Goal: Task Accomplishment & Management: Complete application form

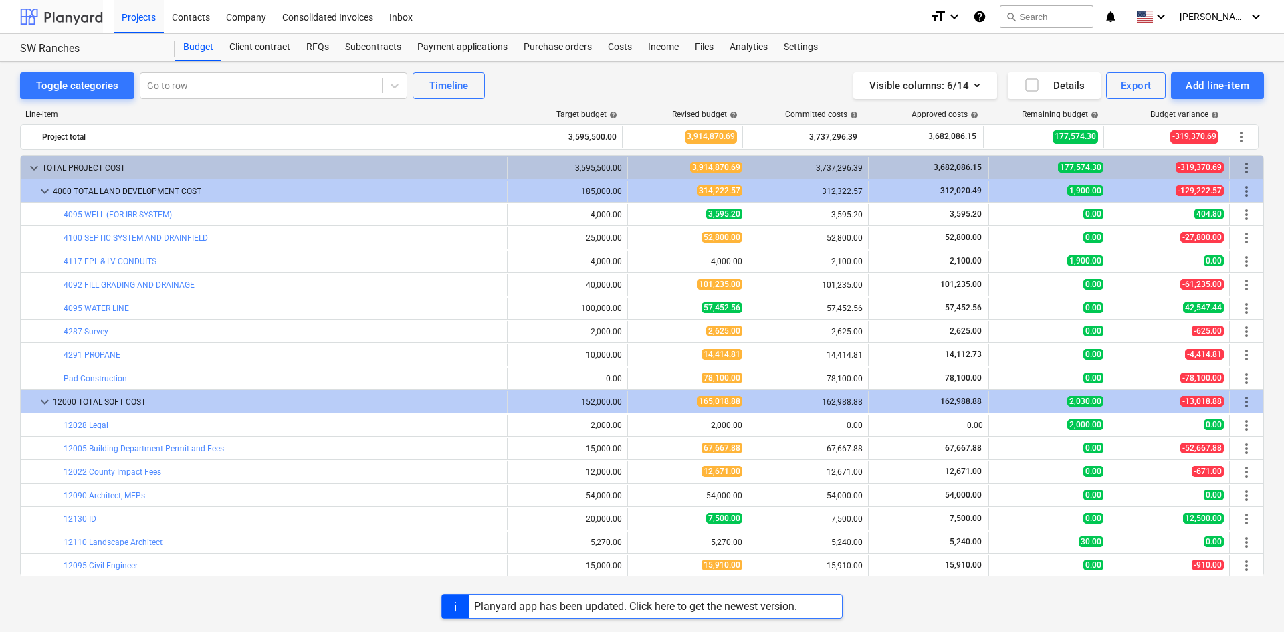
click at [47, 15] on div at bounding box center [61, 16] width 83 height 33
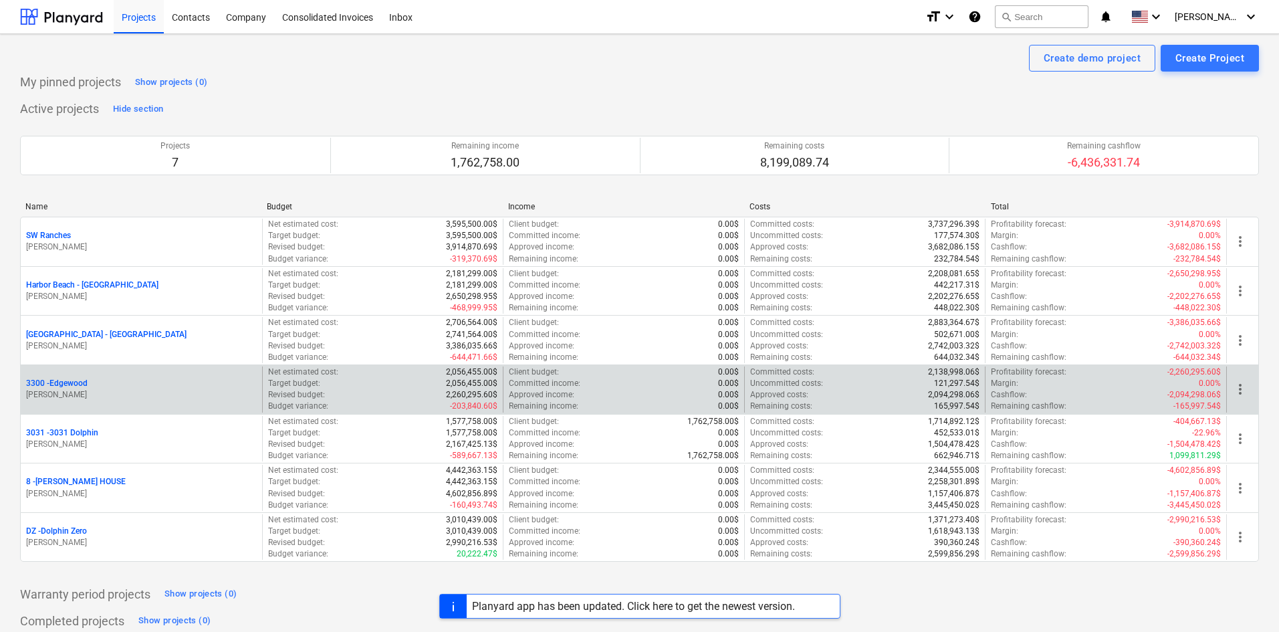
click at [76, 384] on p "3300 - [GEOGRAPHIC_DATA]" at bounding box center [57, 383] width 62 height 11
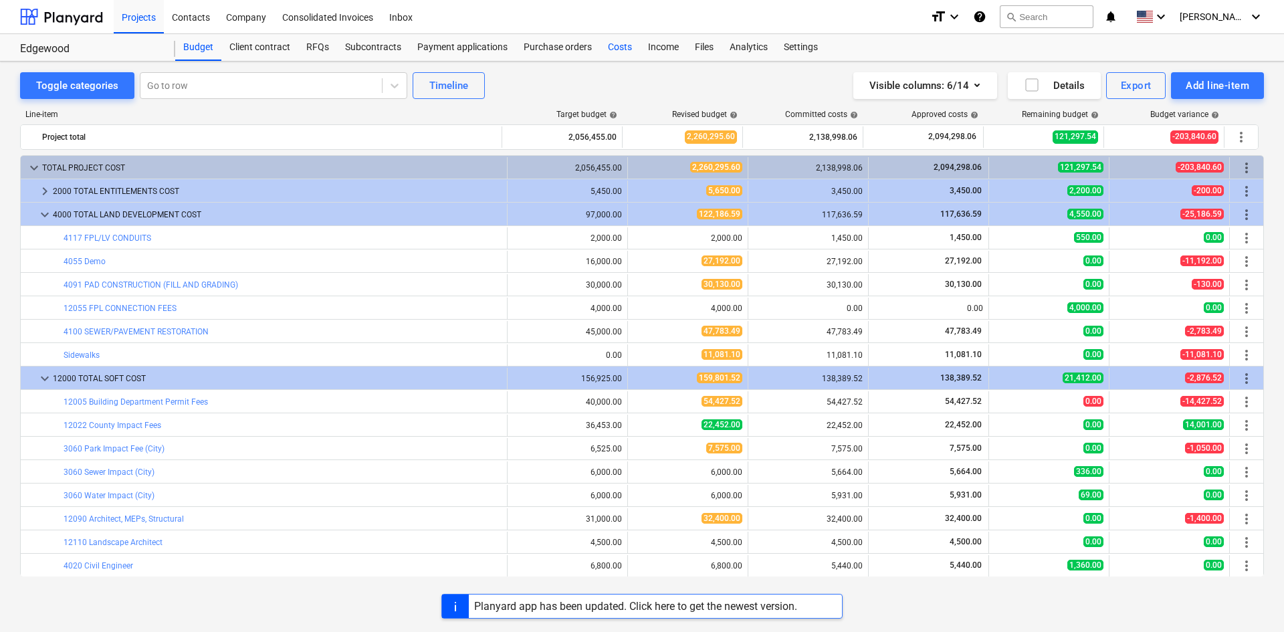
click at [621, 44] on div "Costs" at bounding box center [620, 47] width 40 height 27
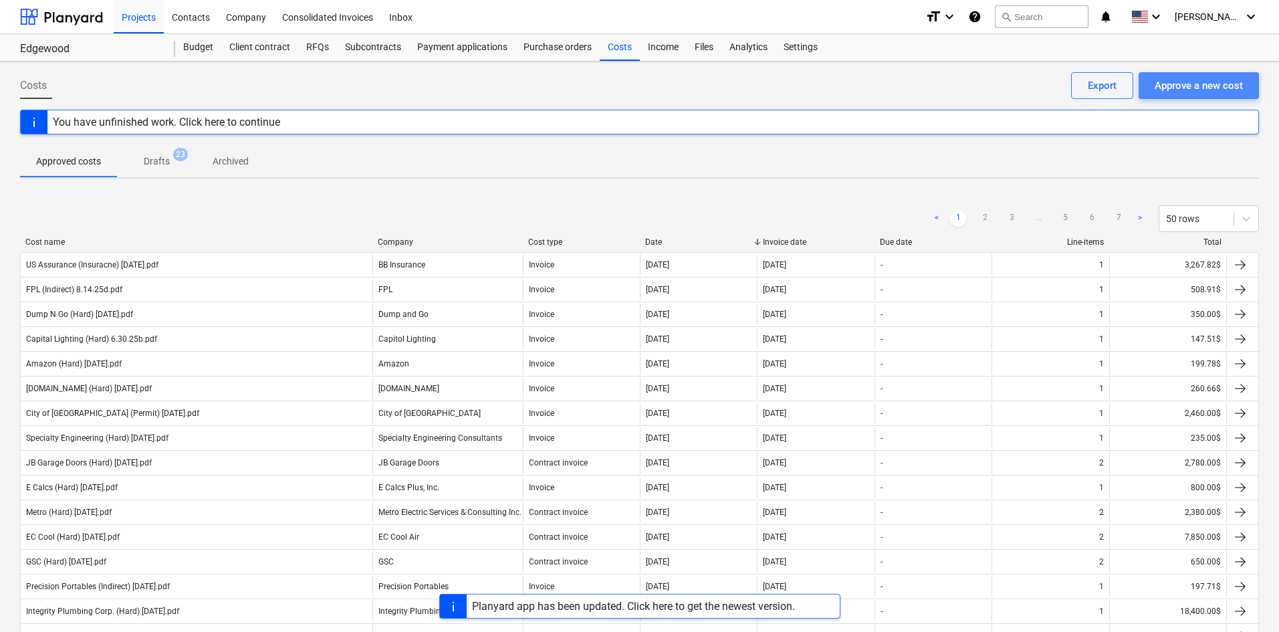
click at [1200, 80] on div "Approve a new cost" at bounding box center [1199, 85] width 88 height 17
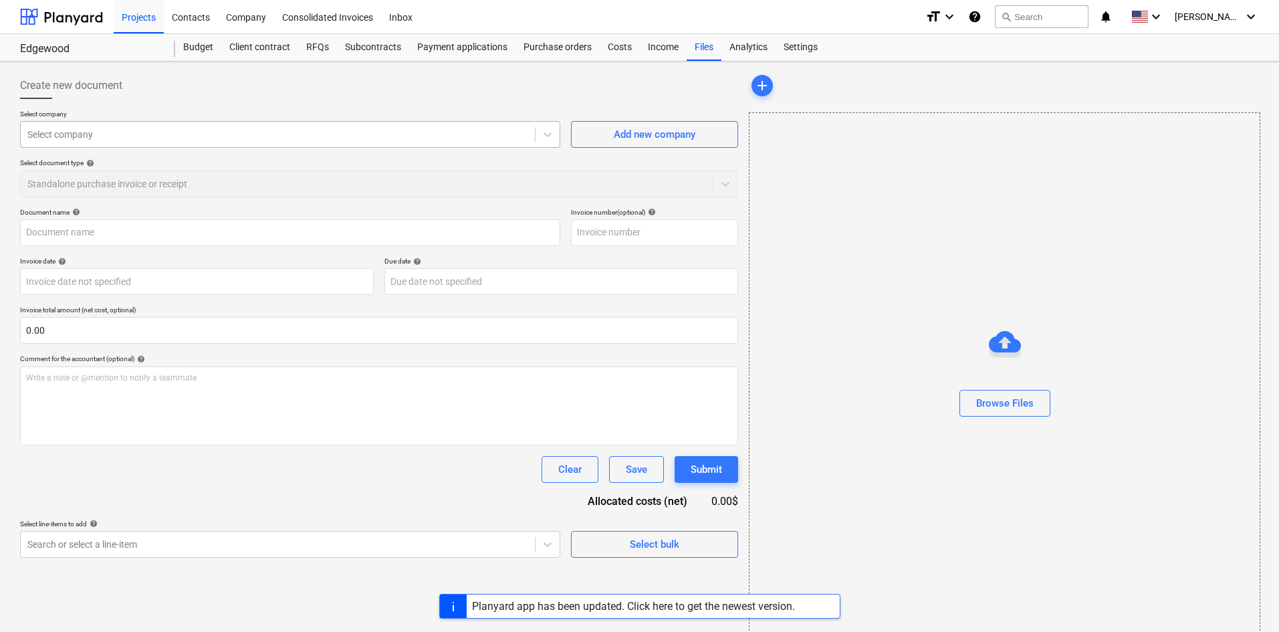
click at [176, 138] on div at bounding box center [277, 134] width 501 height 13
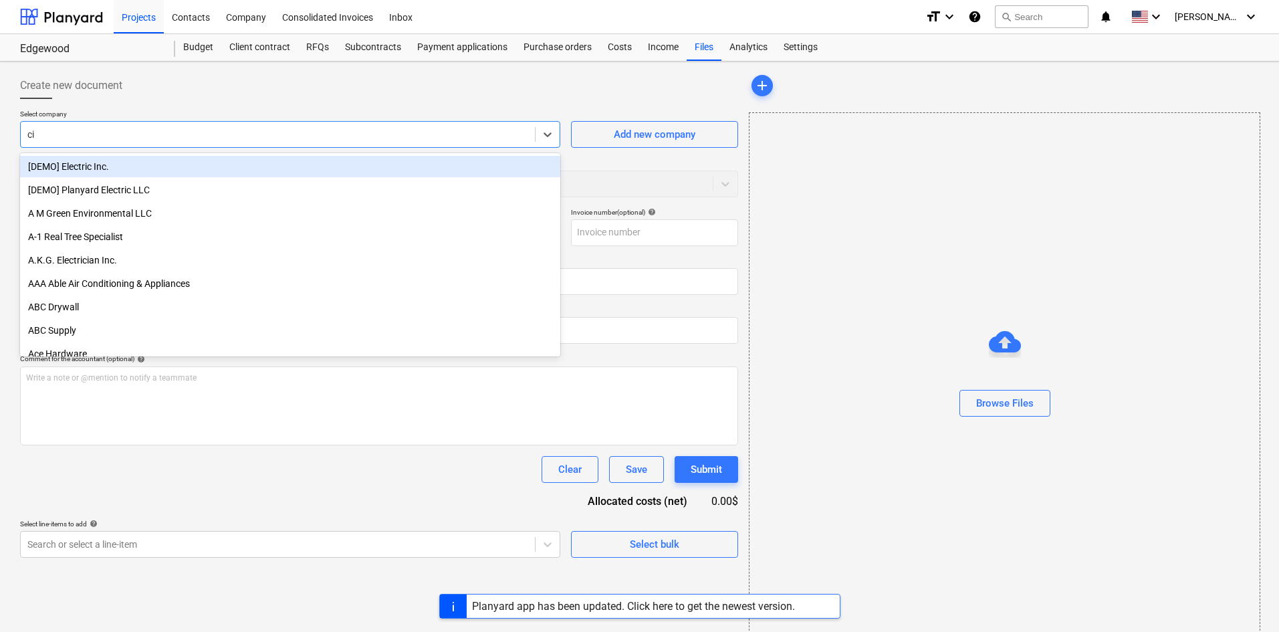
type input "city"
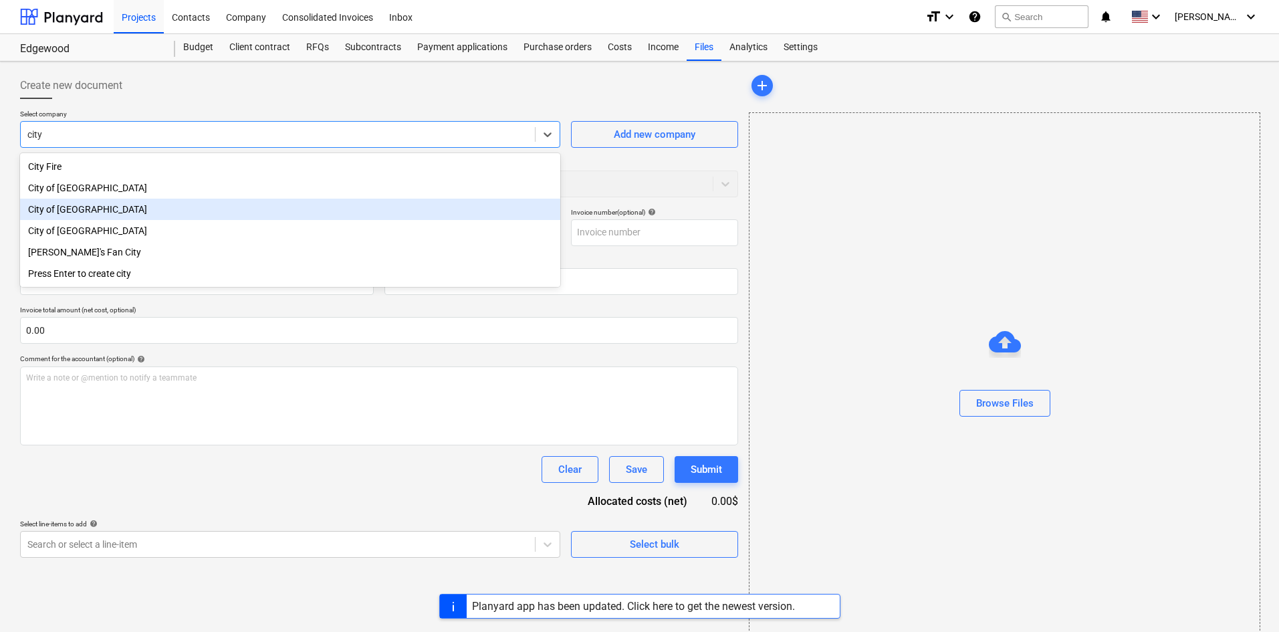
drag, startPoint x: 161, startPoint y: 223, endPoint x: 175, endPoint y: 207, distance: 20.4
click at [175, 207] on div "City Fire City of [GEOGRAPHIC_DATA] of [GEOGRAPHIC_DATA] City of [GEOGRAPHIC_DA…" at bounding box center [290, 220] width 540 height 134
click at [175, 207] on div "City of [GEOGRAPHIC_DATA]" at bounding box center [290, 209] width 540 height 21
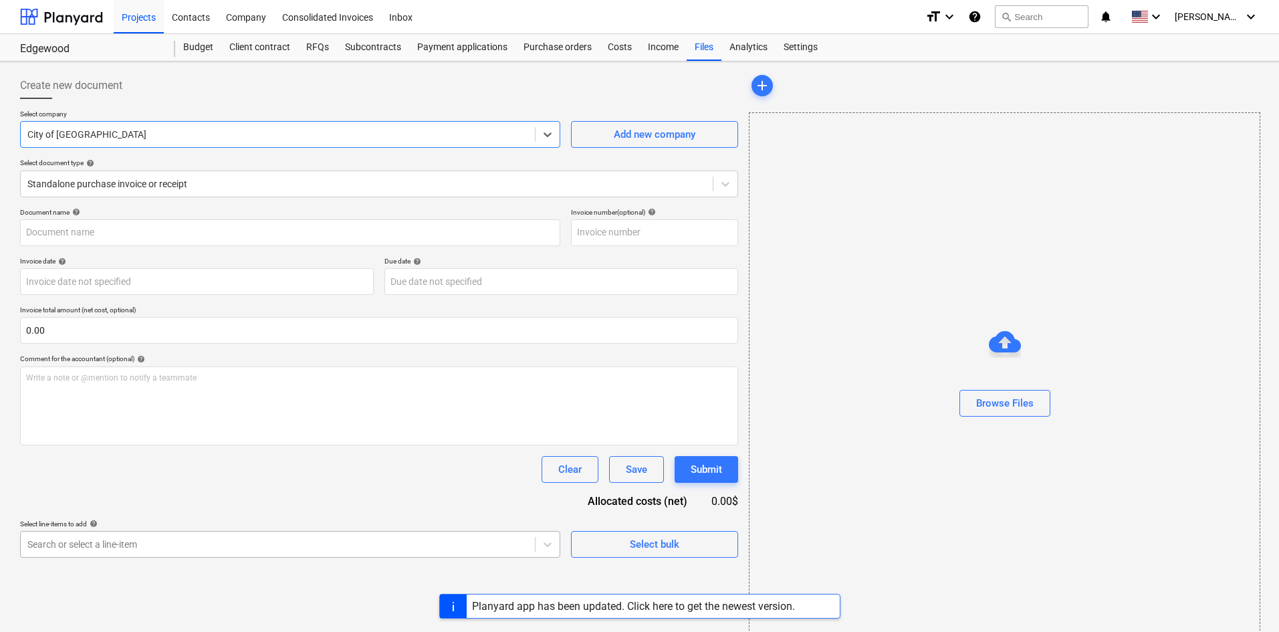
click at [287, 554] on body "Projects Contacts Company Consolidated Invoices Inbox format_size keyboard_arro…" at bounding box center [639, 316] width 1279 height 632
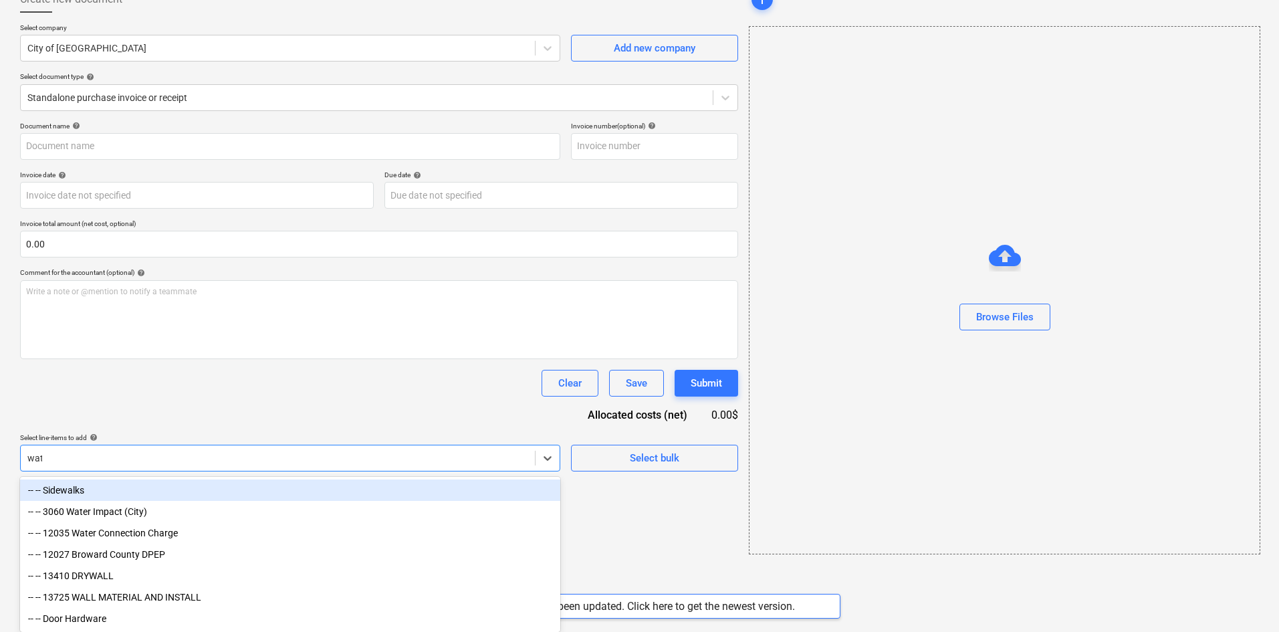
scroll to position [19, 0]
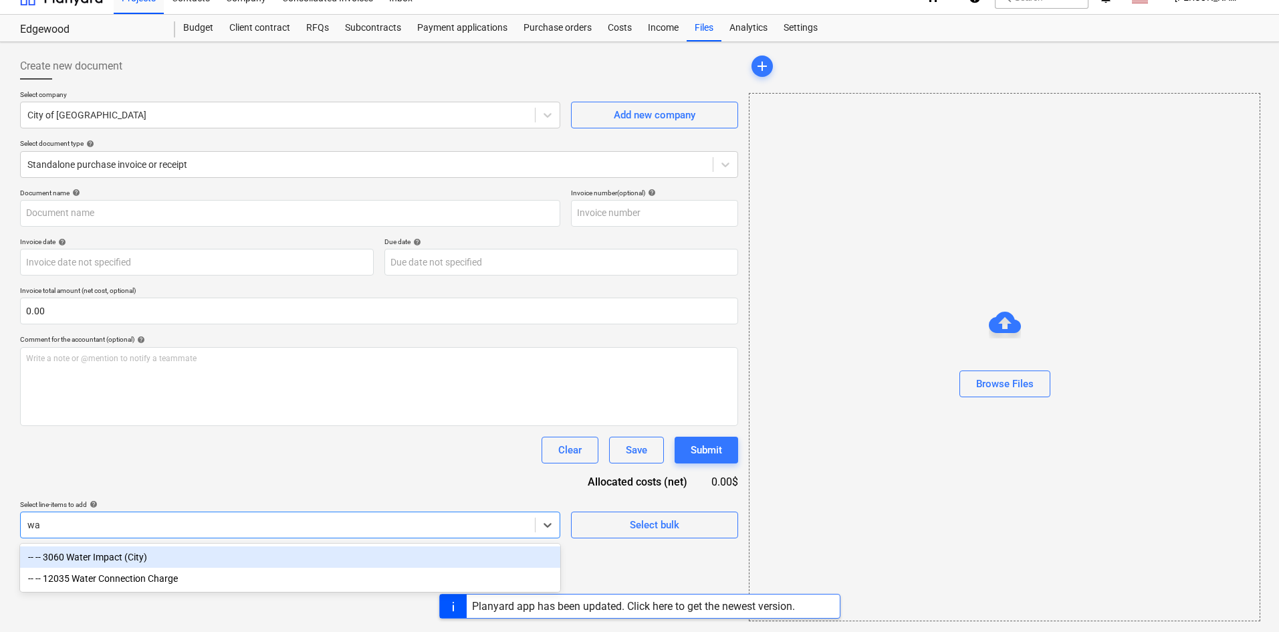
type input "w"
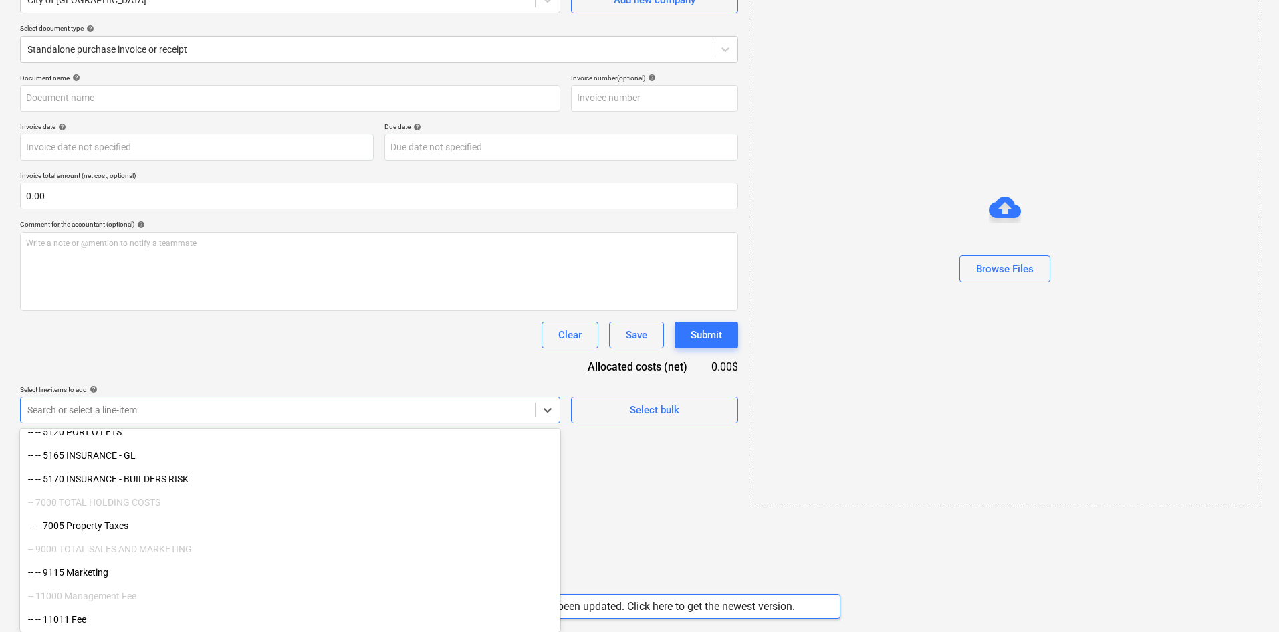
scroll to position [1678, 0]
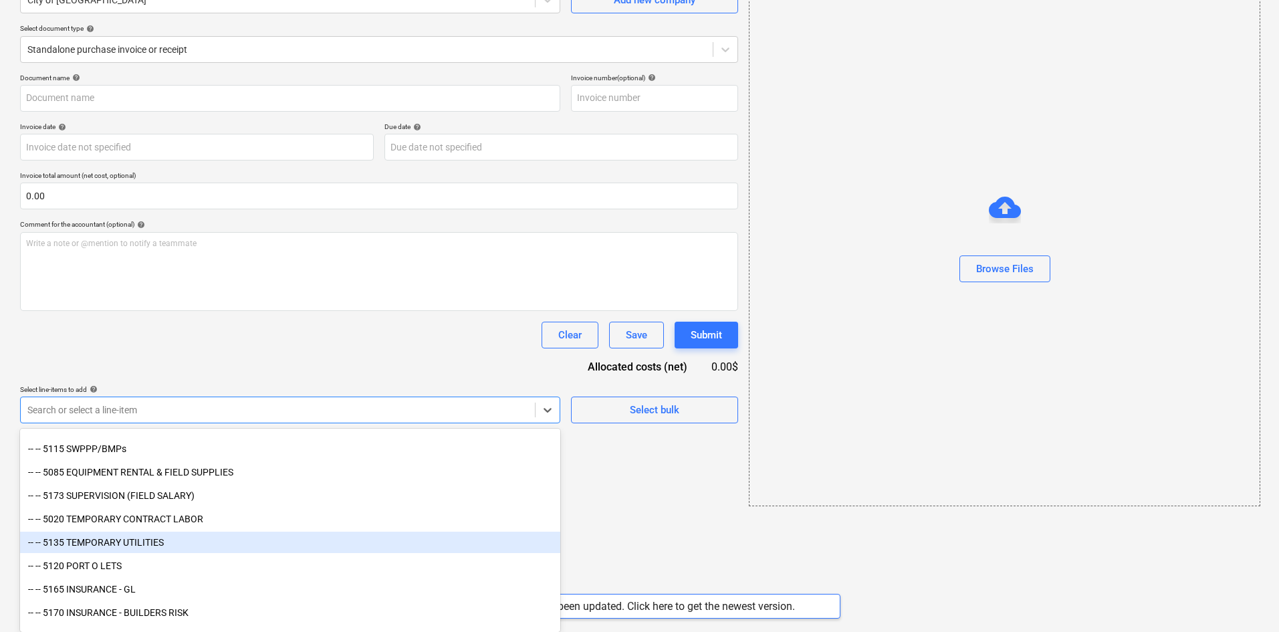
click at [179, 539] on div "-- -- 5135 TEMPORARY UTILITIES" at bounding box center [290, 542] width 540 height 21
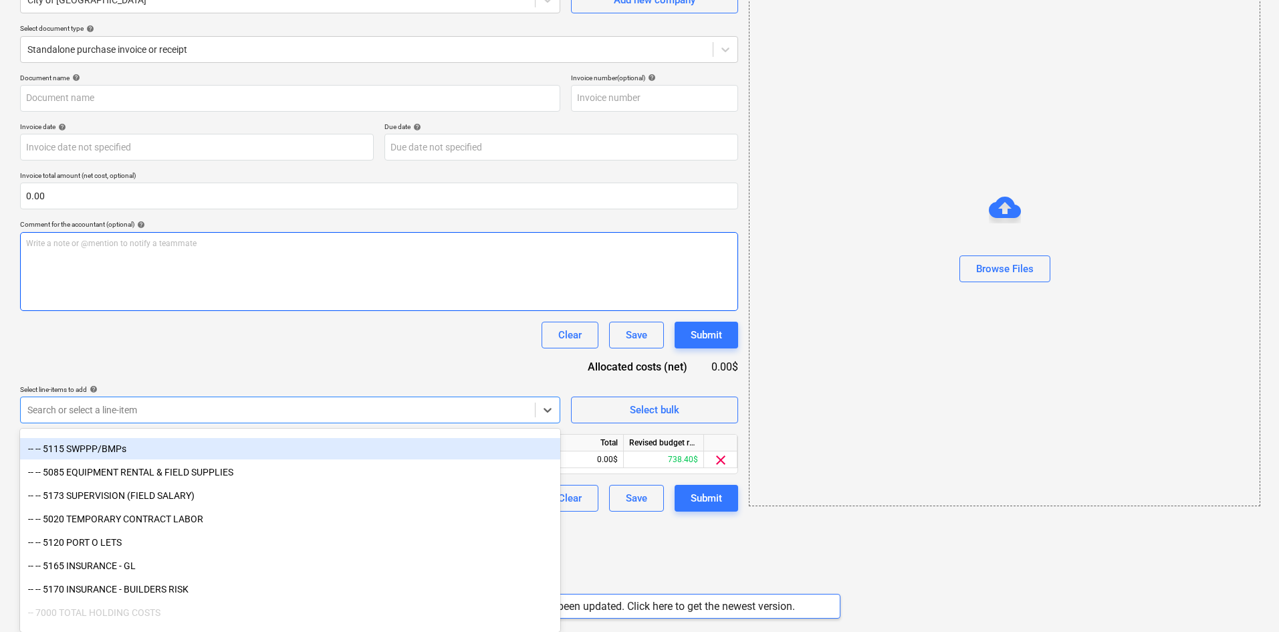
click at [327, 374] on div "Document name help Invoice number (optional) help Invoice date help Press the d…" at bounding box center [379, 293] width 718 height 438
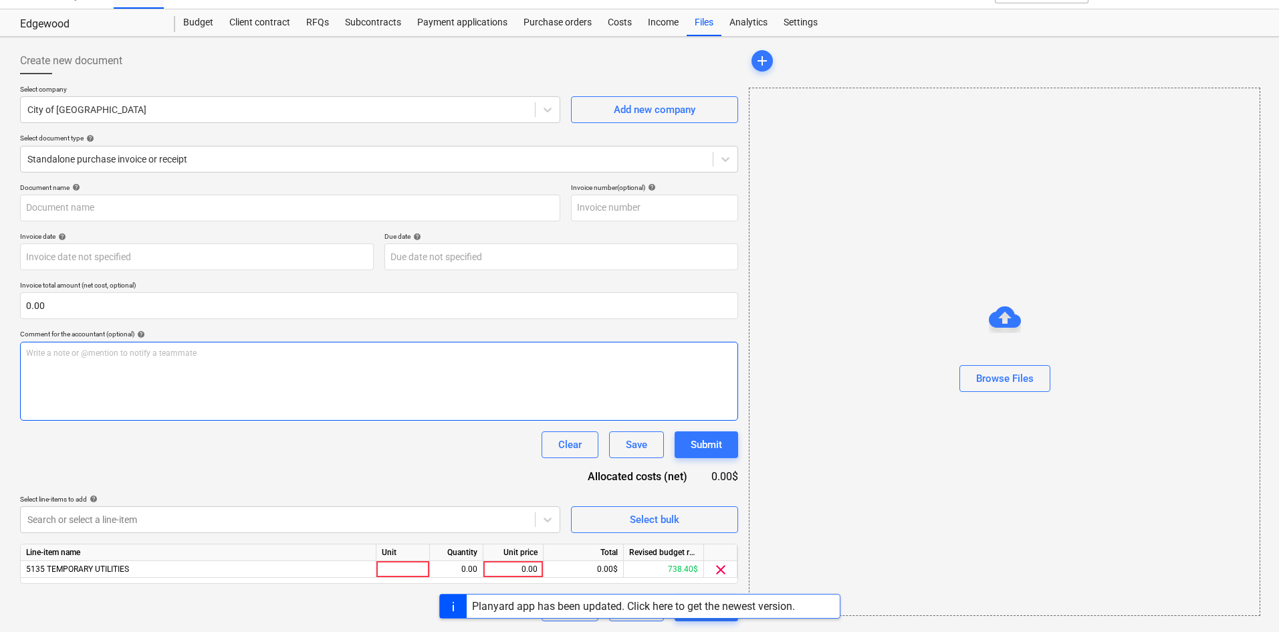
scroll to position [25, 0]
click at [1012, 372] on div "Browse Files" at bounding box center [1005, 378] width 58 height 17
type input "City of [GEOGRAPHIC_DATA] (Indirect) 8.14.25b.pdf"
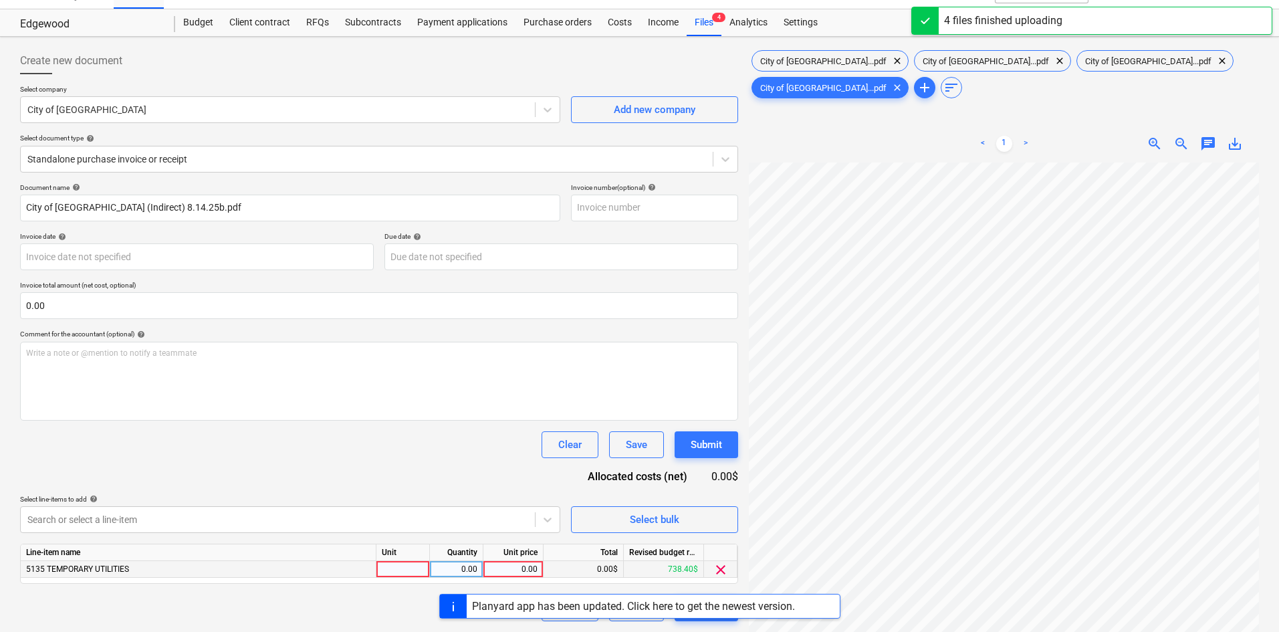
click at [501, 565] on div "0.00" at bounding box center [513, 569] width 49 height 17
type input "7"
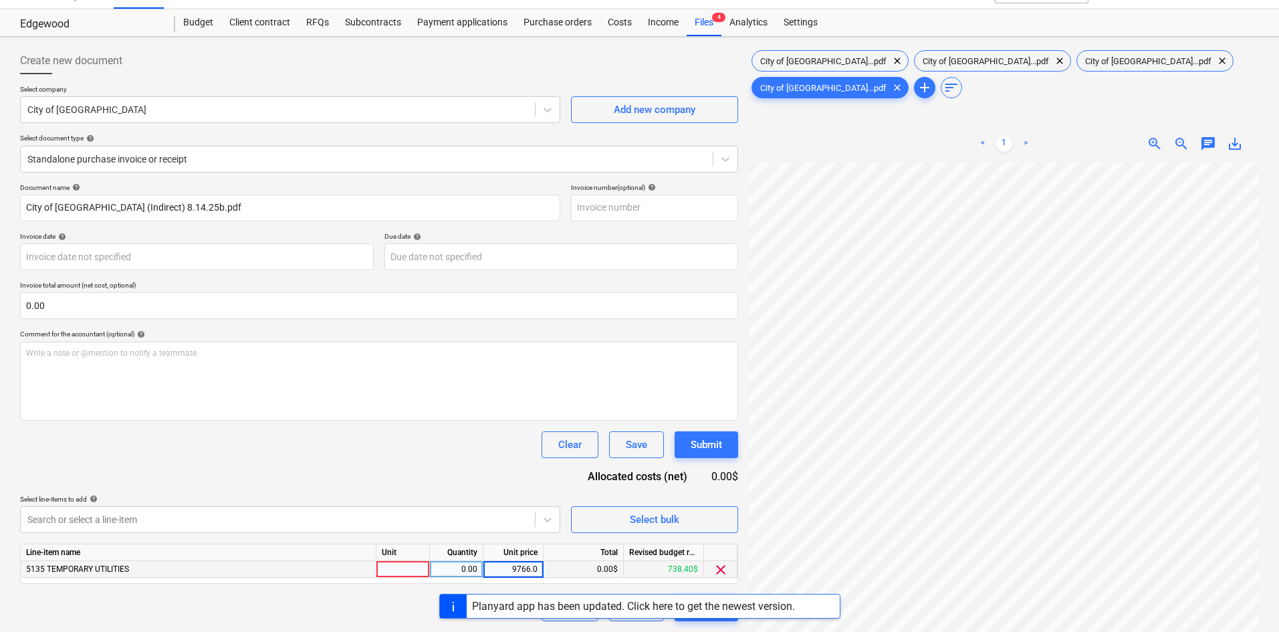
type input "9766.06"
click at [471, 430] on div "Document name help City of [GEOGRAPHIC_DATA] (Indirect) 8.14.25b.pdf Invoice nu…" at bounding box center [379, 402] width 718 height 438
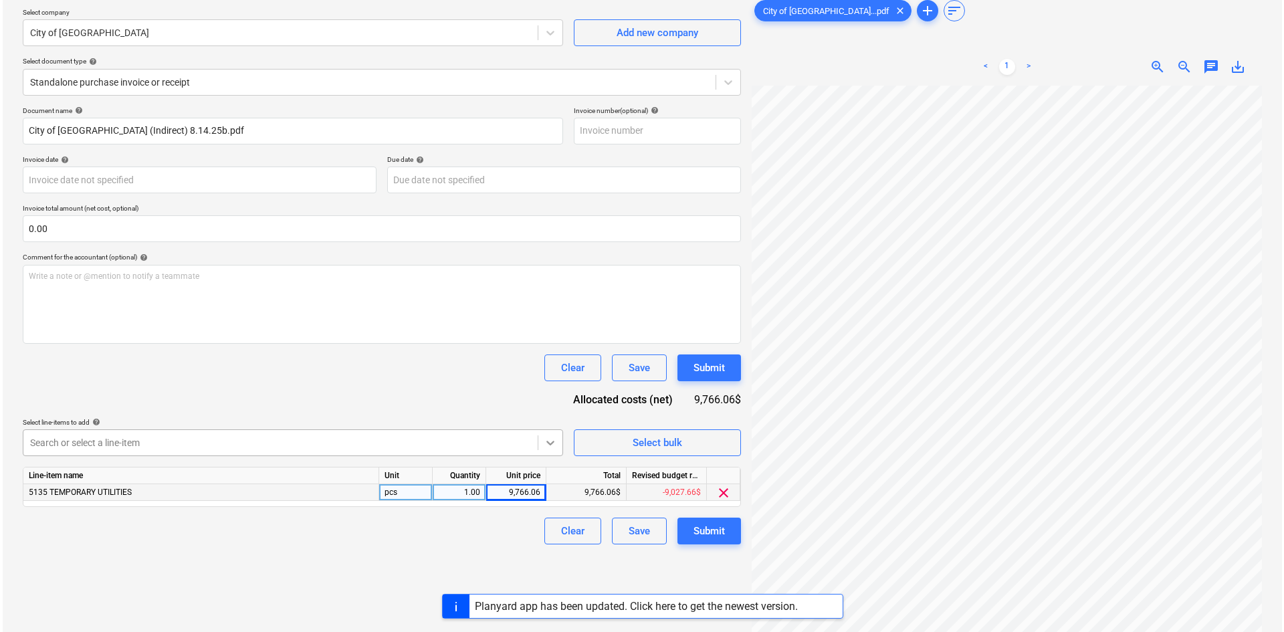
scroll to position [134, 0]
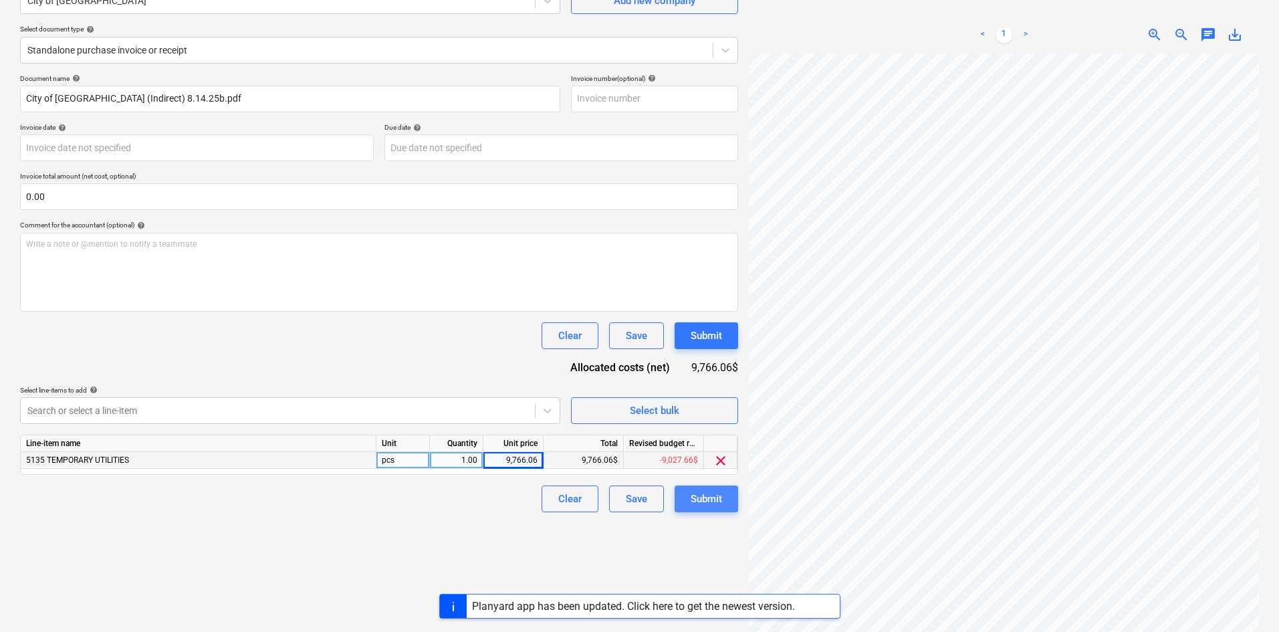
click at [707, 505] on div "Submit" at bounding box center [706, 498] width 31 height 17
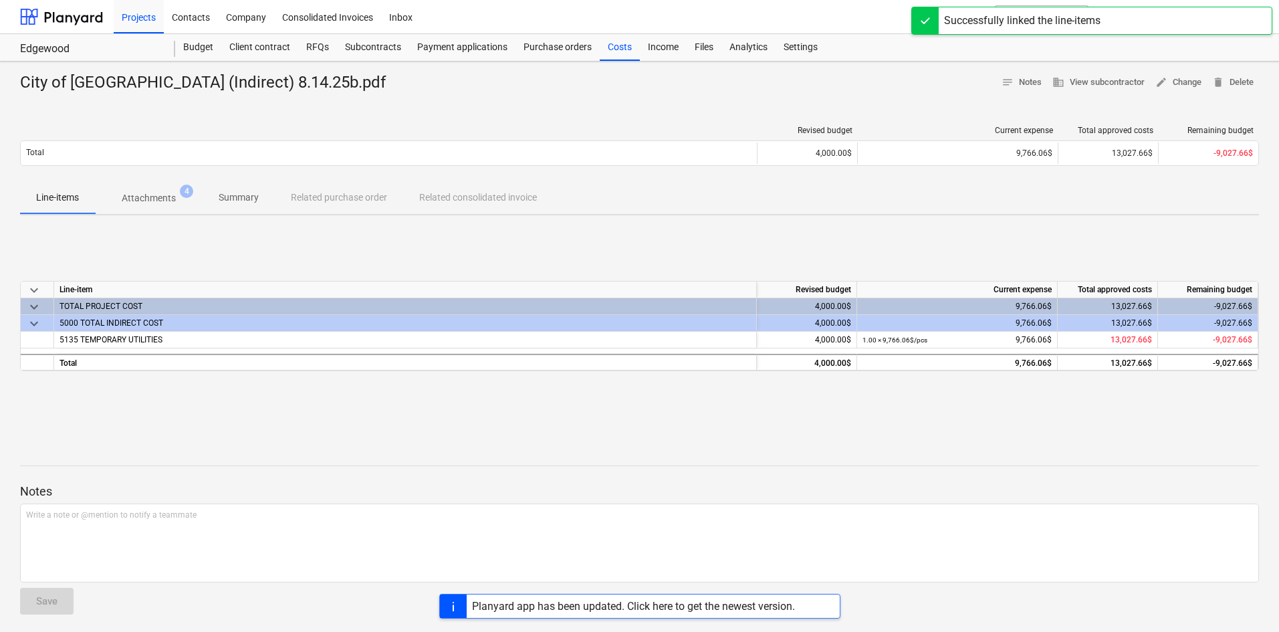
click at [576, 604] on div "Planyard app has been updated. Click here to get the newest version." at bounding box center [633, 606] width 323 height 13
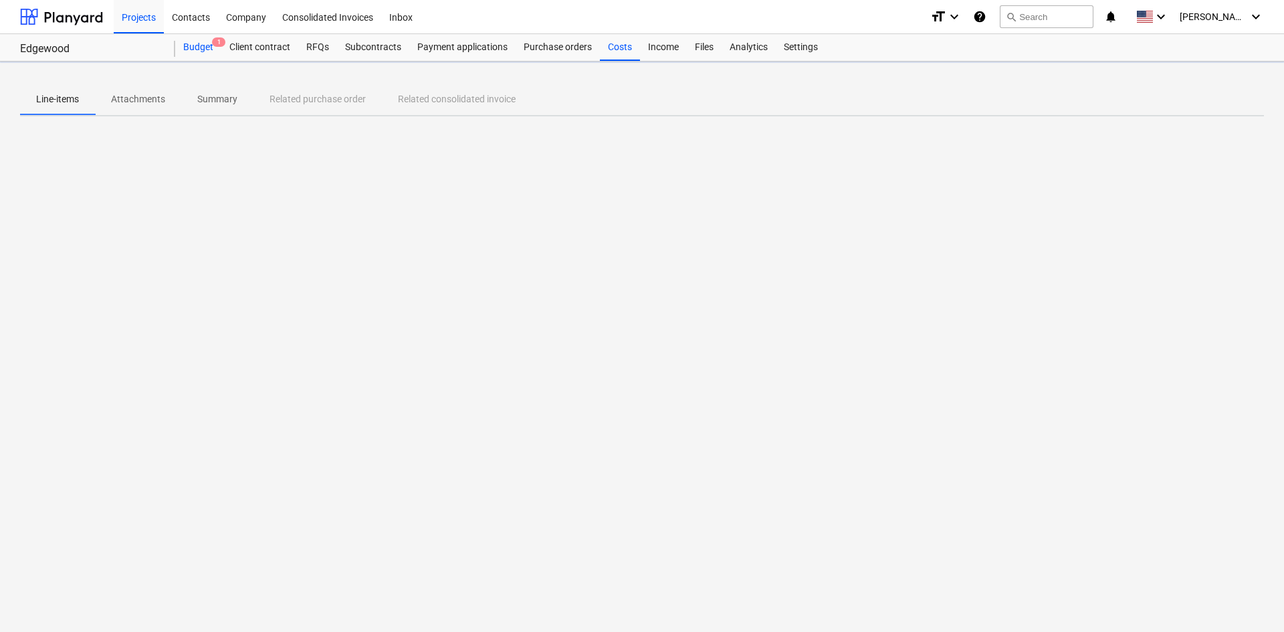
click at [196, 50] on div "Budget 1" at bounding box center [198, 47] width 46 height 27
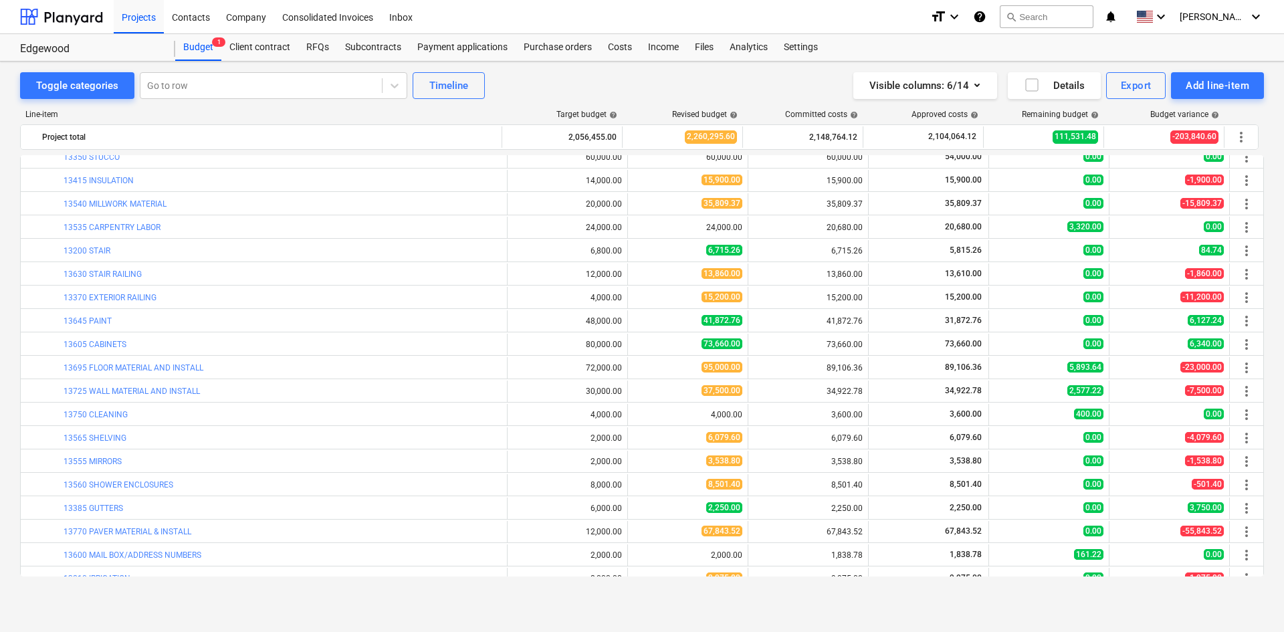
scroll to position [1451, 0]
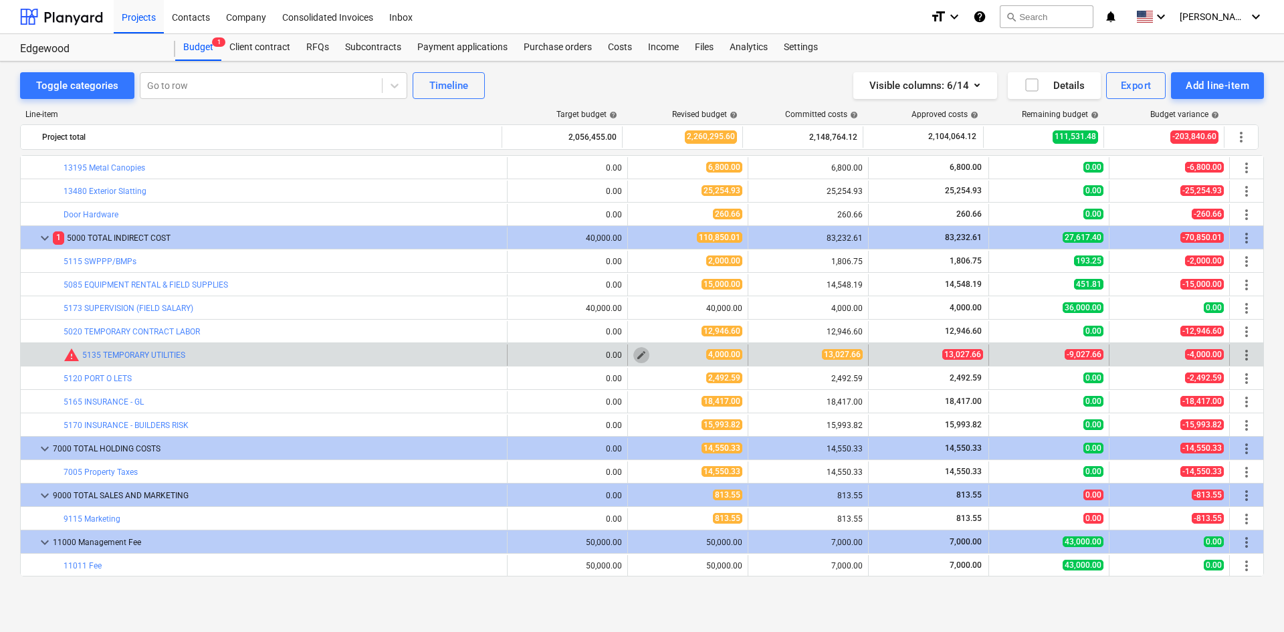
click at [641, 352] on span "edit" at bounding box center [641, 355] width 11 height 11
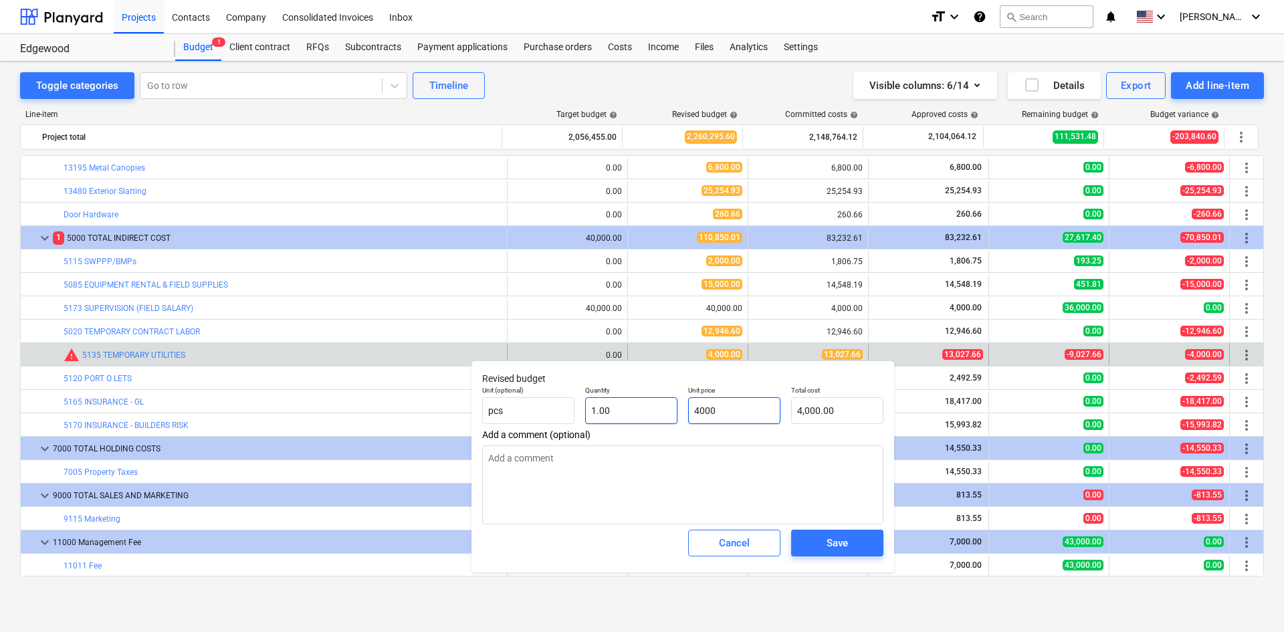
drag, startPoint x: 749, startPoint y: 403, endPoint x: 591, endPoint y: 412, distance: 158.0
click at [591, 412] on div "Unit (optional) pcs Quantity 1.00 Unit price 4000 Total cost 4,000.00" at bounding box center [683, 404] width 412 height 49
type input "1"
type textarea "x"
type input "1.00"
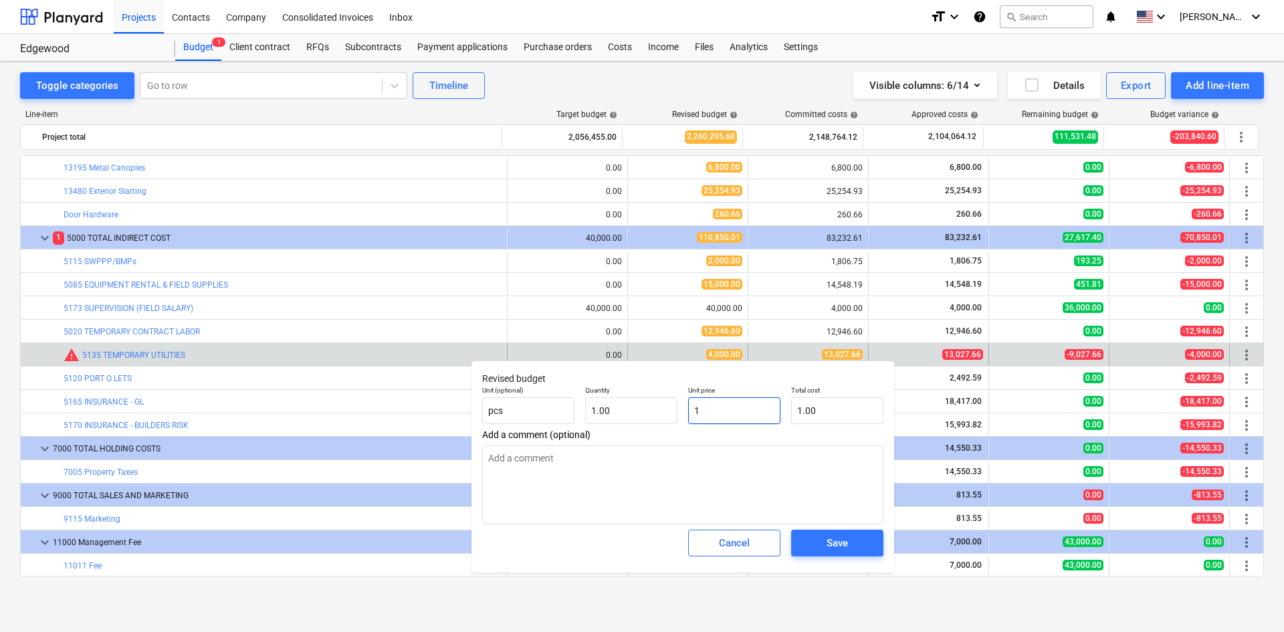
type input "13"
type textarea "x"
type input "13.00"
type input "130"
type textarea "x"
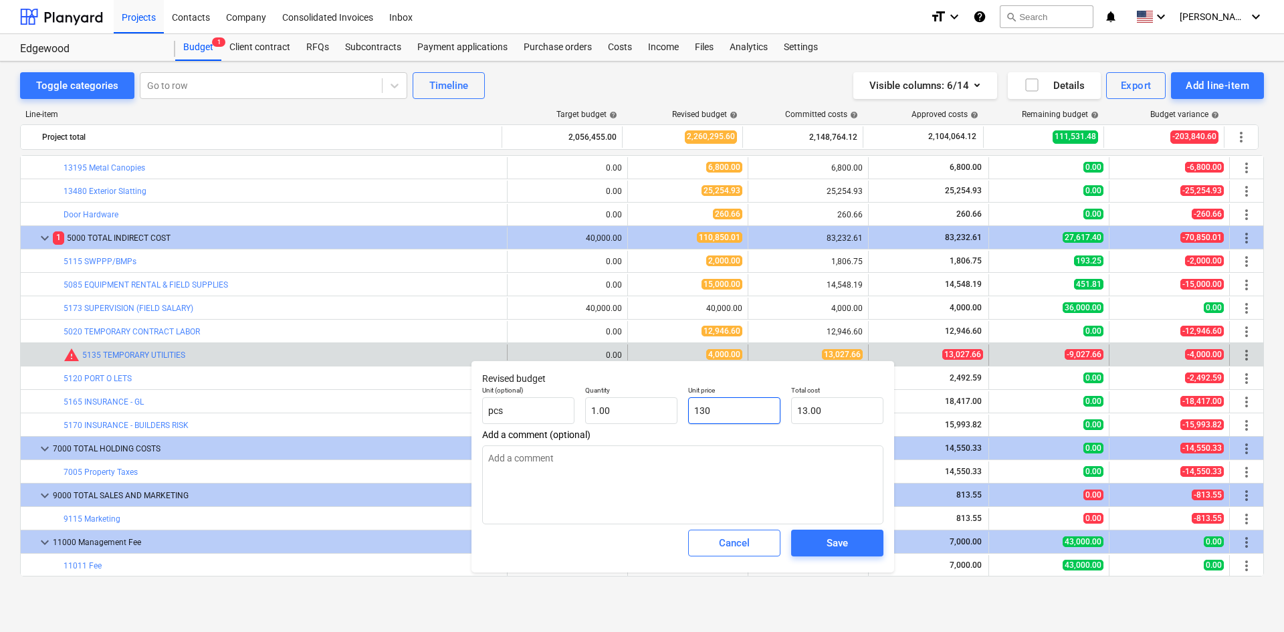
type input "130.00"
type input "1302"
type textarea "x"
type input "1,302.00"
type input "13027"
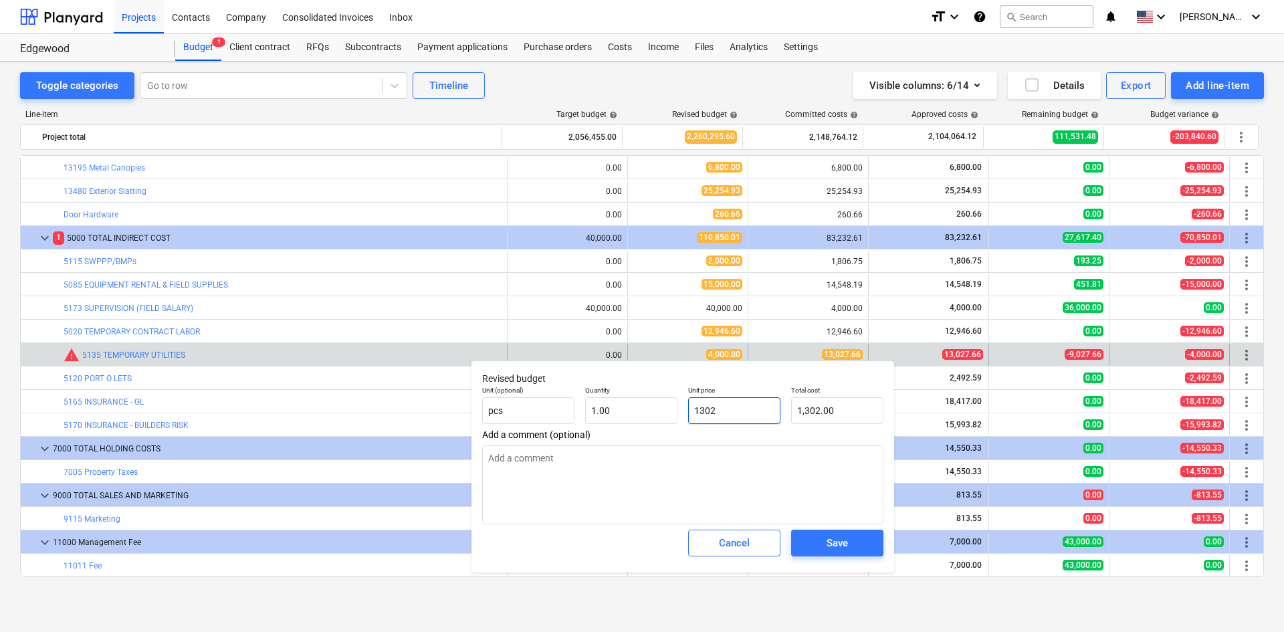
type textarea "x"
type input "13,027.00"
type input "13027."
type textarea "x"
type input "13027.6"
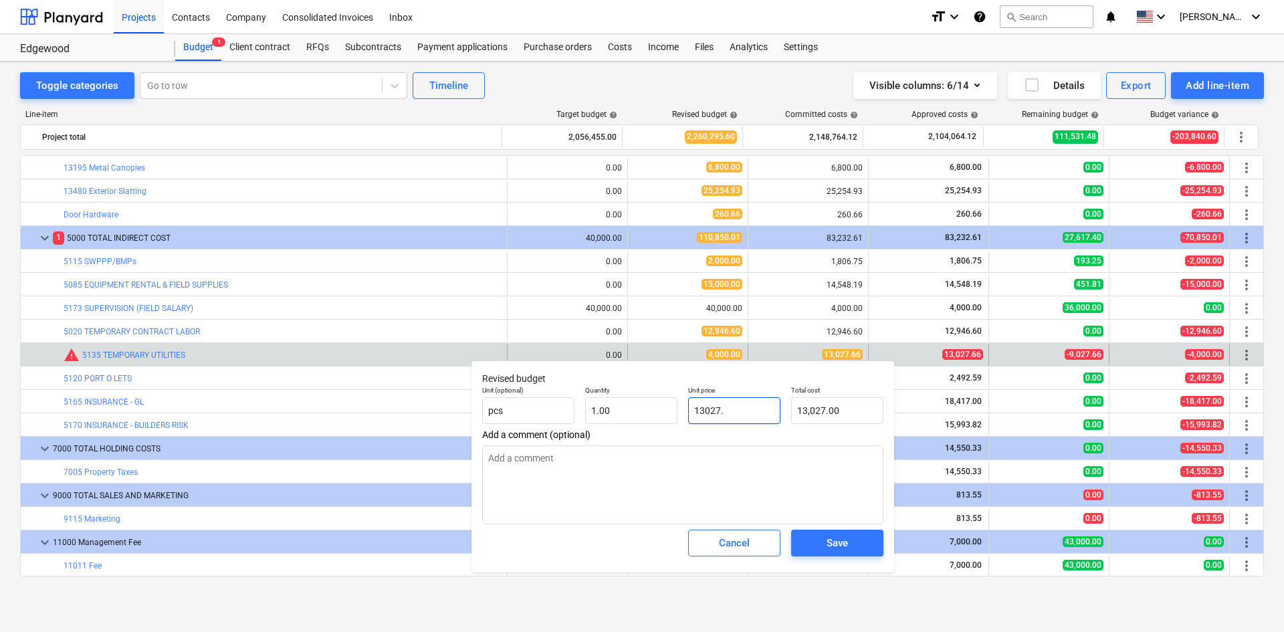
type textarea "x"
type input "13,027.60"
type input "13027.66"
type textarea "x"
type input "13,027.66"
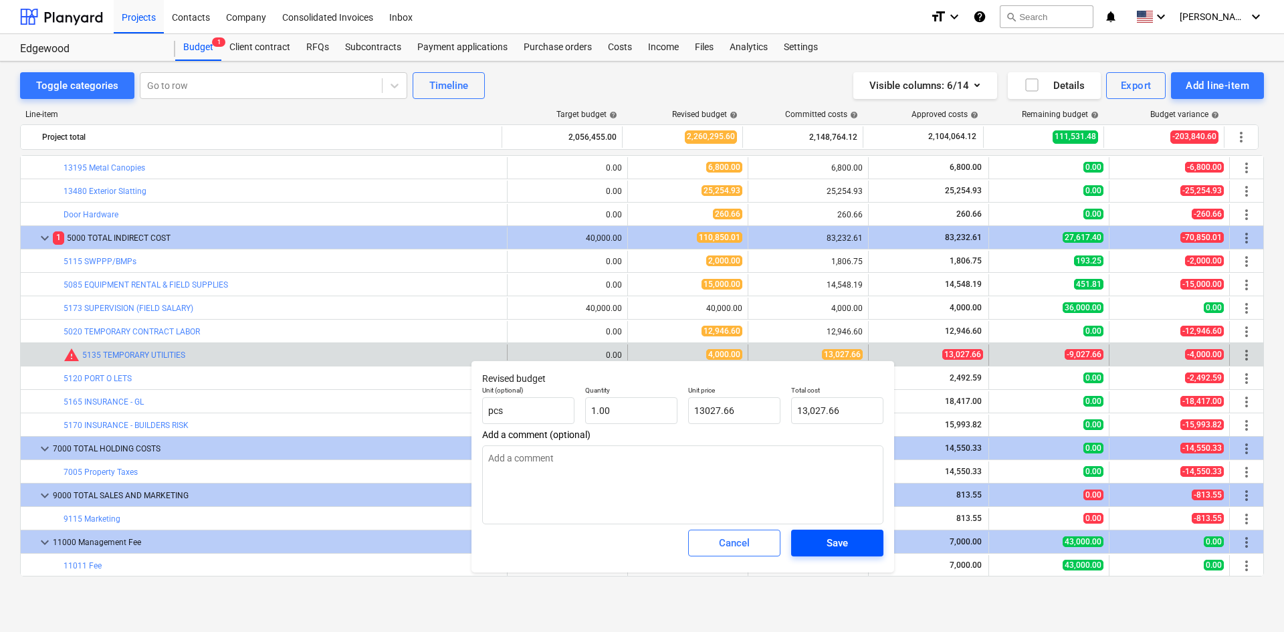
type input "13,027.66"
click at [865, 538] on span "Save" at bounding box center [837, 542] width 60 height 17
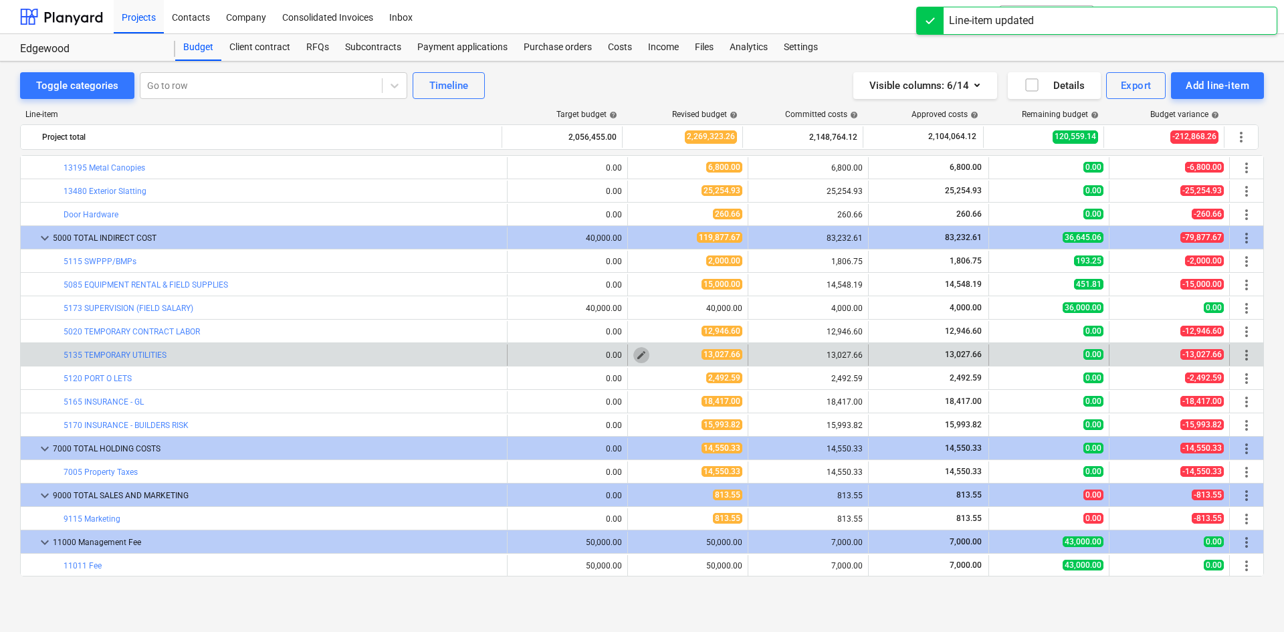
click at [636, 354] on span "edit" at bounding box center [641, 355] width 11 height 11
type textarea "x"
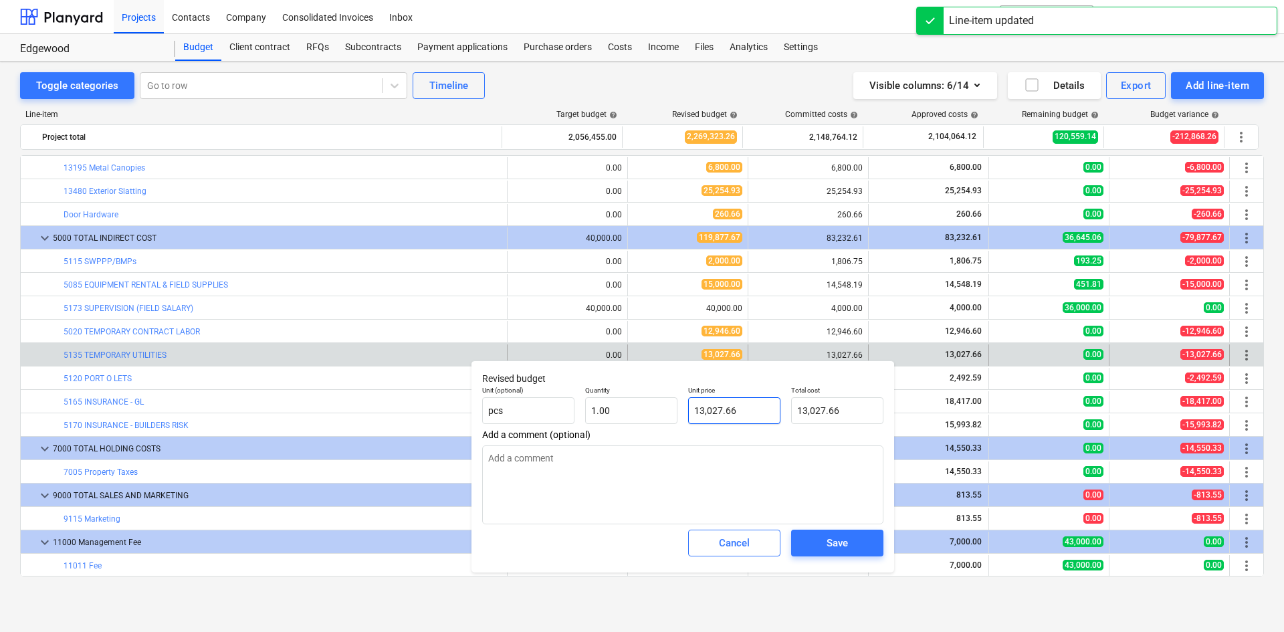
type input "13027.66"
drag, startPoint x: 762, startPoint y: 414, endPoint x: 598, endPoint y: 411, distance: 163.2
click at [598, 411] on div "Unit (optional) pcs Quantity 1.00 Unit price 13027.66 Total cost 13,027.66" at bounding box center [683, 404] width 412 height 49
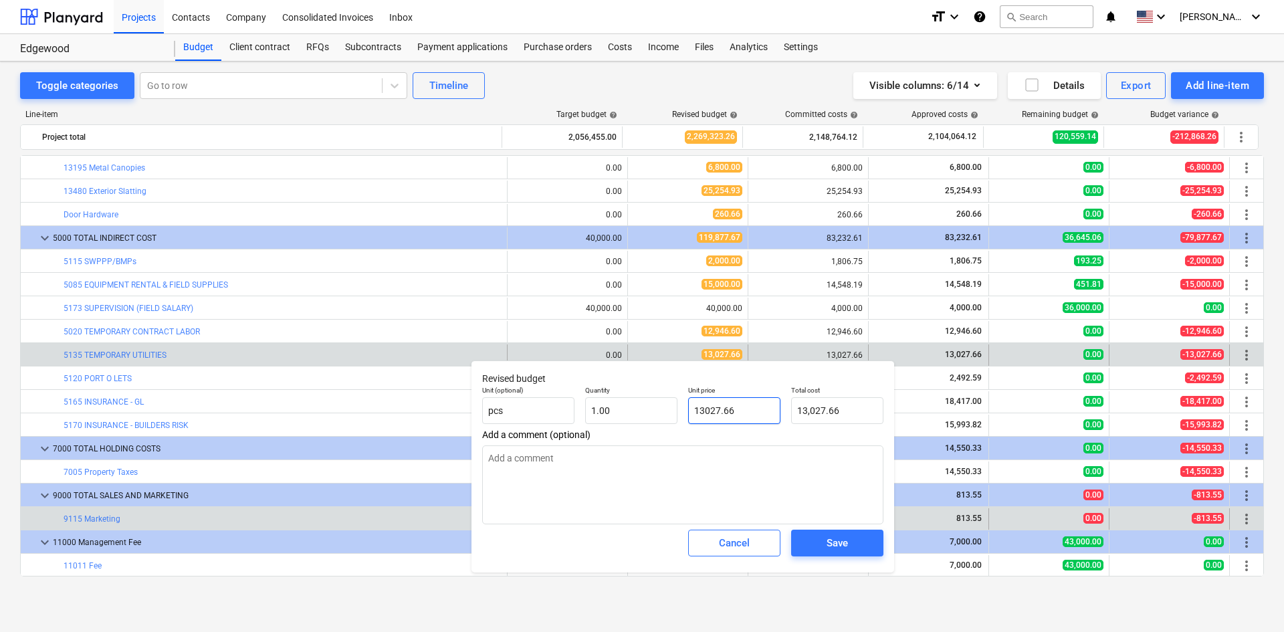
type textarea "x"
type input "1"
type input "1.00"
type textarea "x"
type input "16"
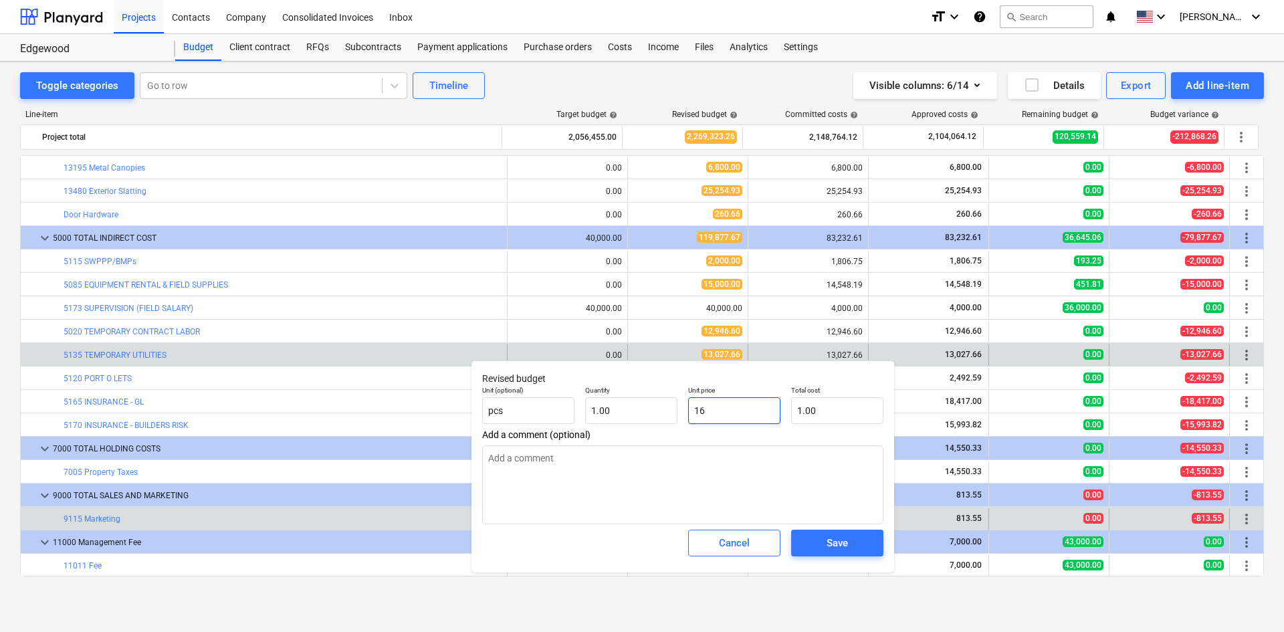
type input "16.00"
type textarea "x"
type input "160"
type input "160.00"
type textarea "x"
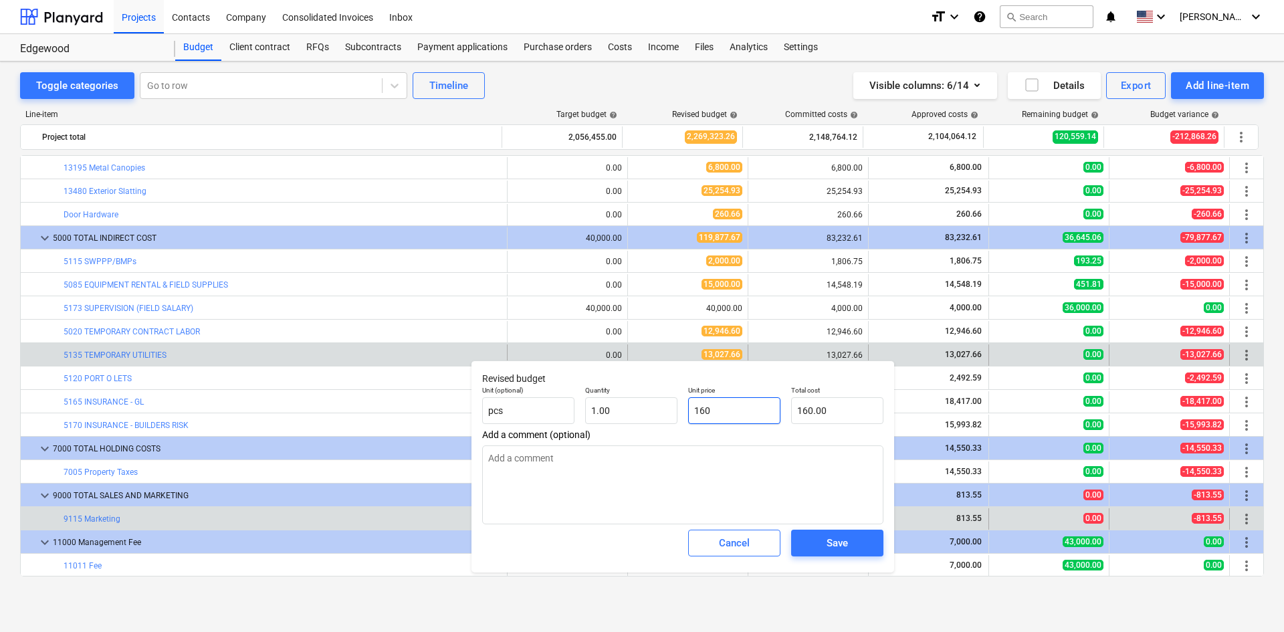
type input "1600"
type input "1,600.00"
type textarea "x"
type input "16000"
type input "16,000.00"
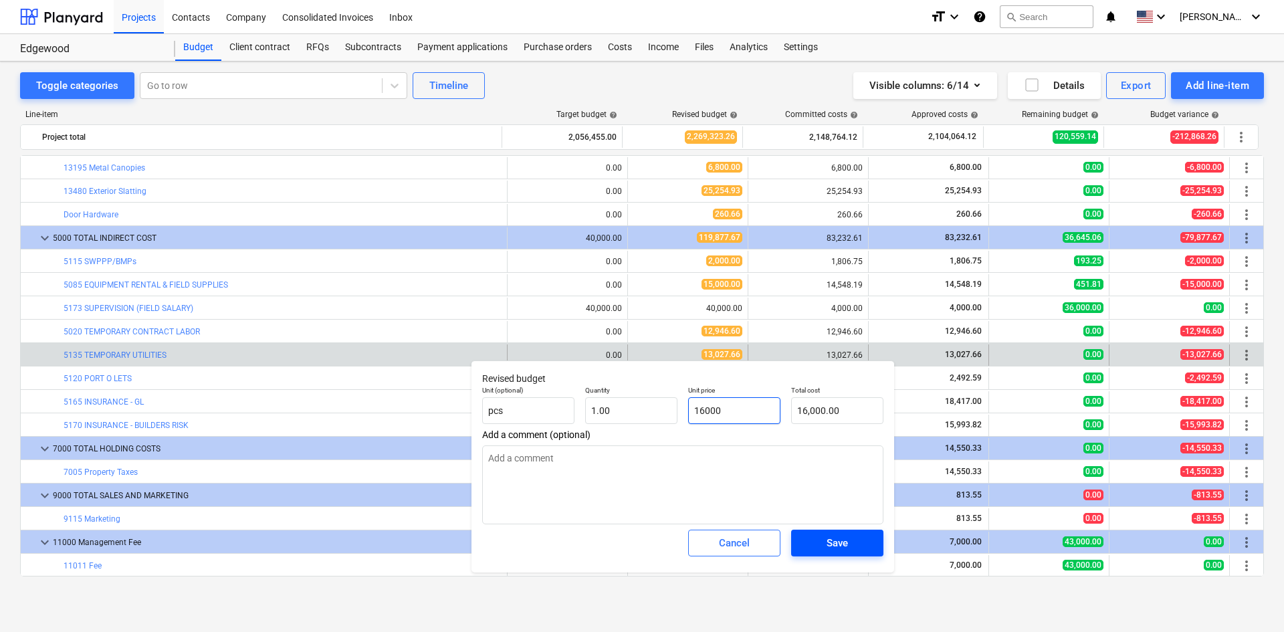
type input "16000"
type textarea "x"
type input "16,000.00"
click at [803, 534] on button "Save" at bounding box center [837, 543] width 92 height 27
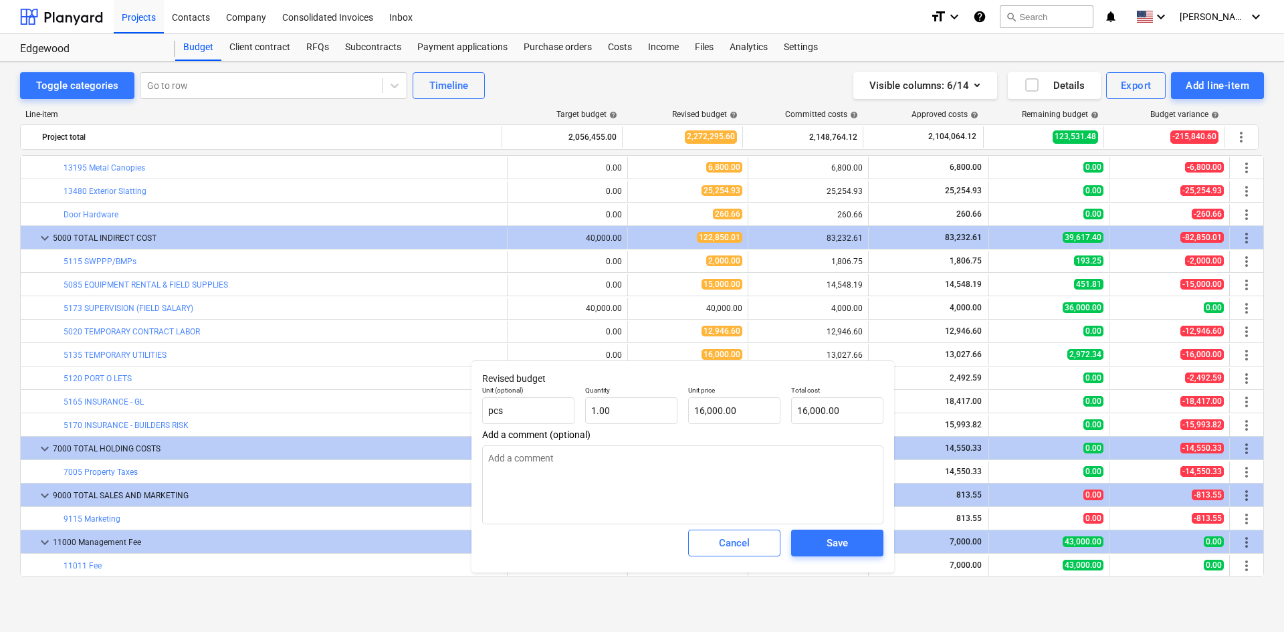
type textarea "x"
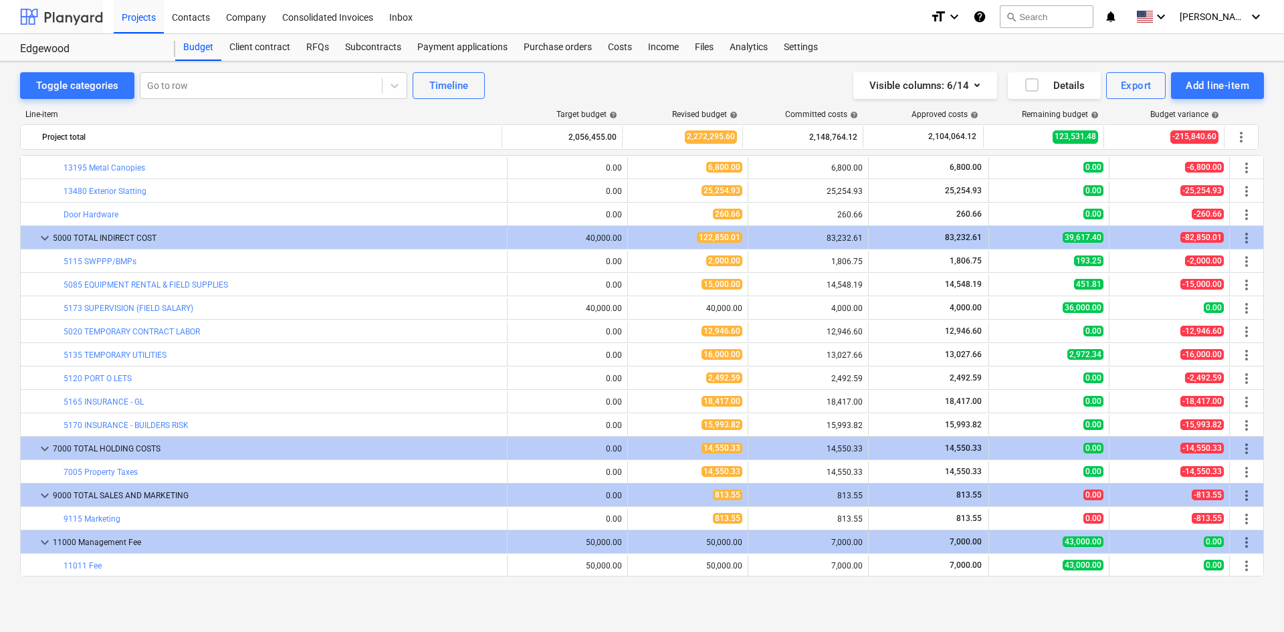
click at [80, 17] on div at bounding box center [61, 16] width 83 height 33
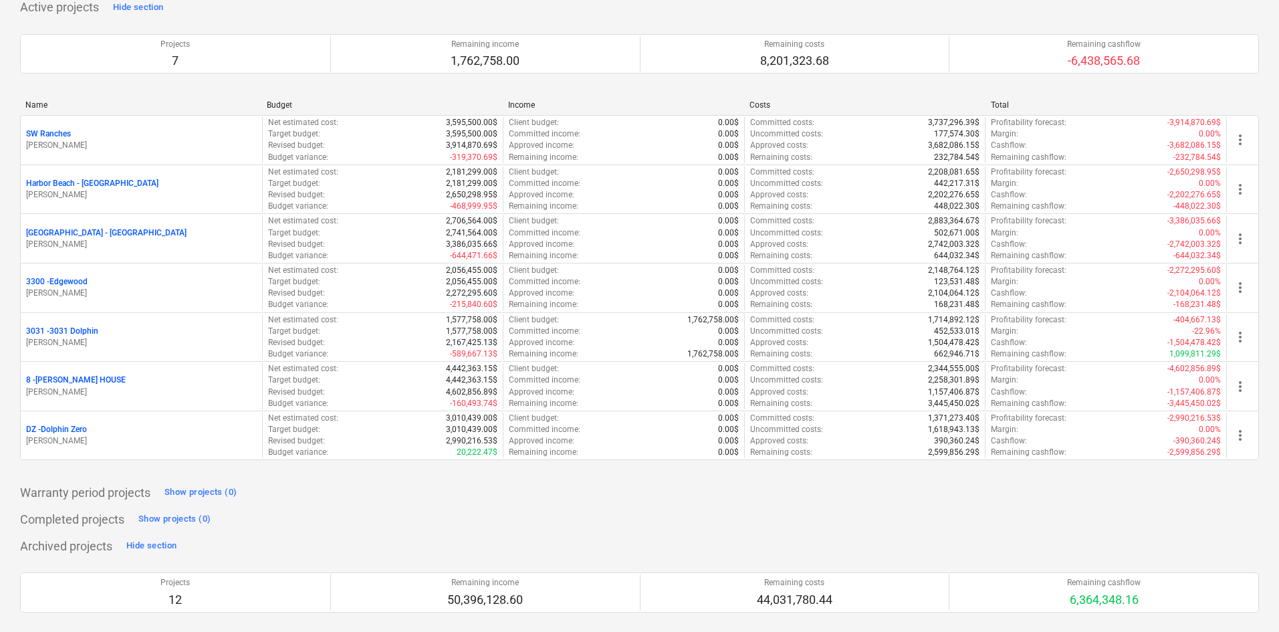
scroll to position [134, 0]
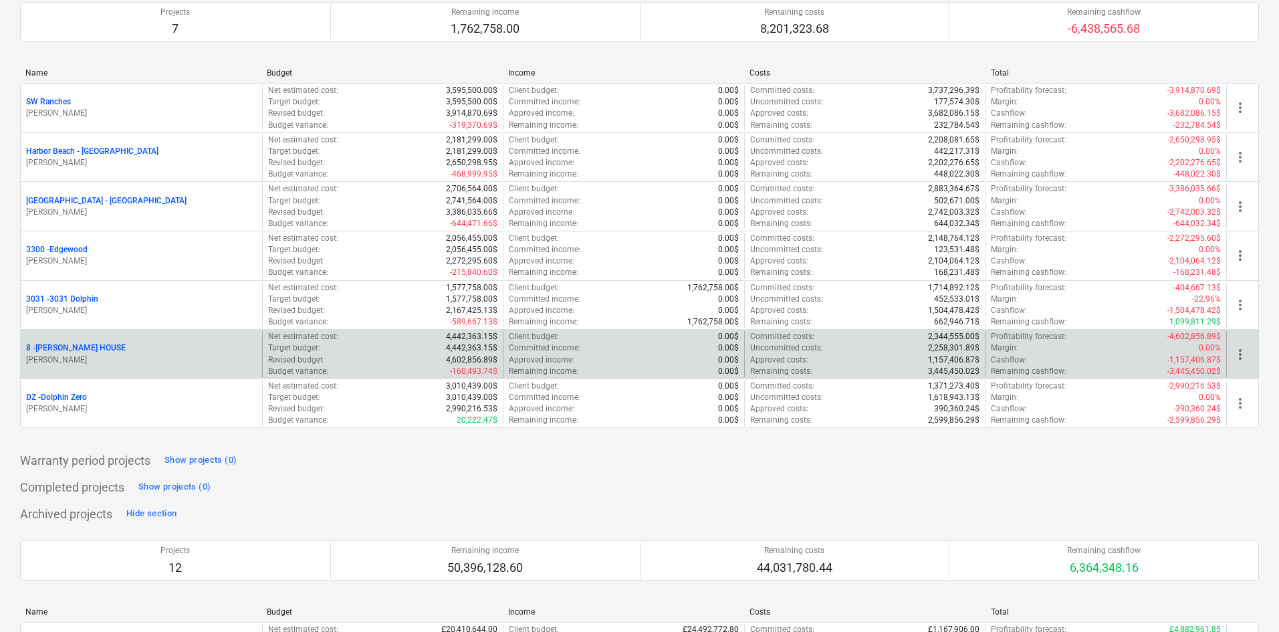
click at [86, 352] on p "8 - GIUFFRIDA HOUSE" at bounding box center [76, 347] width 100 height 11
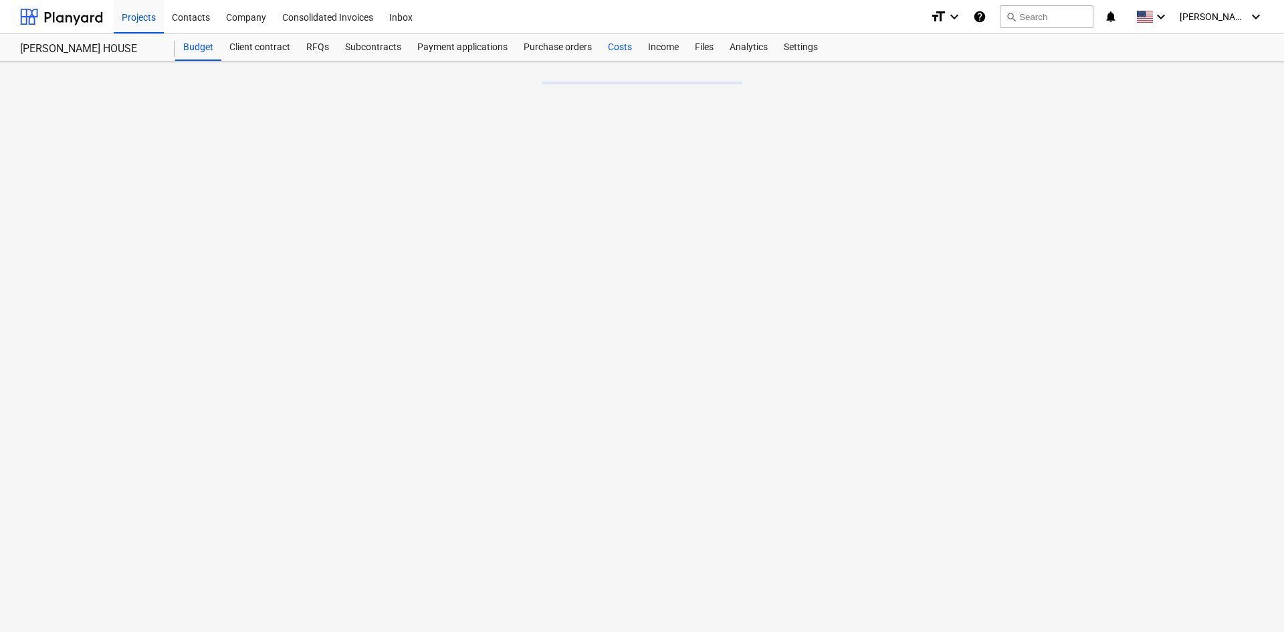
click at [630, 44] on div "Costs" at bounding box center [620, 47] width 40 height 27
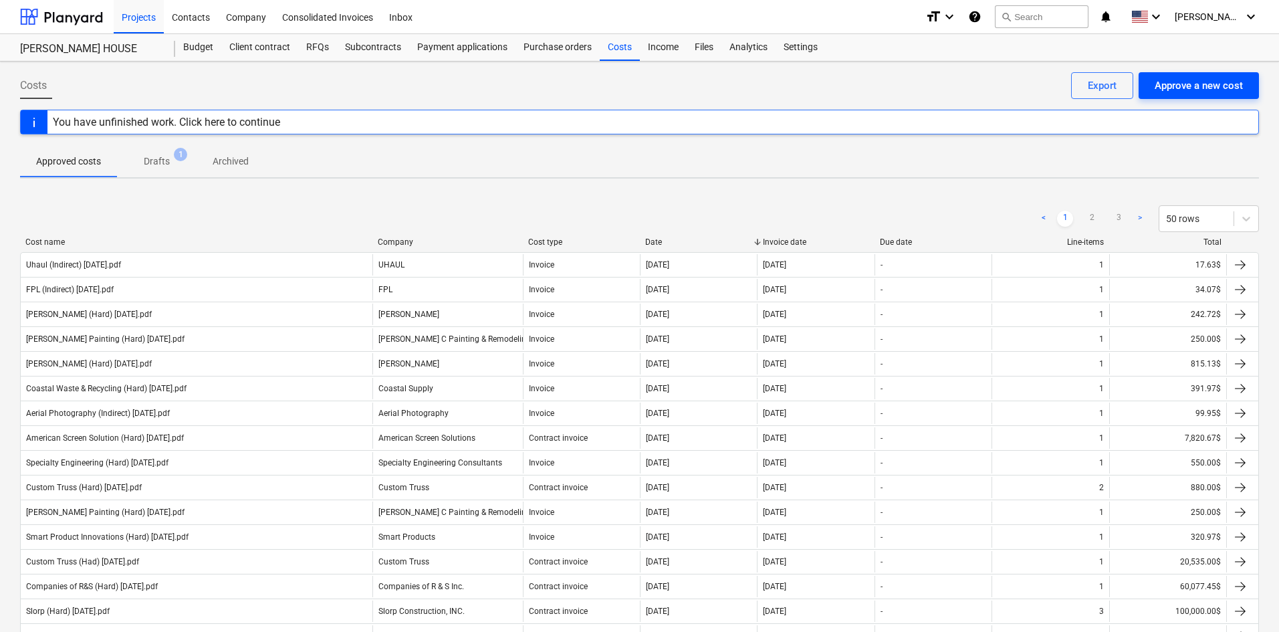
click at [1196, 84] on div "Approve a new cost" at bounding box center [1199, 85] width 88 height 17
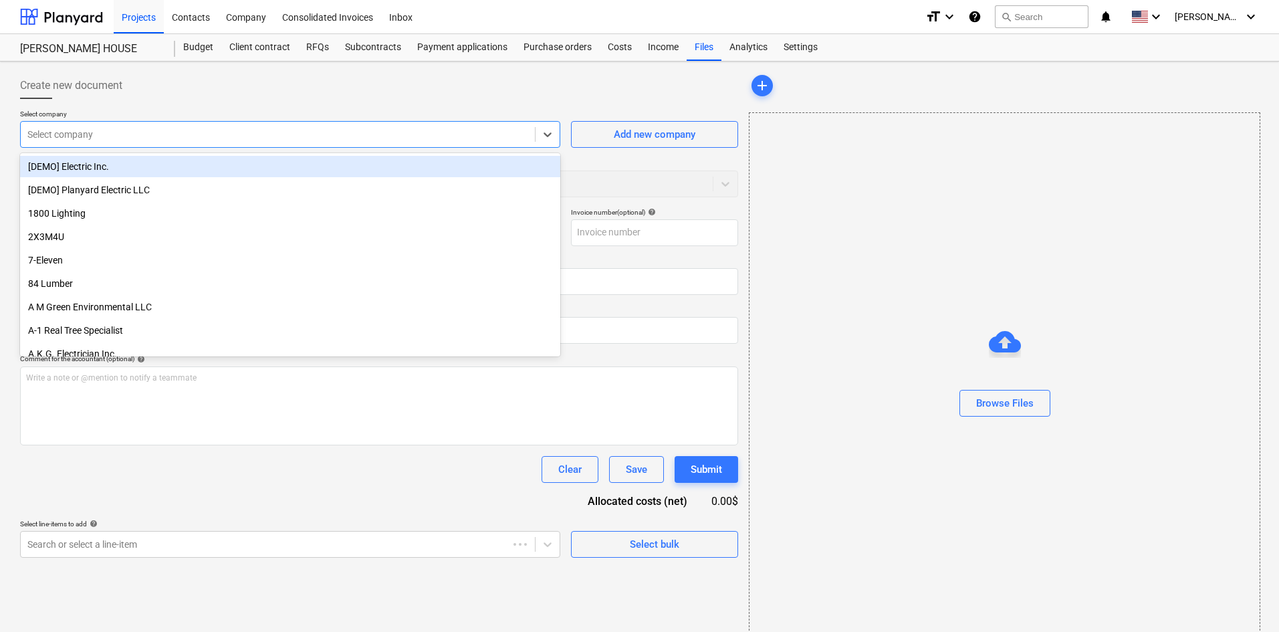
click at [259, 139] on div at bounding box center [277, 134] width 501 height 13
type input "home"
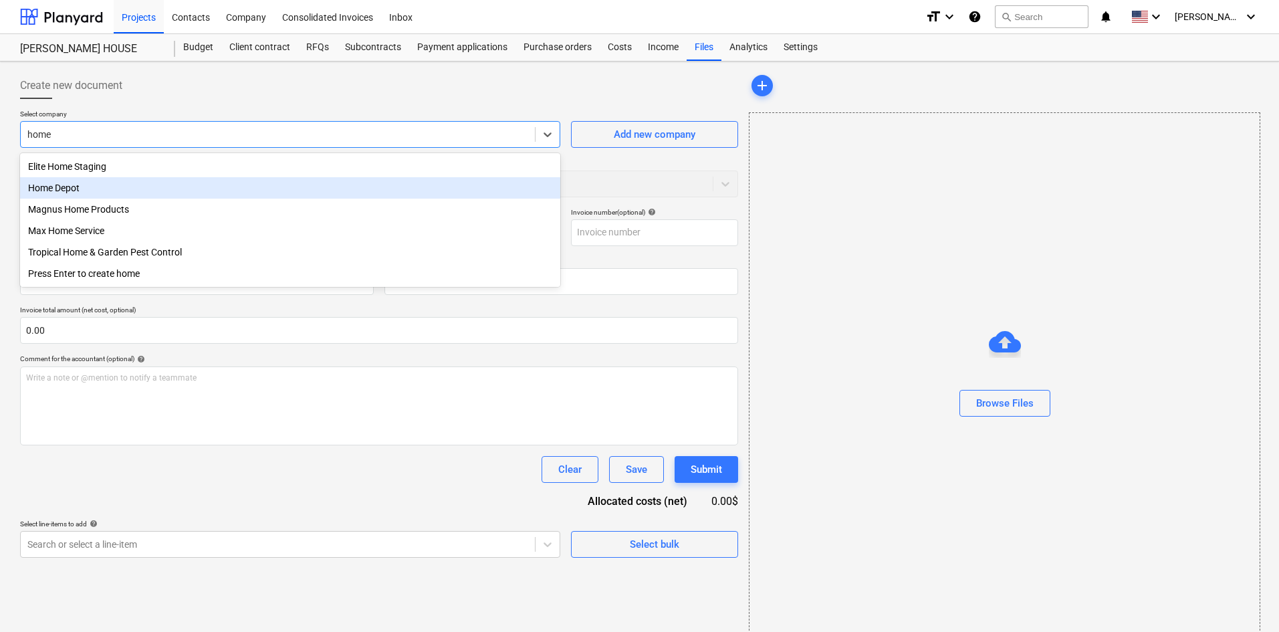
click at [252, 195] on div "Home Depot" at bounding box center [290, 187] width 540 height 21
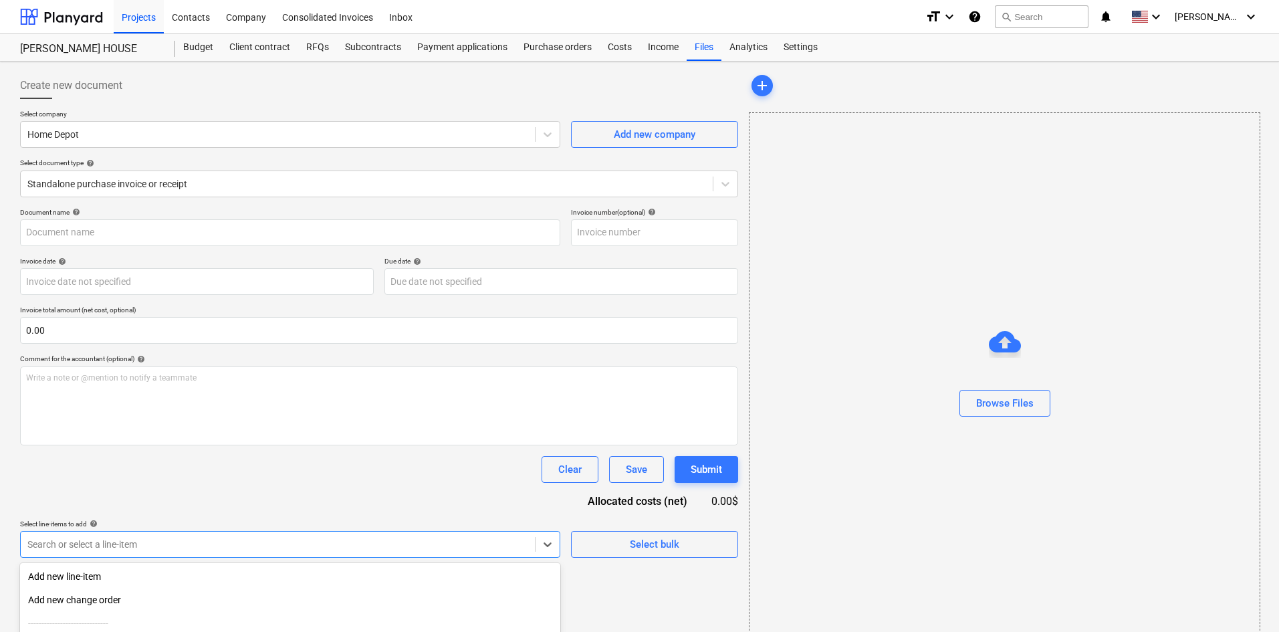
scroll to position [134, 0]
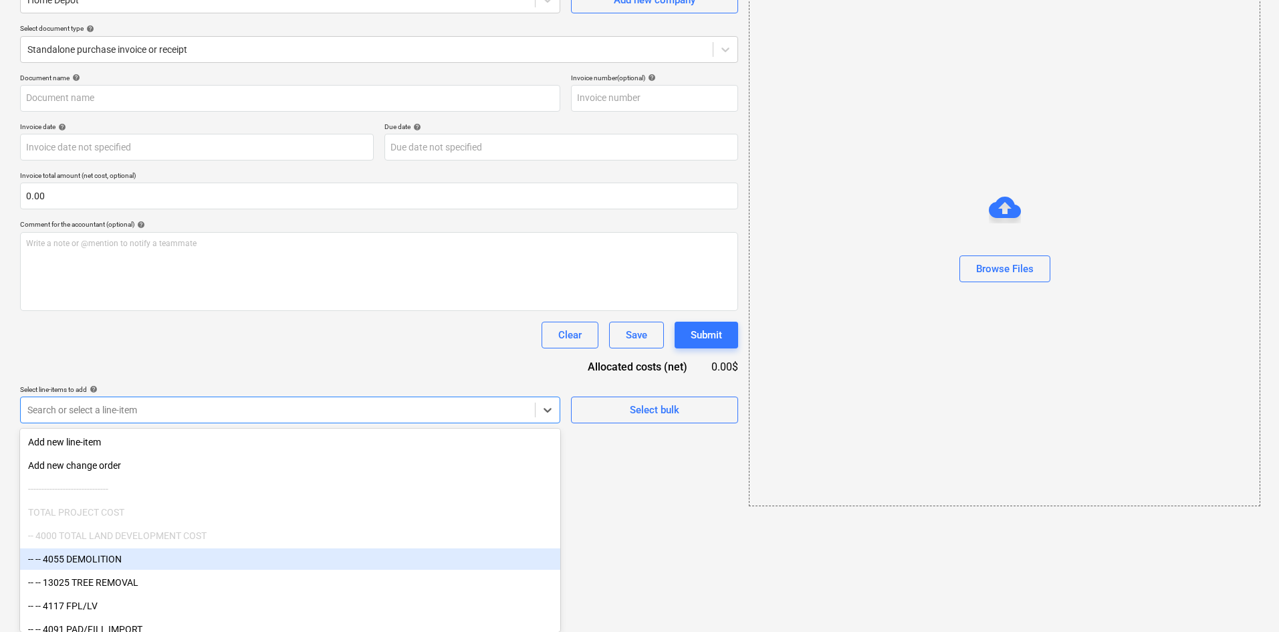
click at [281, 497] on body "Projects Contacts Company Consolidated Invoices Inbox format_size keyboard_arro…" at bounding box center [639, 182] width 1279 height 632
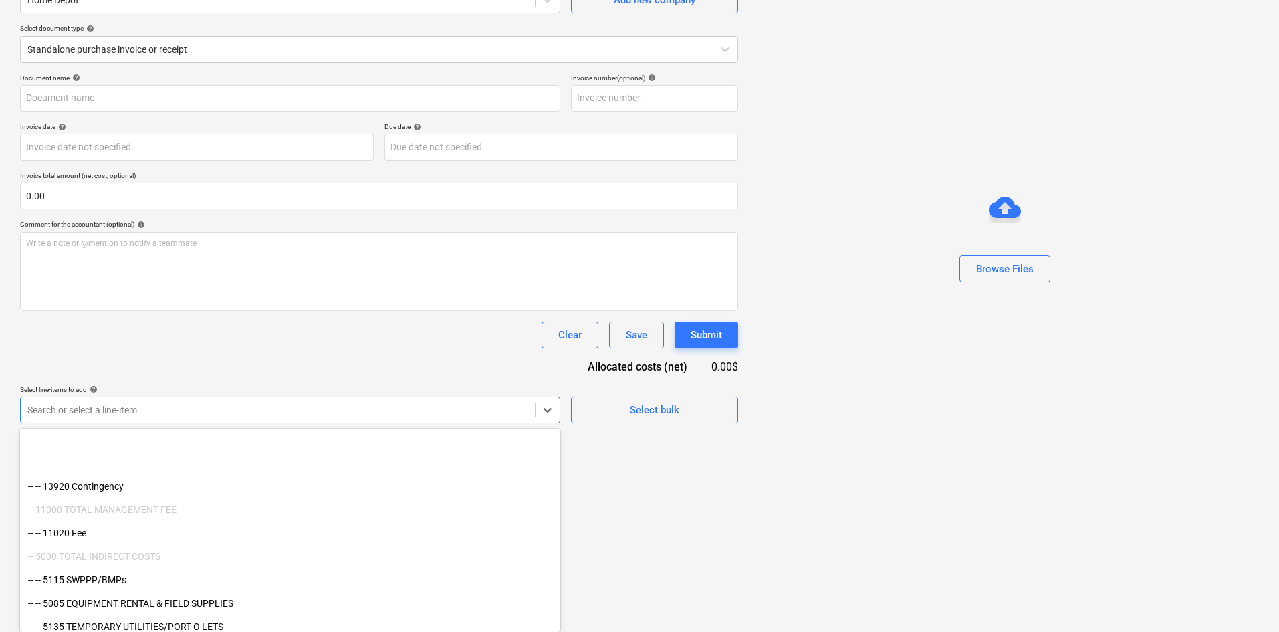
scroll to position [1695, 0]
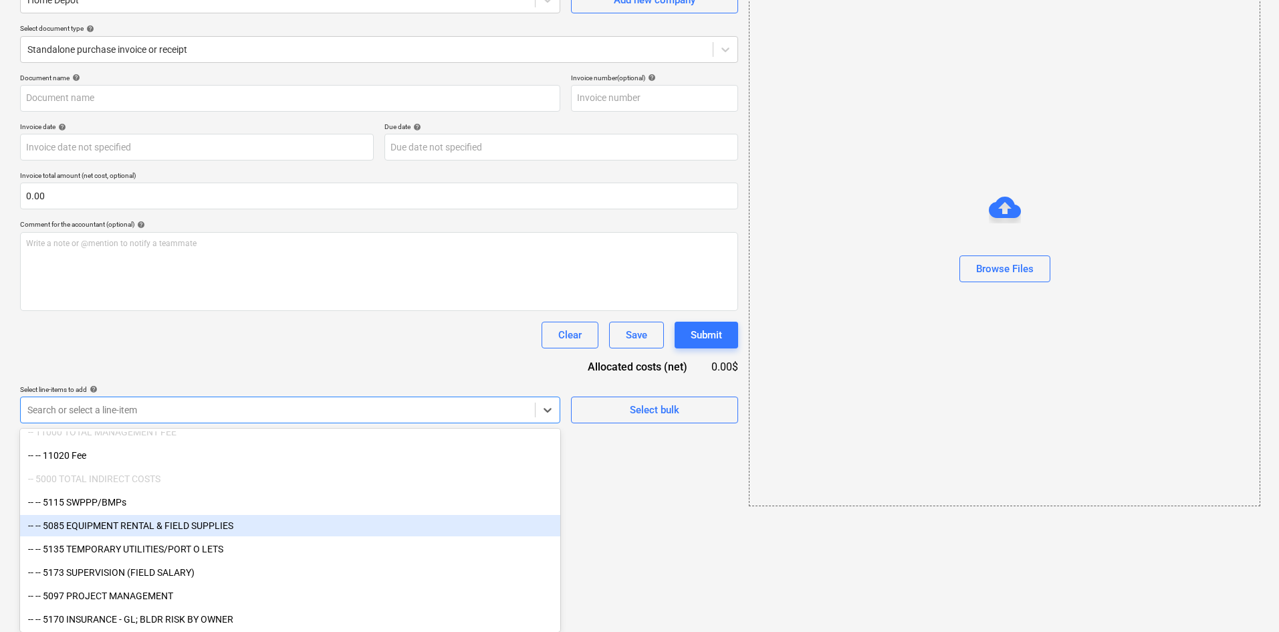
click at [236, 524] on div "-- -- 5085 EQUIPMENT RENTAL & FIELD SUPPLIES" at bounding box center [290, 525] width 540 height 21
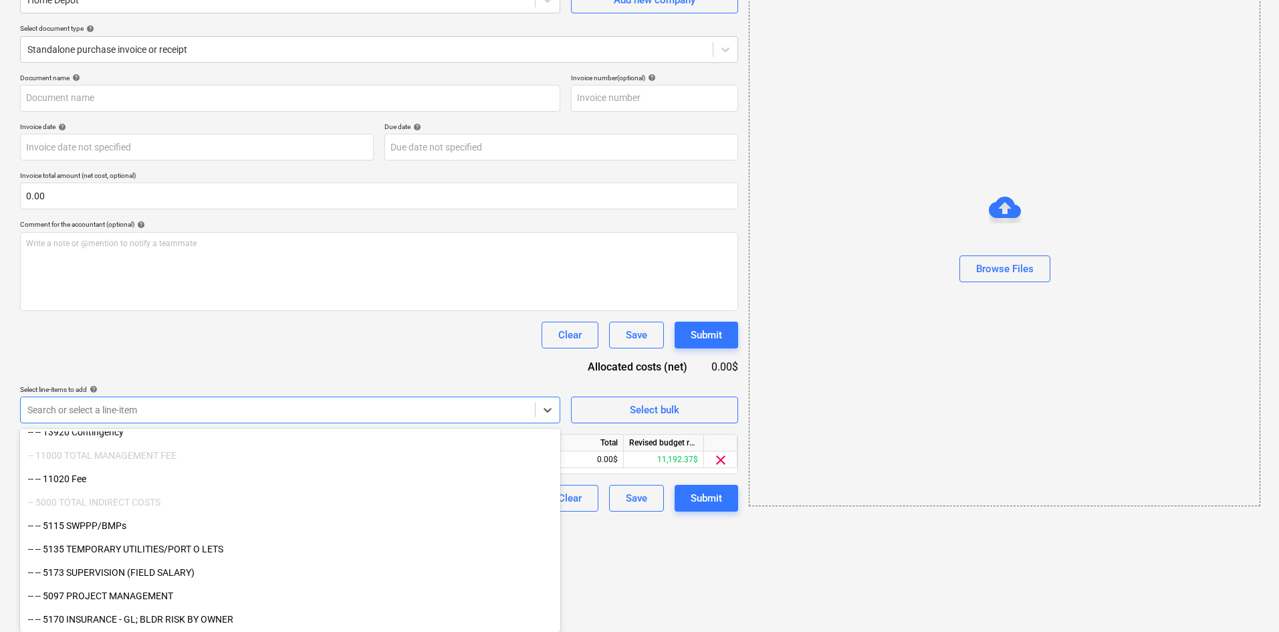
scroll to position [1672, 0]
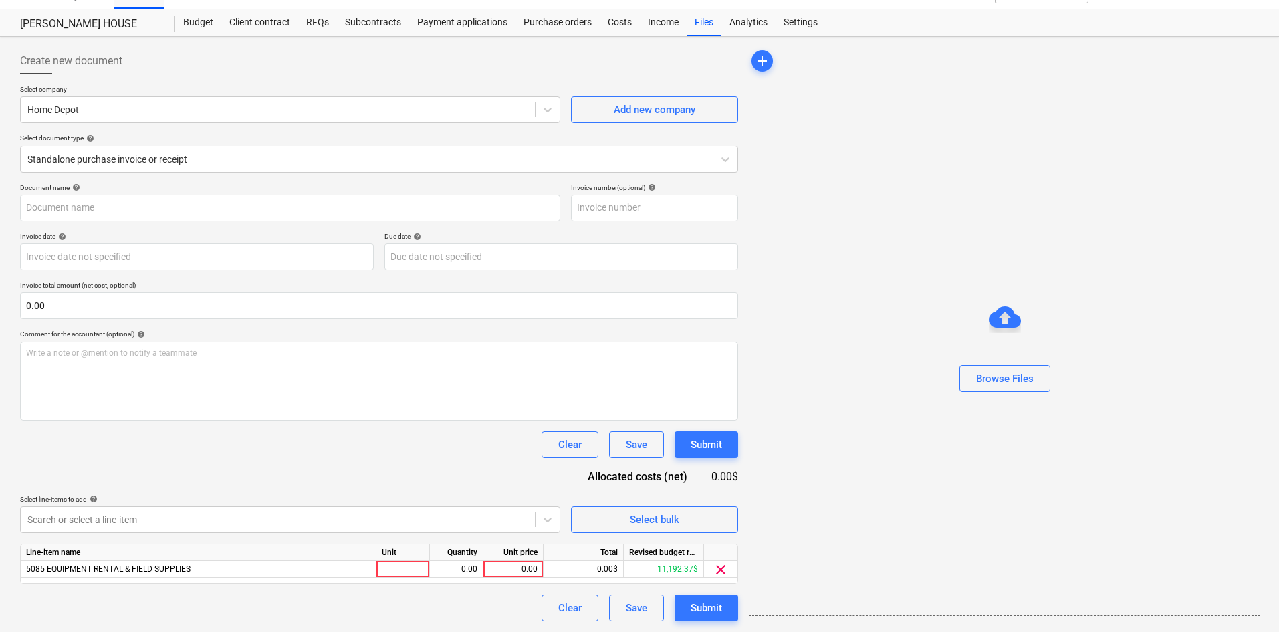
click at [385, 376] on div "Document name help Invoice number (optional) help Invoice date help Press the d…" at bounding box center [379, 402] width 718 height 438
click at [985, 371] on div "Browse Files" at bounding box center [1005, 378] width 58 height 17
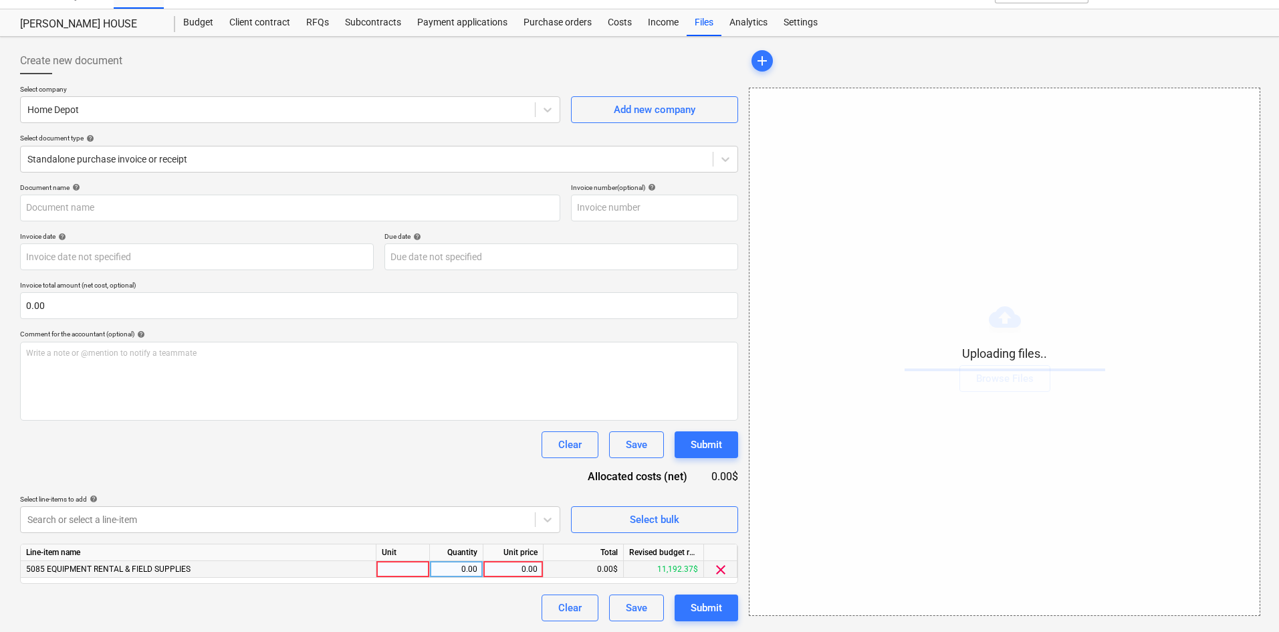
click at [518, 564] on div "0.00" at bounding box center [513, 569] width 49 height 17
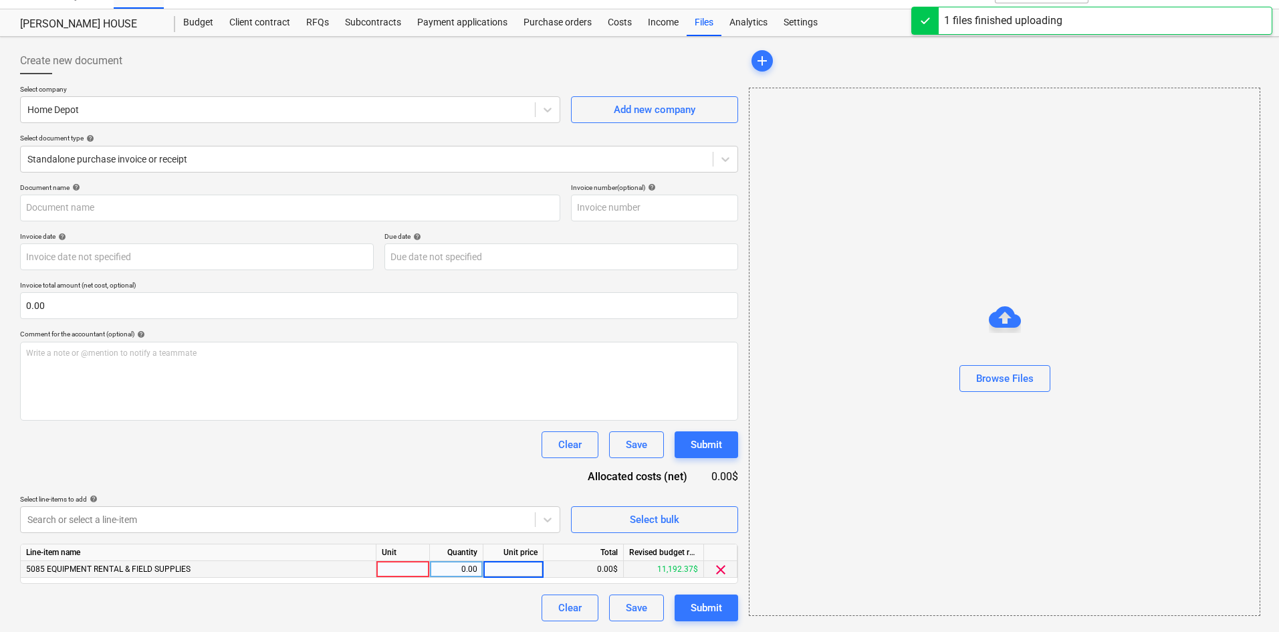
type input "Home Depot (Indirect) 8.13.25.pdf"
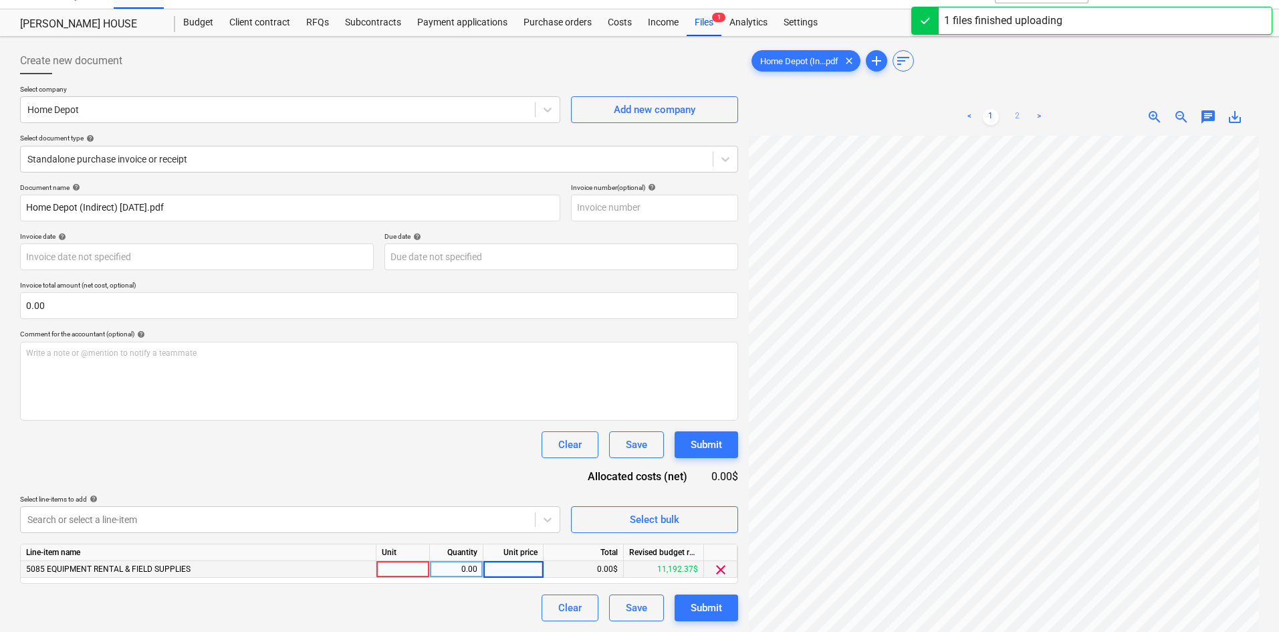
click at [1014, 116] on link "2" at bounding box center [1018, 117] width 16 height 16
click at [515, 563] on div "0.00" at bounding box center [513, 569] width 49 height 17
type input "495.84"
click at [412, 452] on div "Clear Save Submit" at bounding box center [379, 444] width 718 height 27
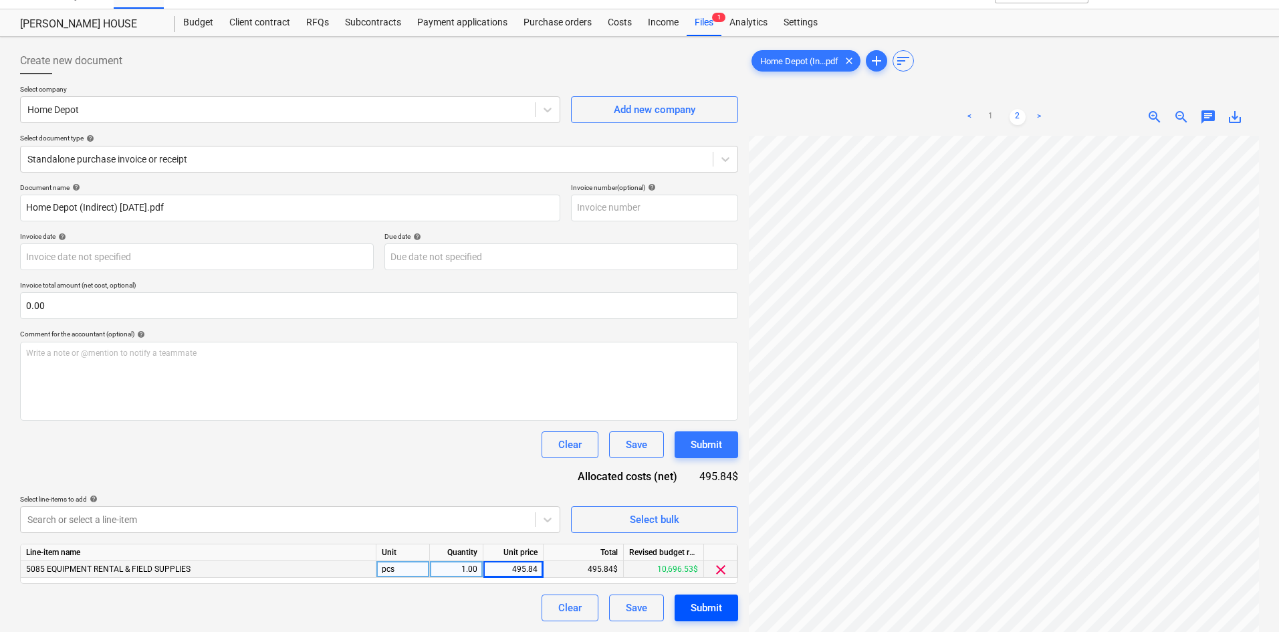
click at [717, 609] on div "Submit" at bounding box center [706, 607] width 31 height 17
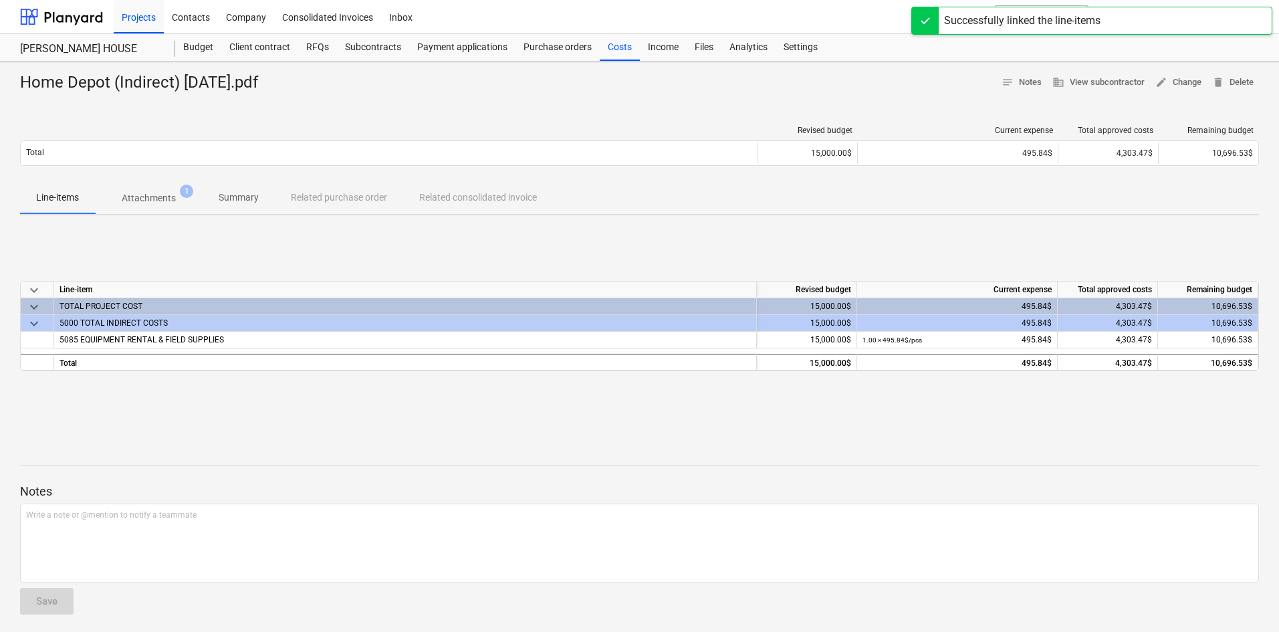
click at [400, 475] on div at bounding box center [639, 478] width 1239 height 11
click at [55, 13] on div at bounding box center [61, 16] width 83 height 33
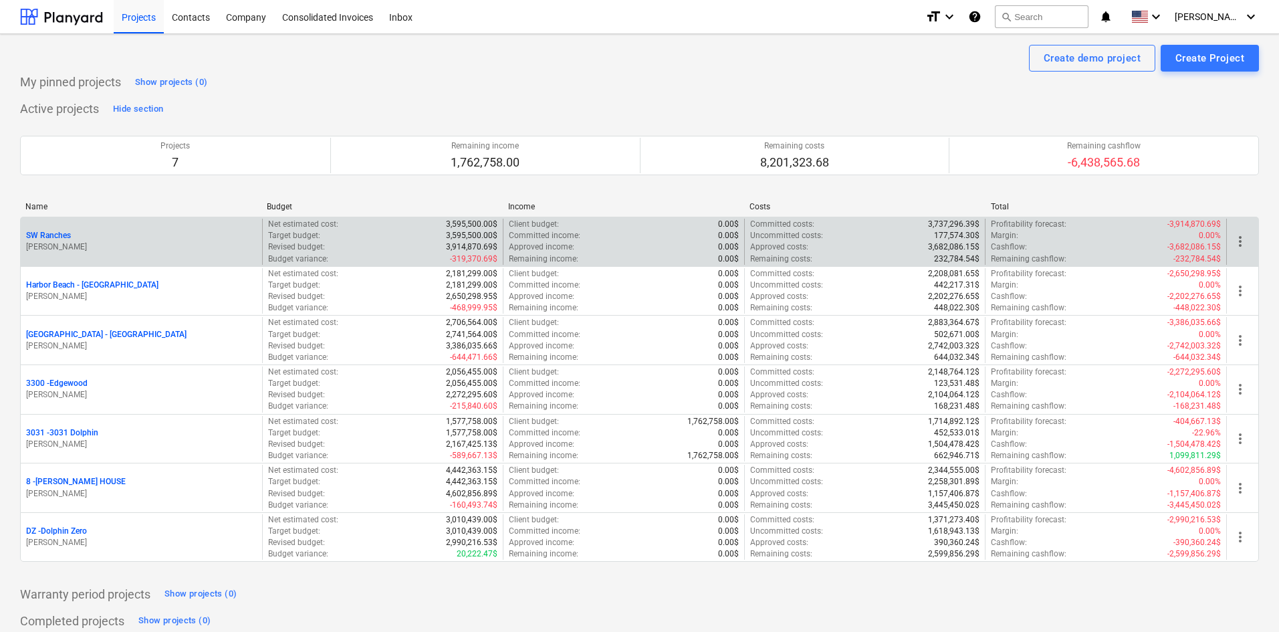
click at [67, 231] on p "SW Ranches" at bounding box center [48, 235] width 45 height 11
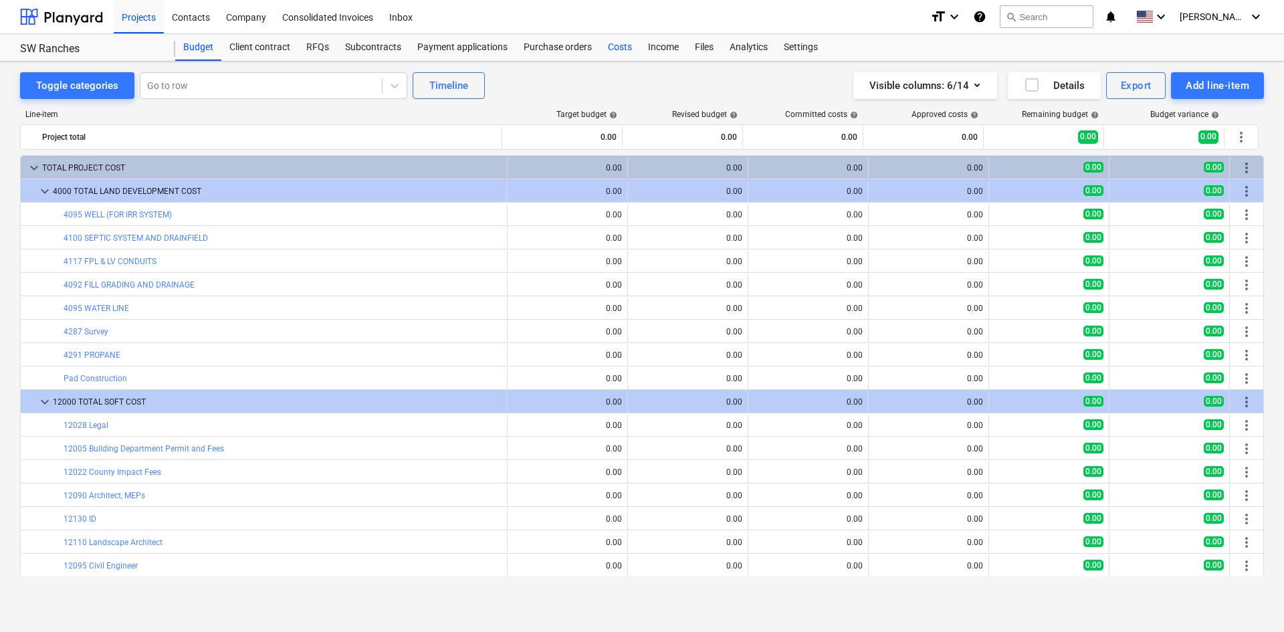
click at [610, 58] on div "Costs" at bounding box center [620, 47] width 40 height 27
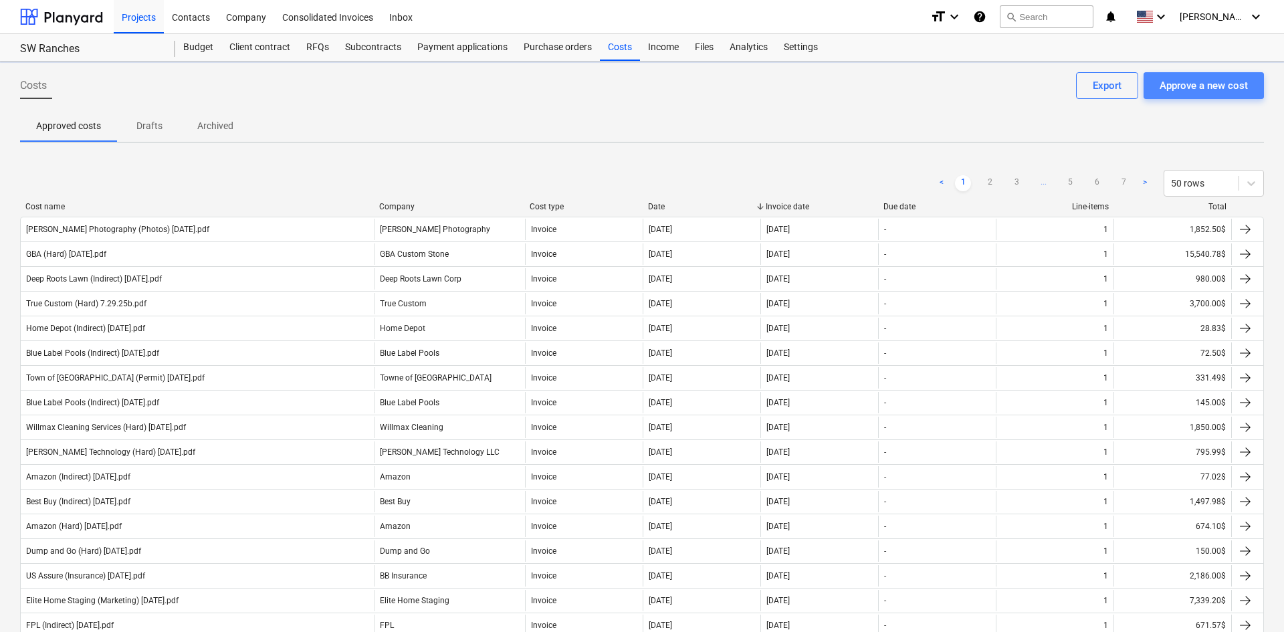
click at [1228, 81] on div "Approve a new cost" at bounding box center [1203, 85] width 88 height 17
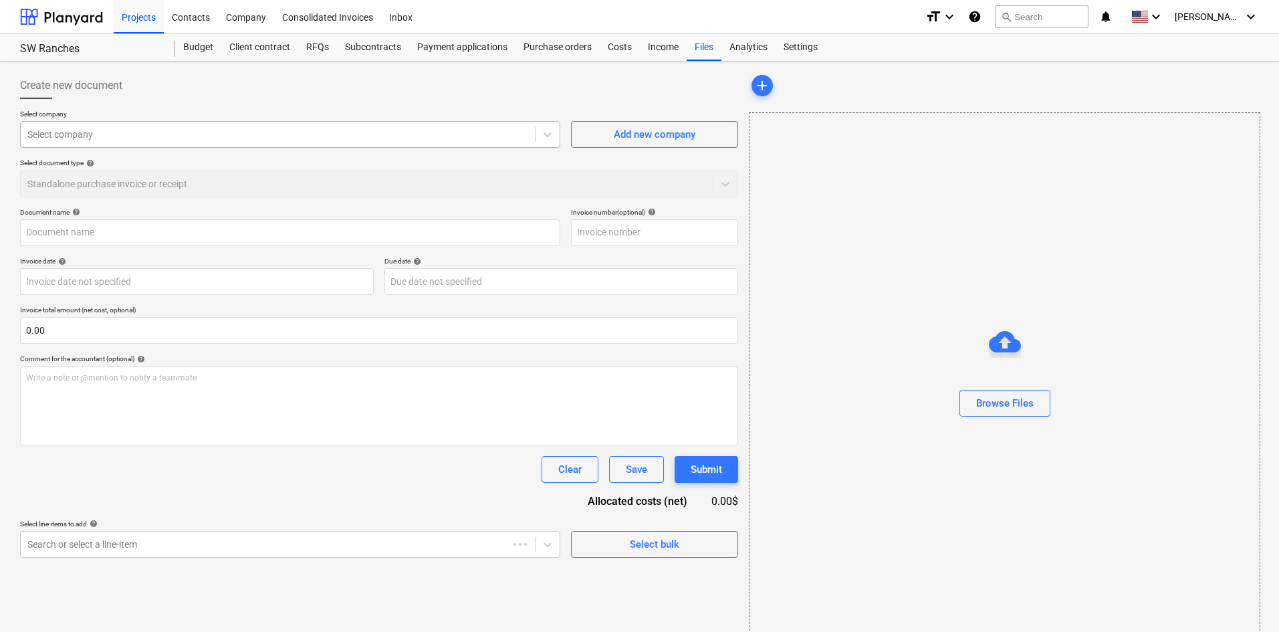
click at [95, 132] on div at bounding box center [277, 134] width 501 height 13
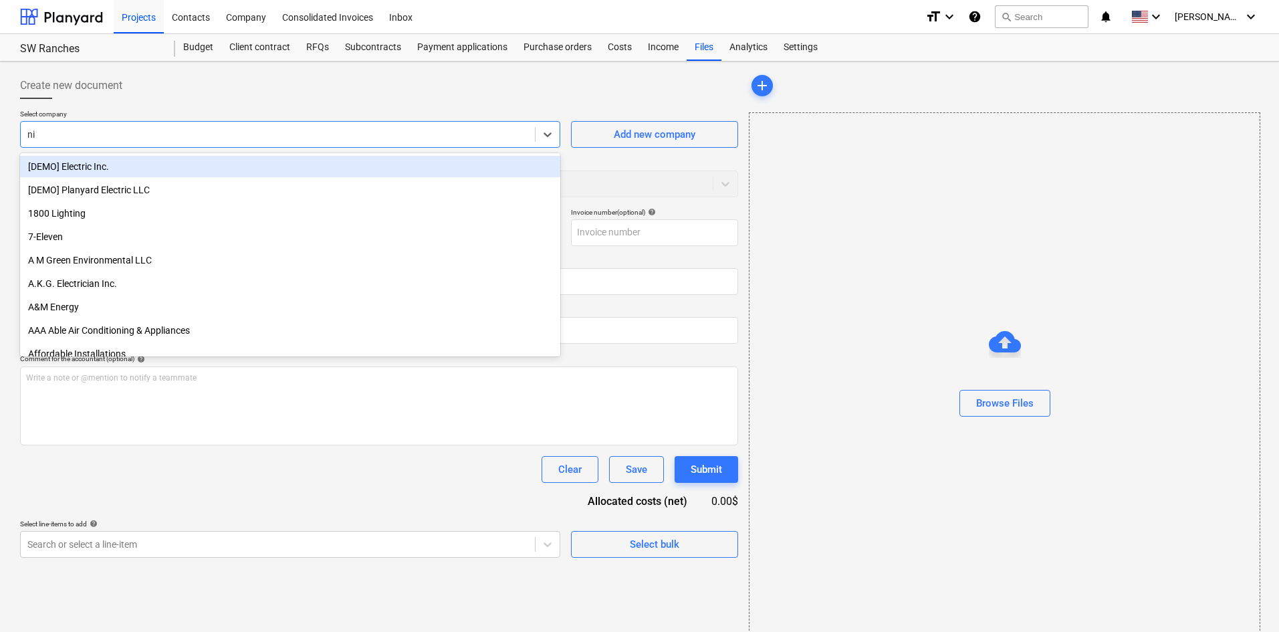
type input "niet"
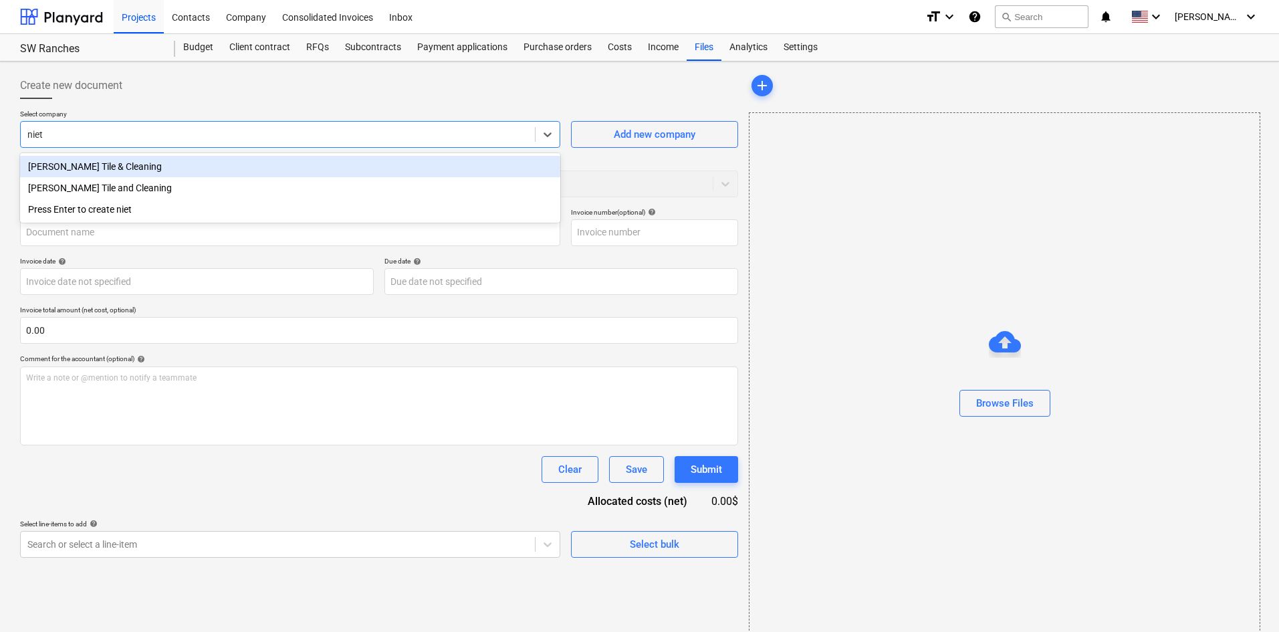
click at [117, 163] on div "Nieto Tile & Cleaning" at bounding box center [290, 166] width 540 height 21
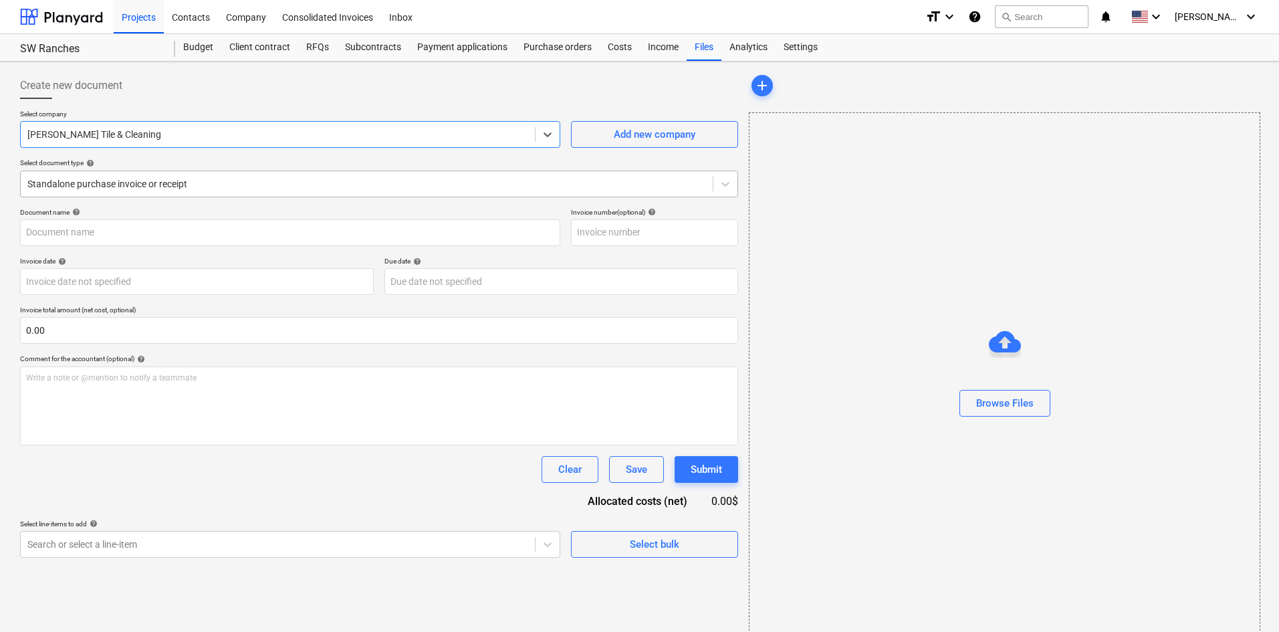
click at [144, 190] on div at bounding box center [366, 183] width 679 height 13
click at [144, 191] on div at bounding box center [366, 183] width 679 height 13
click at [257, 538] on body "Projects Contacts Company Consolidated Invoices Inbox format_size keyboard_arro…" at bounding box center [639, 316] width 1279 height 632
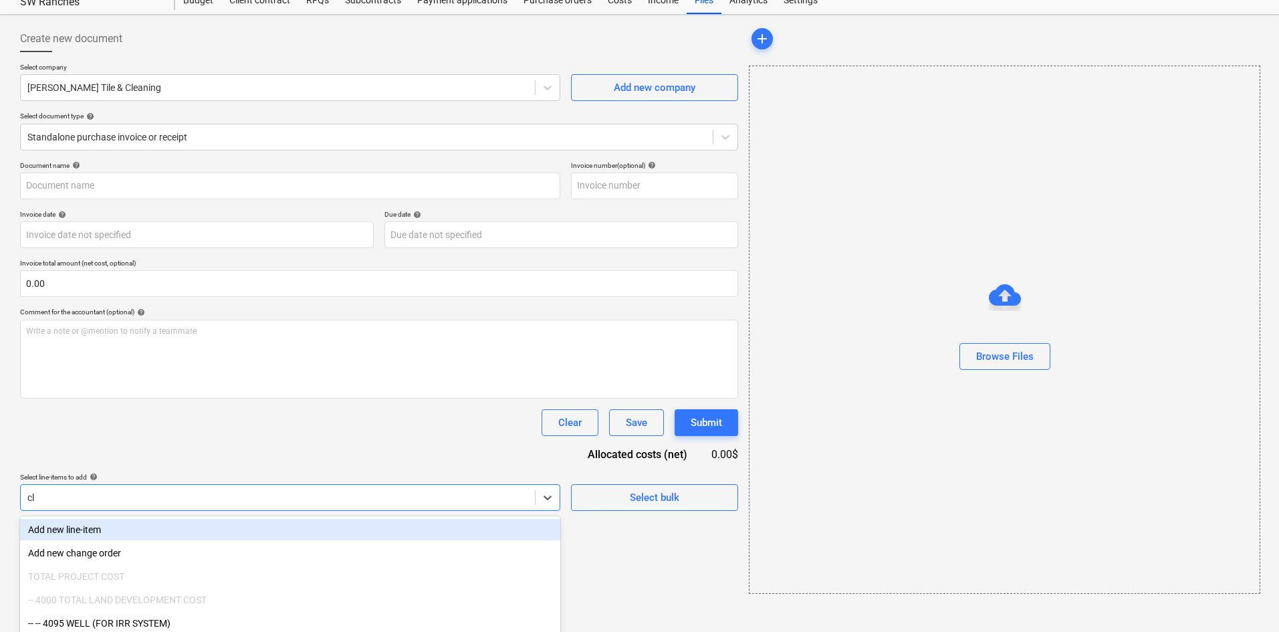
type input "clea"
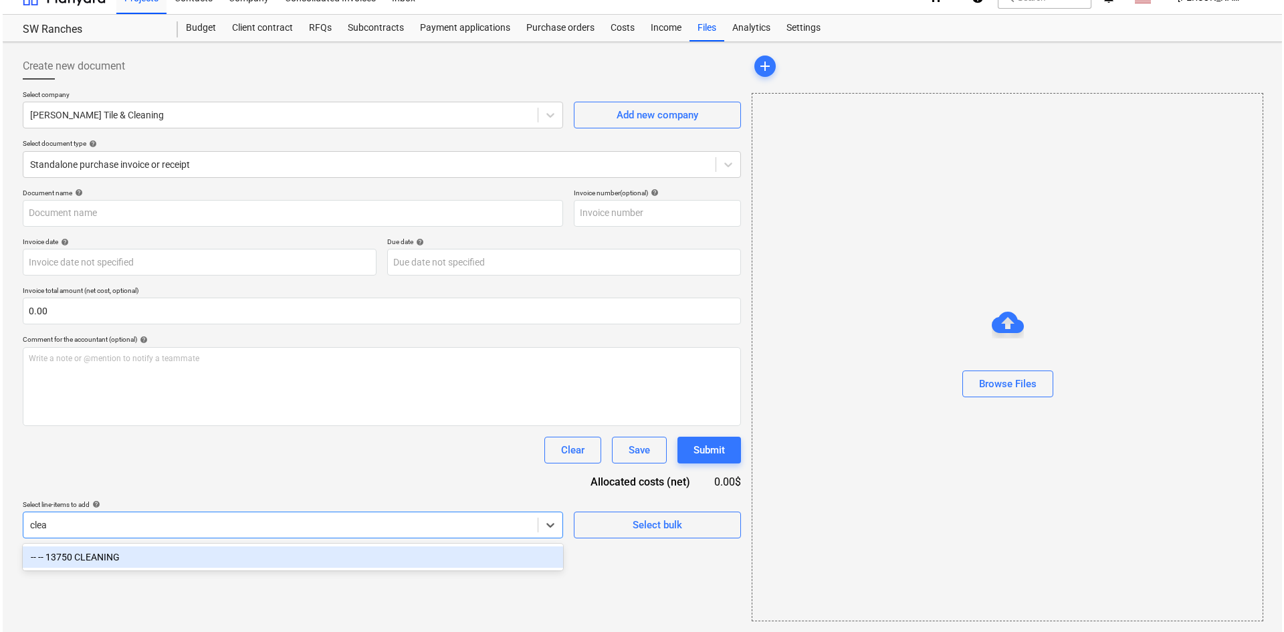
scroll to position [19, 0]
click at [270, 558] on div "-- -- 13750 CLEANING" at bounding box center [290, 556] width 540 height 21
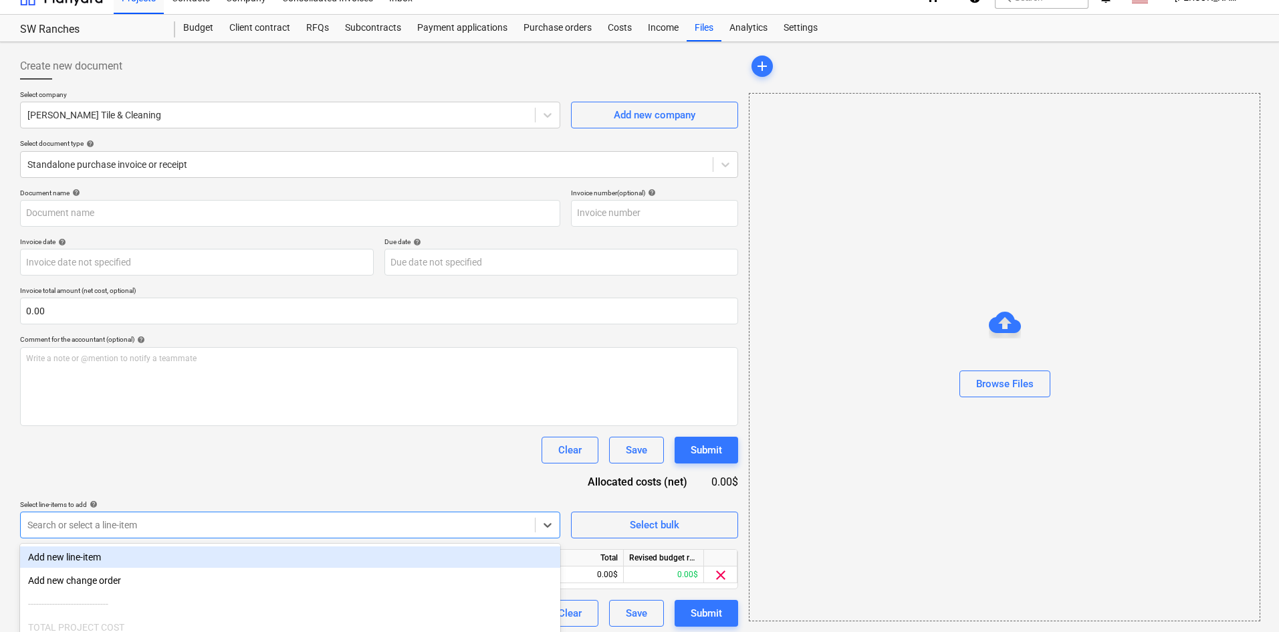
click at [337, 488] on div "Document name help Invoice number (optional) help Invoice date help Press the d…" at bounding box center [379, 408] width 718 height 438
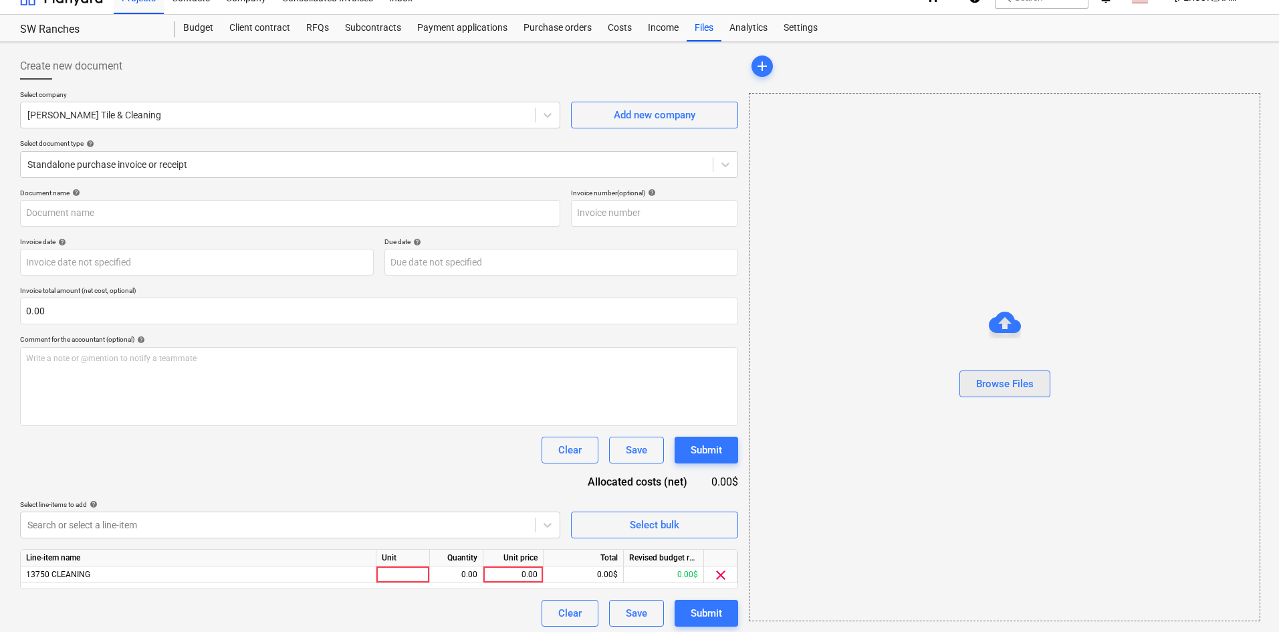
click at [990, 384] on div "Browse Files" at bounding box center [1005, 383] width 58 height 17
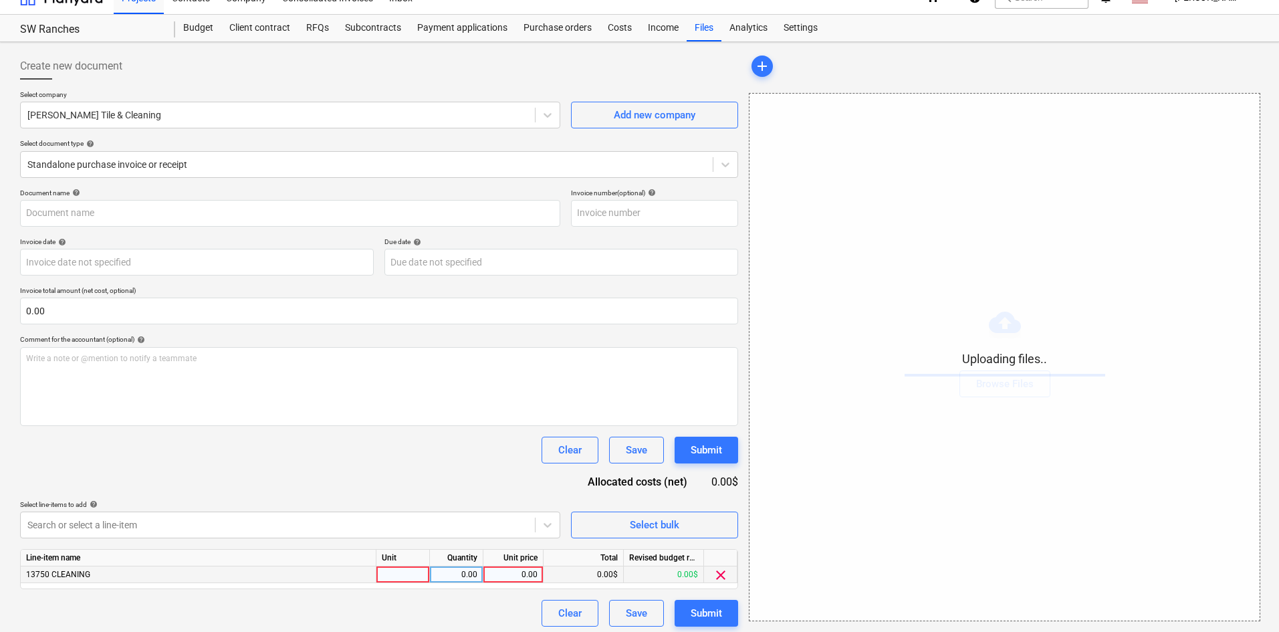
click at [522, 570] on div "0.00" at bounding box center [513, 574] width 49 height 17
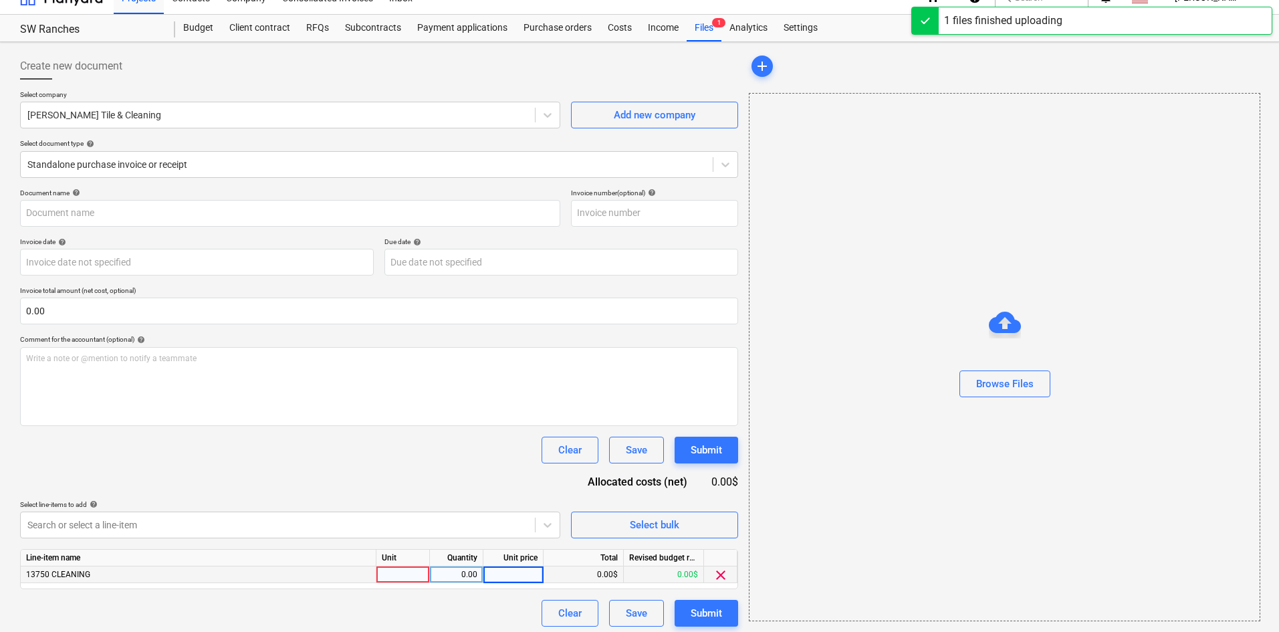
type input "Nieto Tile and Cleaning (Hard) 8.13.25.pdf"
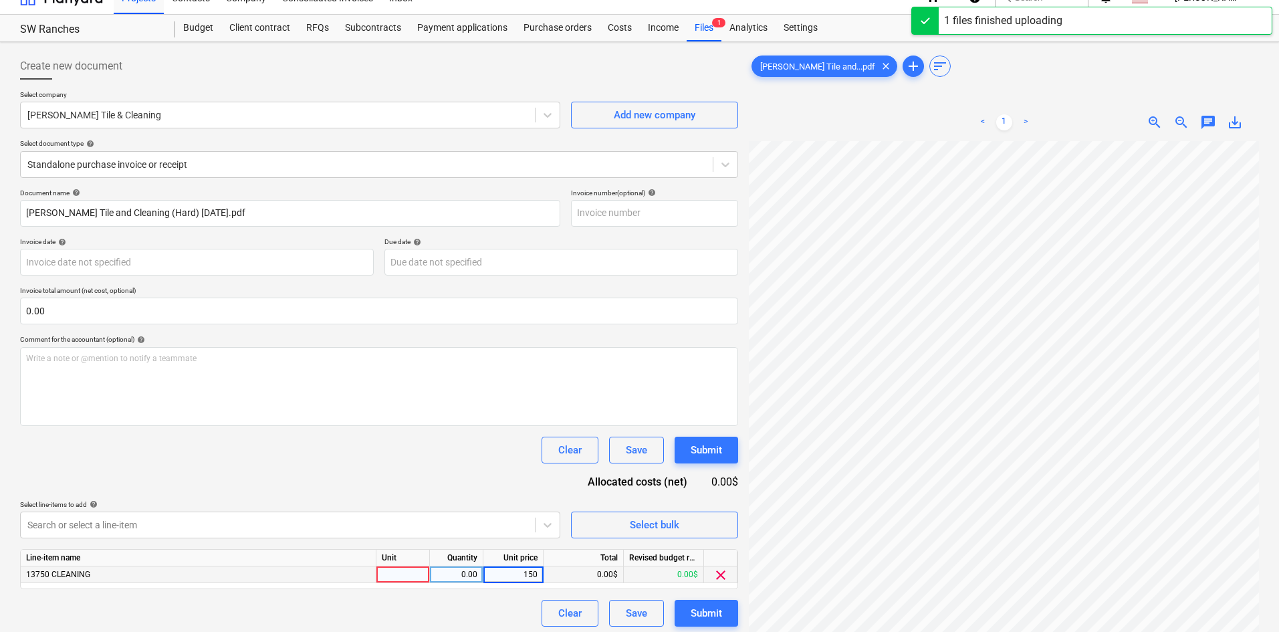
type input "1500"
click at [466, 458] on div "Clear Save Submit" at bounding box center [379, 450] width 718 height 27
click at [719, 610] on div "Submit" at bounding box center [706, 612] width 31 height 17
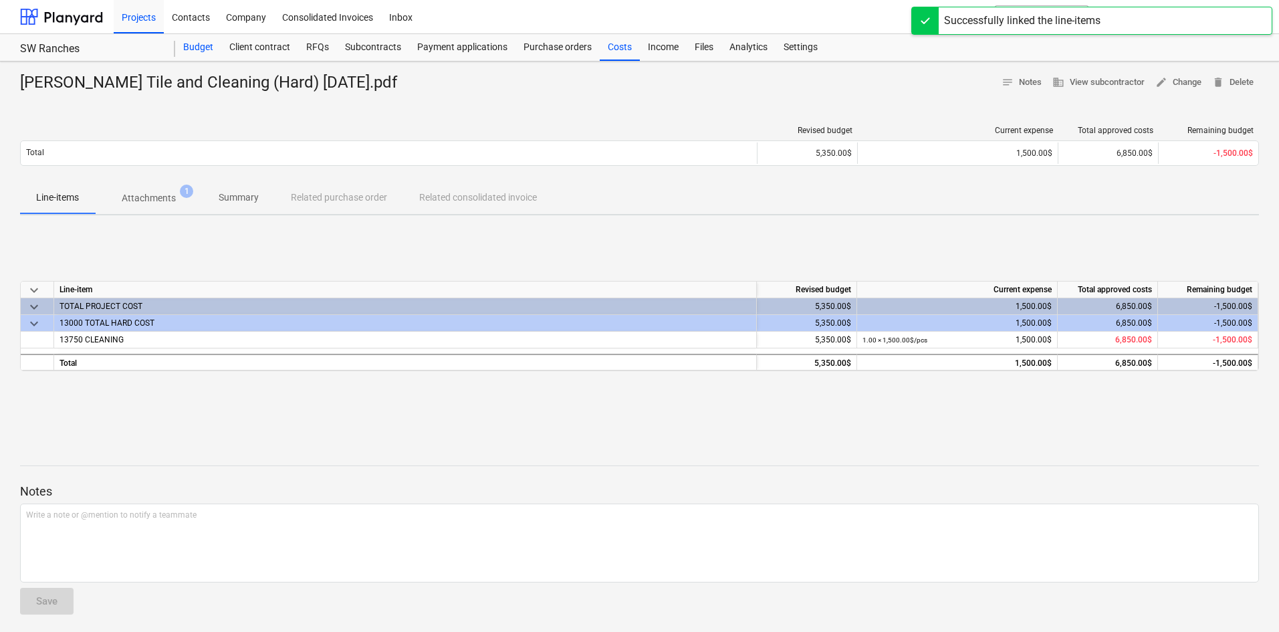
click at [195, 46] on div "Budget" at bounding box center [198, 47] width 46 height 27
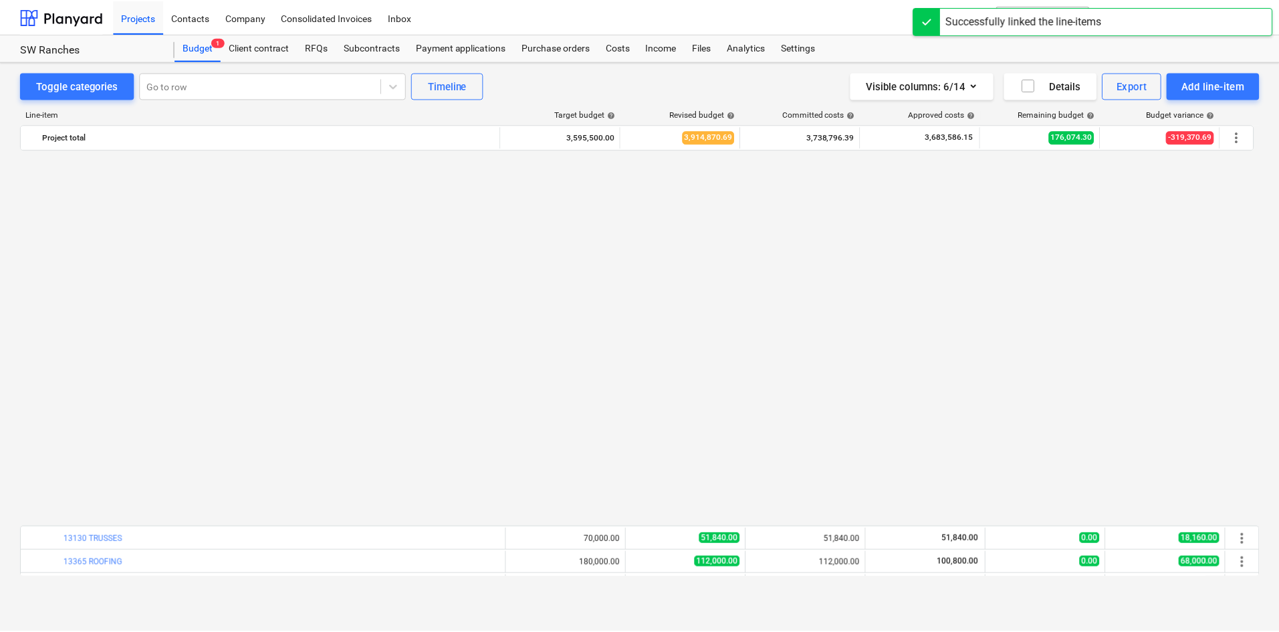
scroll to position [802, 0]
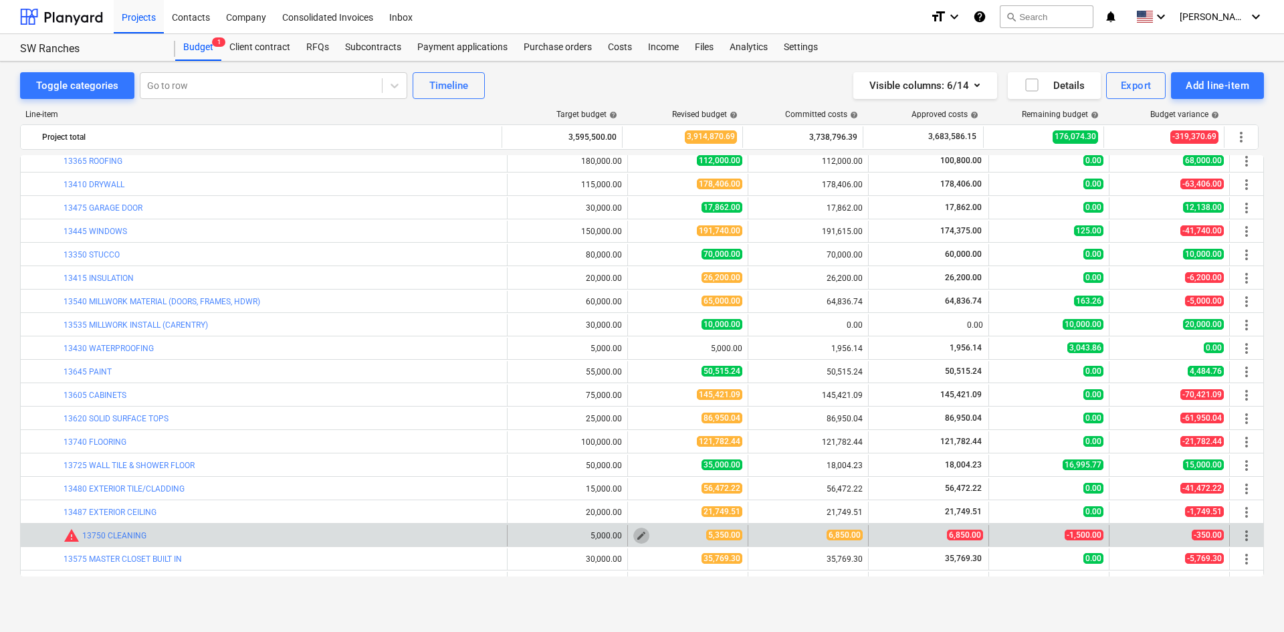
click at [636, 530] on span "edit" at bounding box center [641, 535] width 11 height 11
type textarea "x"
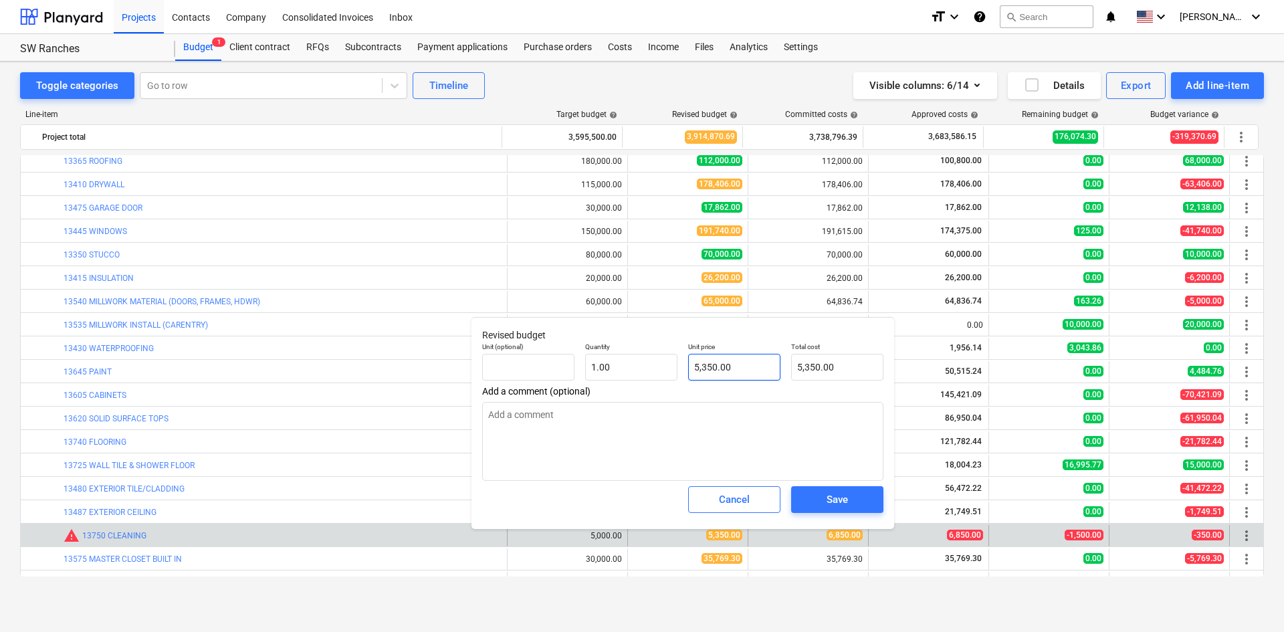
type input "5350"
drag, startPoint x: 750, startPoint y: 368, endPoint x: 669, endPoint y: 375, distance: 81.9
click at [669, 375] on div "Unit (optional) Quantity 1.00 Unit price 5350 Total cost 5,350.00" at bounding box center [683, 361] width 412 height 49
type textarea "x"
type input "7"
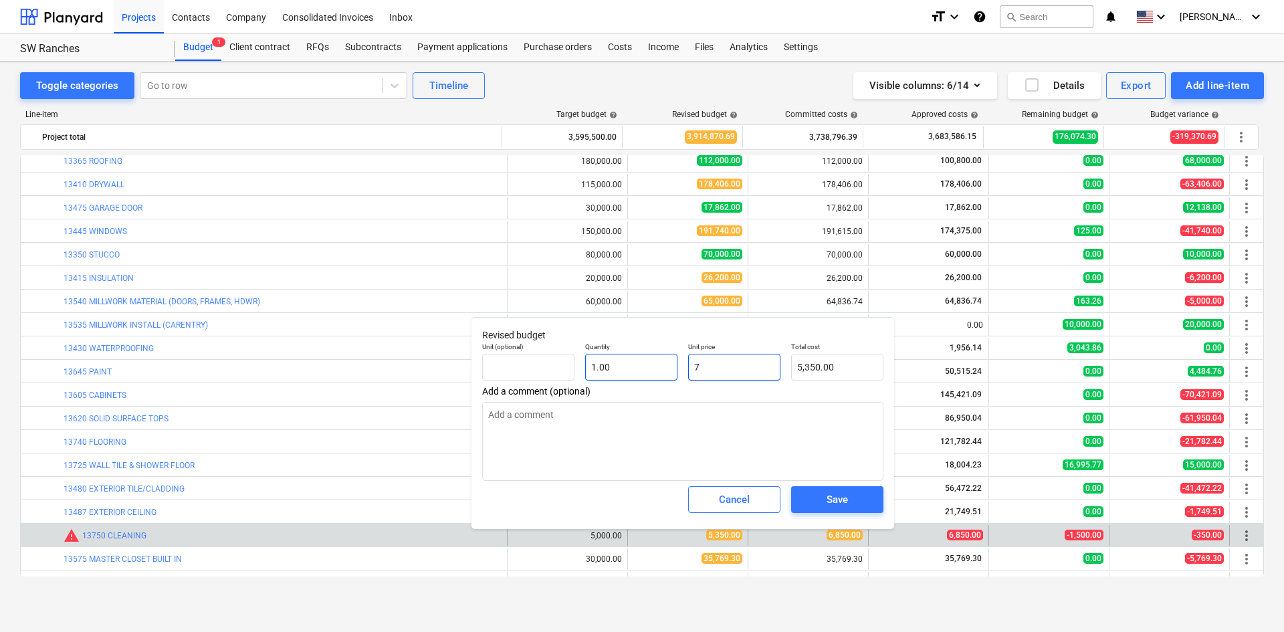
type input "7.00"
type textarea "x"
type input "70"
type input "70.00"
type textarea "x"
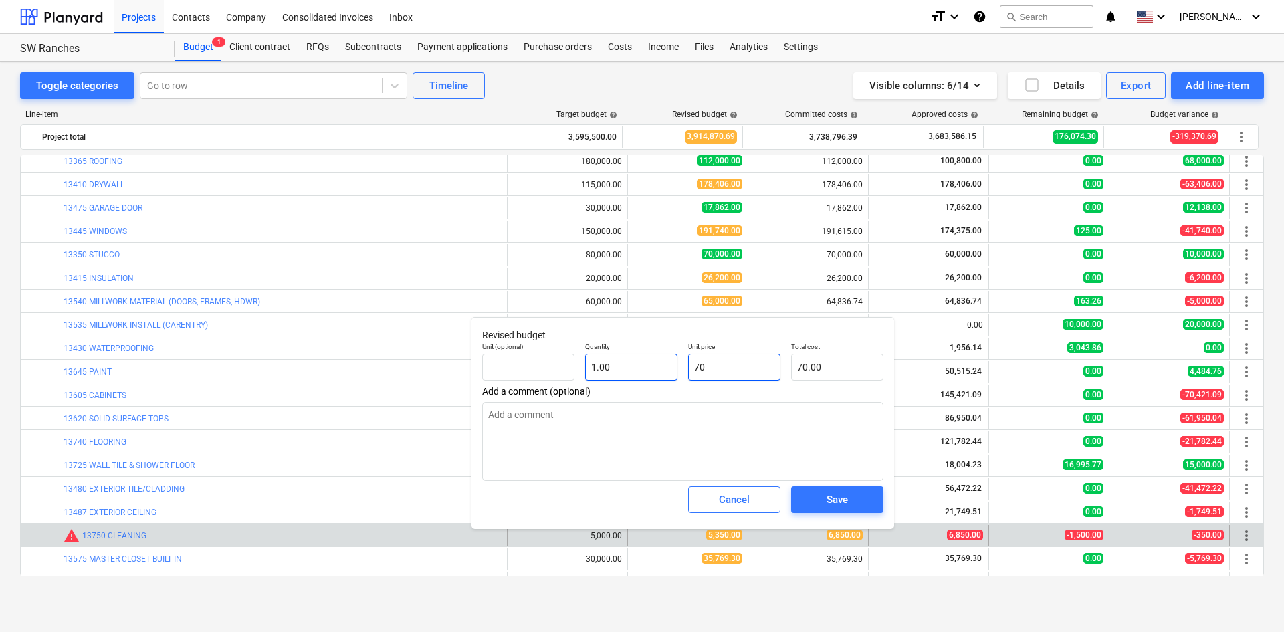
type input "700"
type input "700.00"
type textarea "x"
type input "7000"
type input "7,000.00"
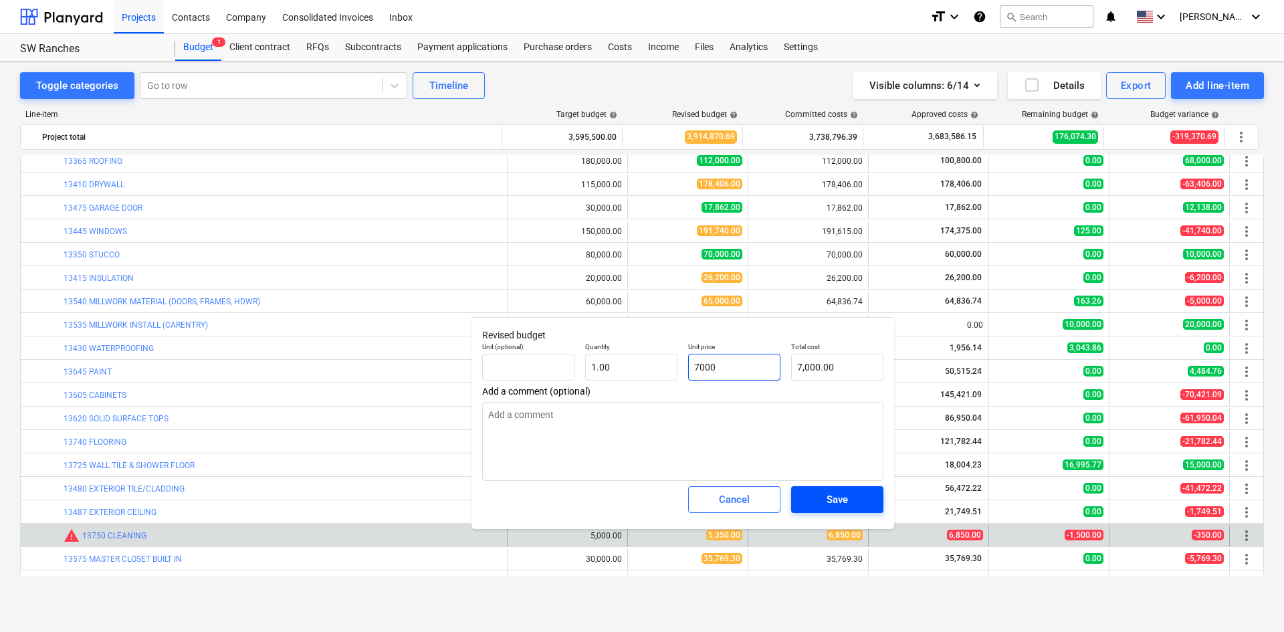
type input "7000"
type textarea "x"
type input "7,000.00"
click at [863, 500] on span "Save" at bounding box center [837, 499] width 60 height 17
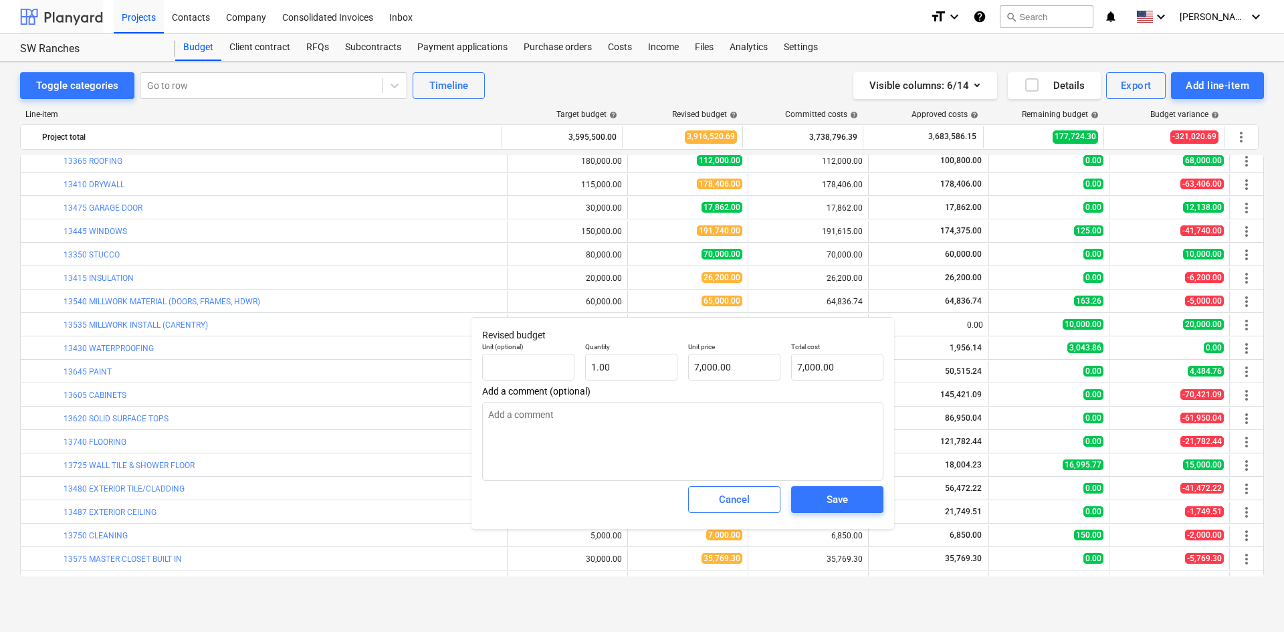
type textarea "x"
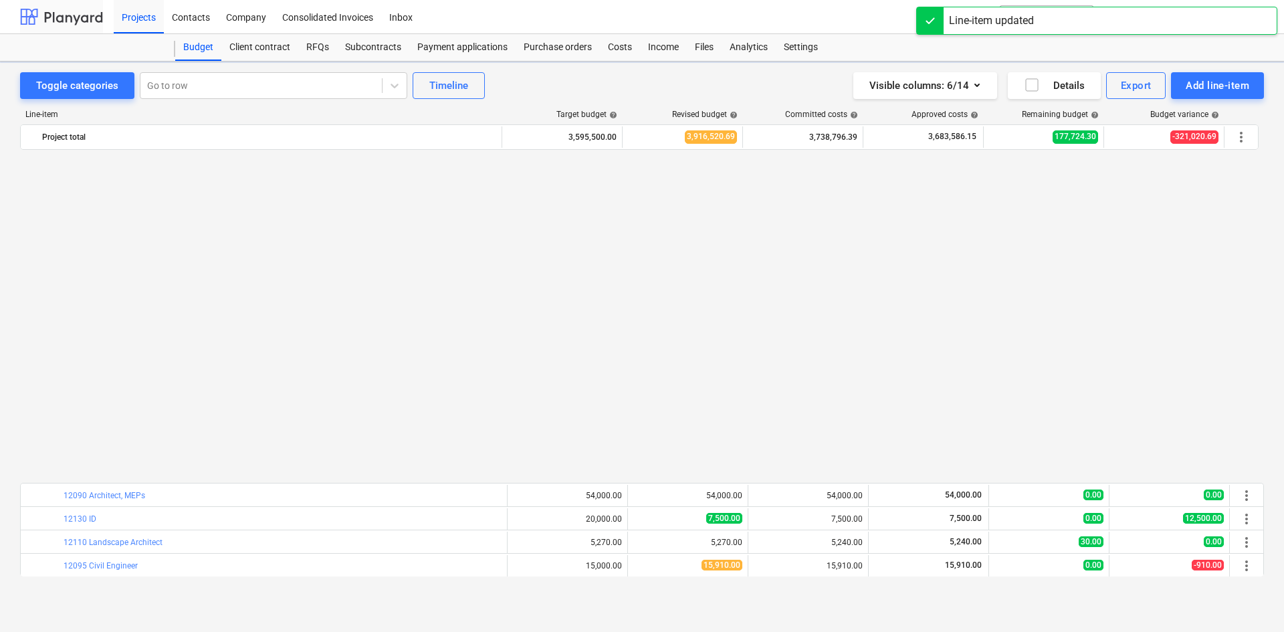
click at [68, 17] on div at bounding box center [61, 16] width 83 height 33
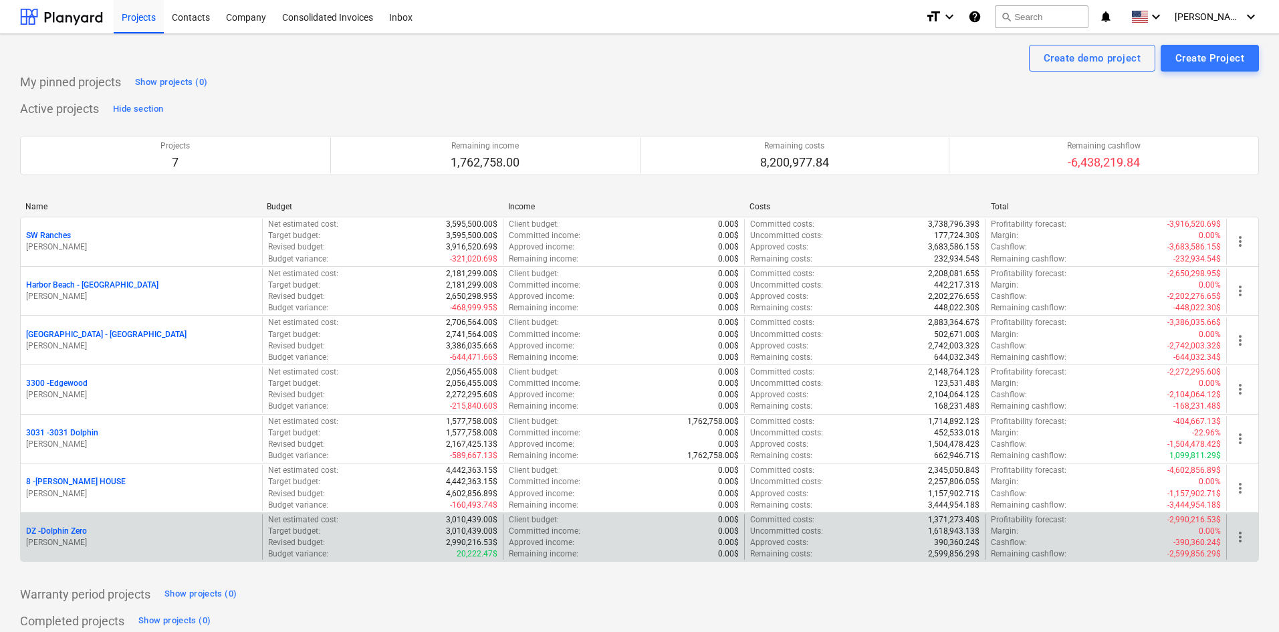
click at [73, 530] on p "DZ - Dolphin Zero" at bounding box center [56, 531] width 61 height 11
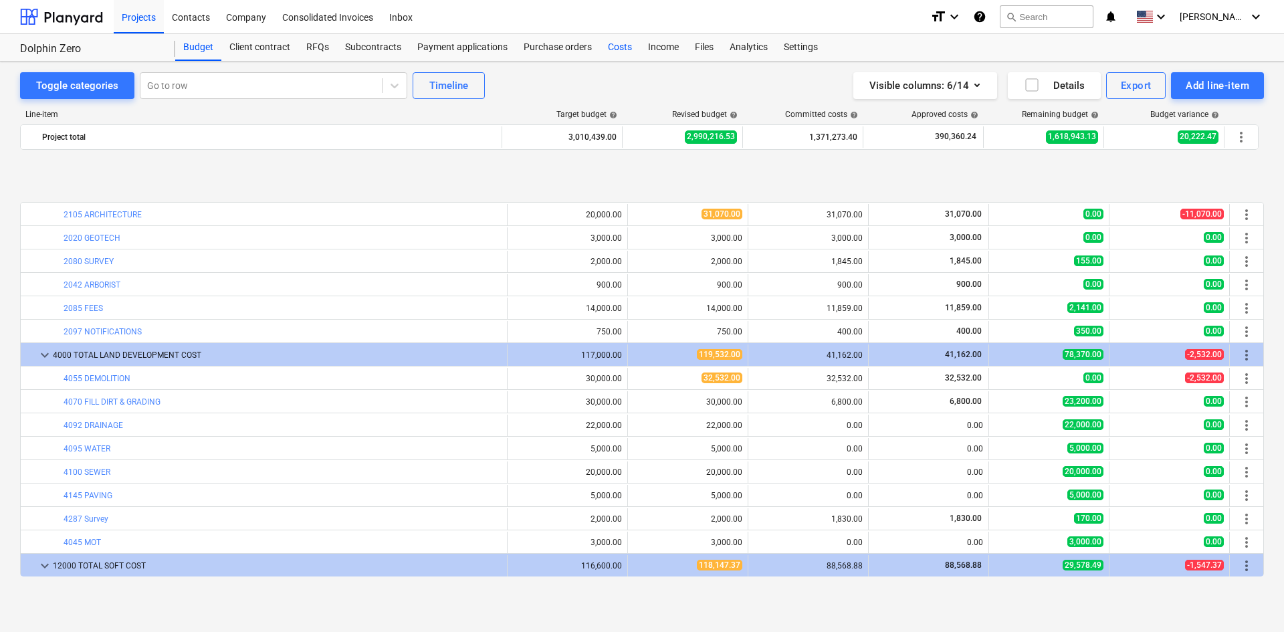
click at [618, 55] on div "Costs" at bounding box center [620, 47] width 40 height 27
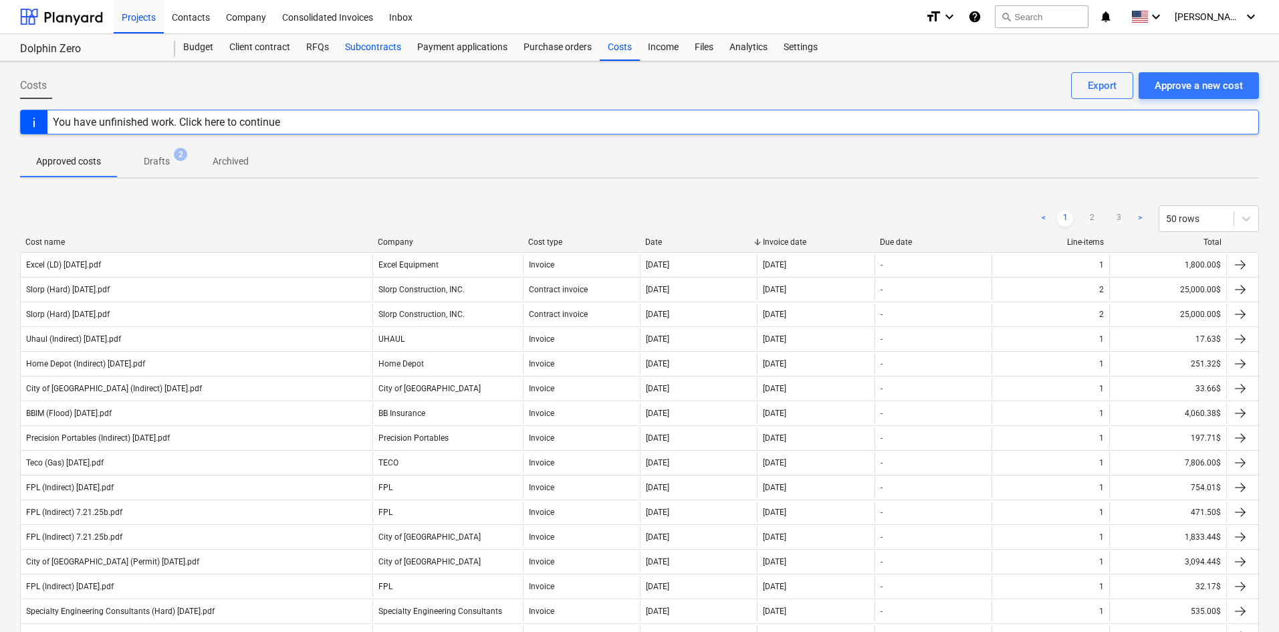
click at [352, 52] on div "Subcontracts" at bounding box center [373, 47] width 72 height 27
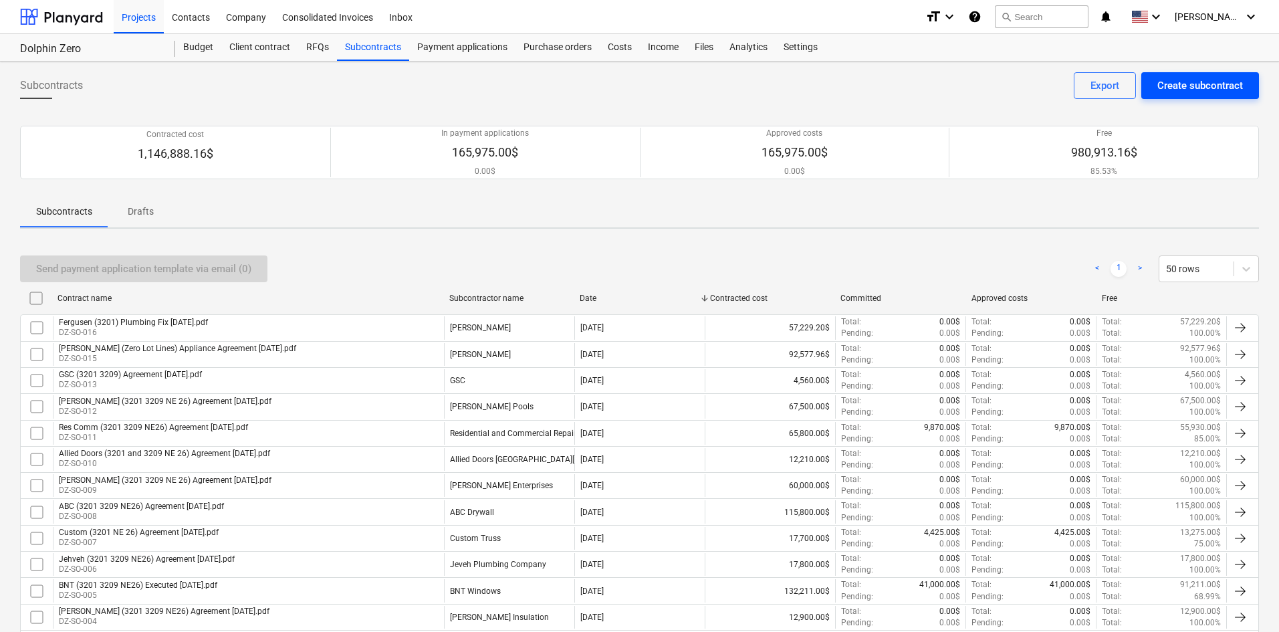
click at [1194, 92] on div "Create subcontract" at bounding box center [1200, 85] width 86 height 17
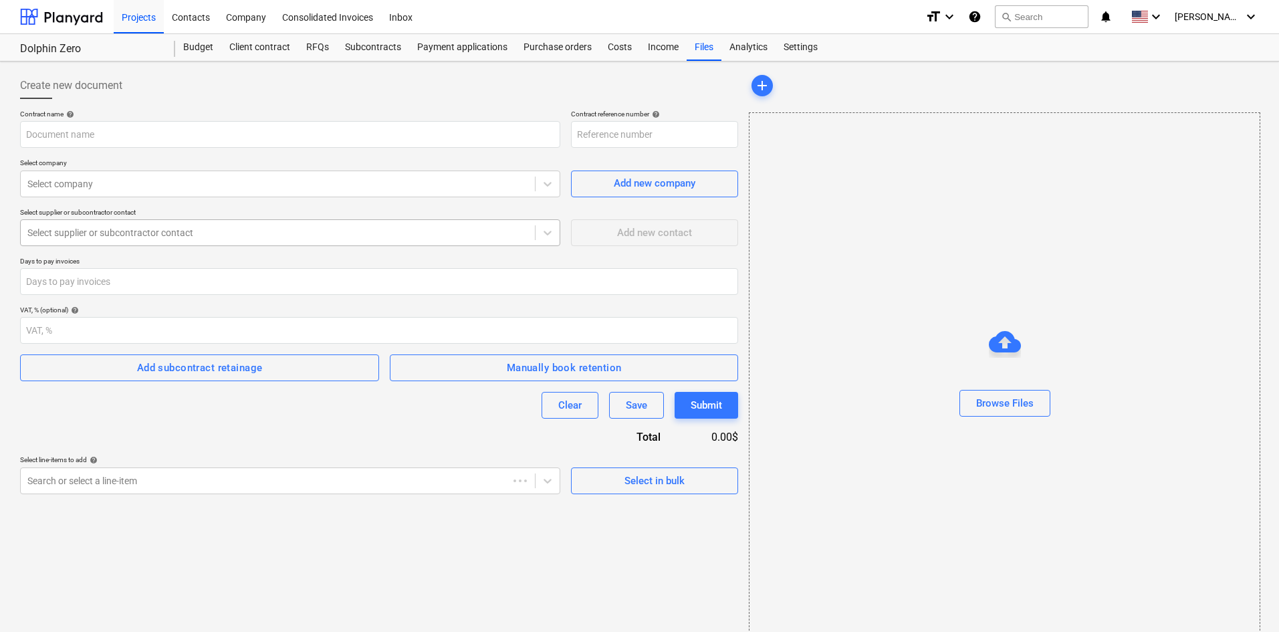
type input "DZ-SO-017"
click at [171, 178] on div at bounding box center [277, 183] width 501 height 13
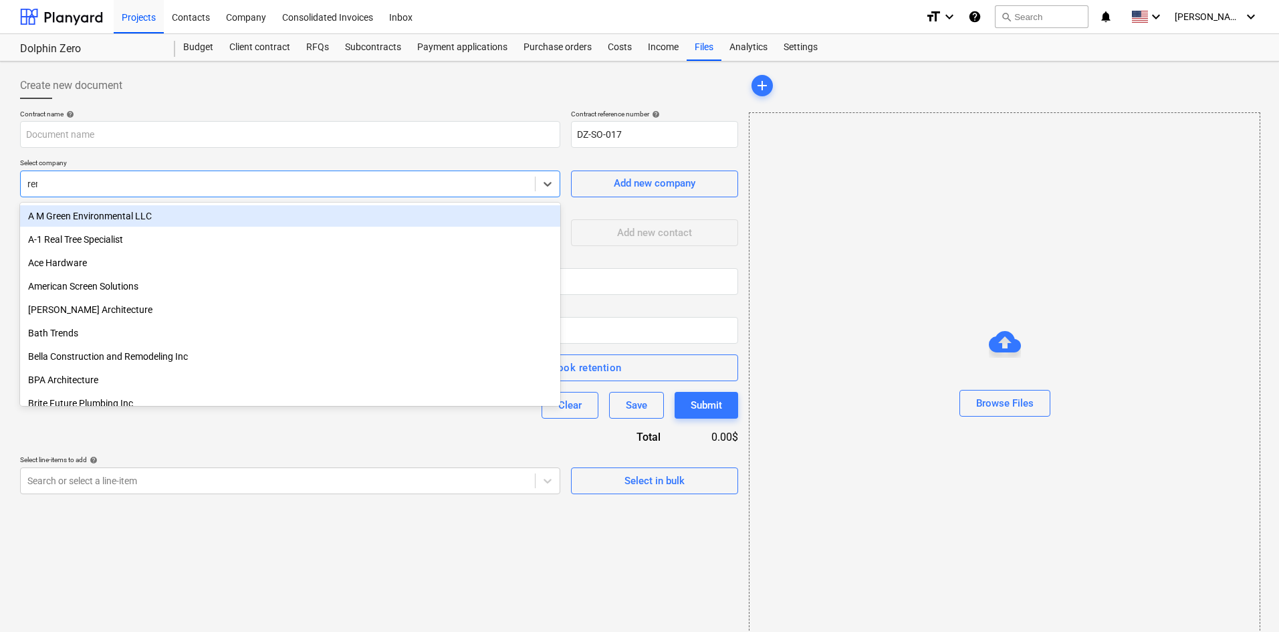
type input "reme"
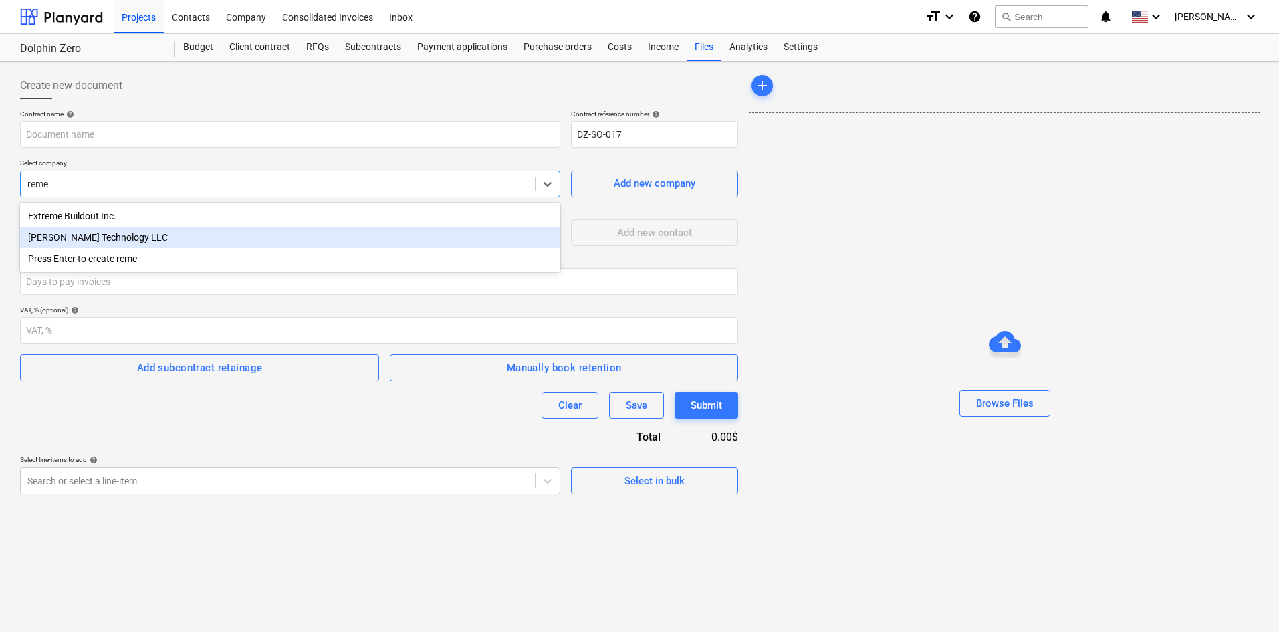
click at [154, 233] on div "Remes Technology LLC" at bounding box center [290, 237] width 540 height 21
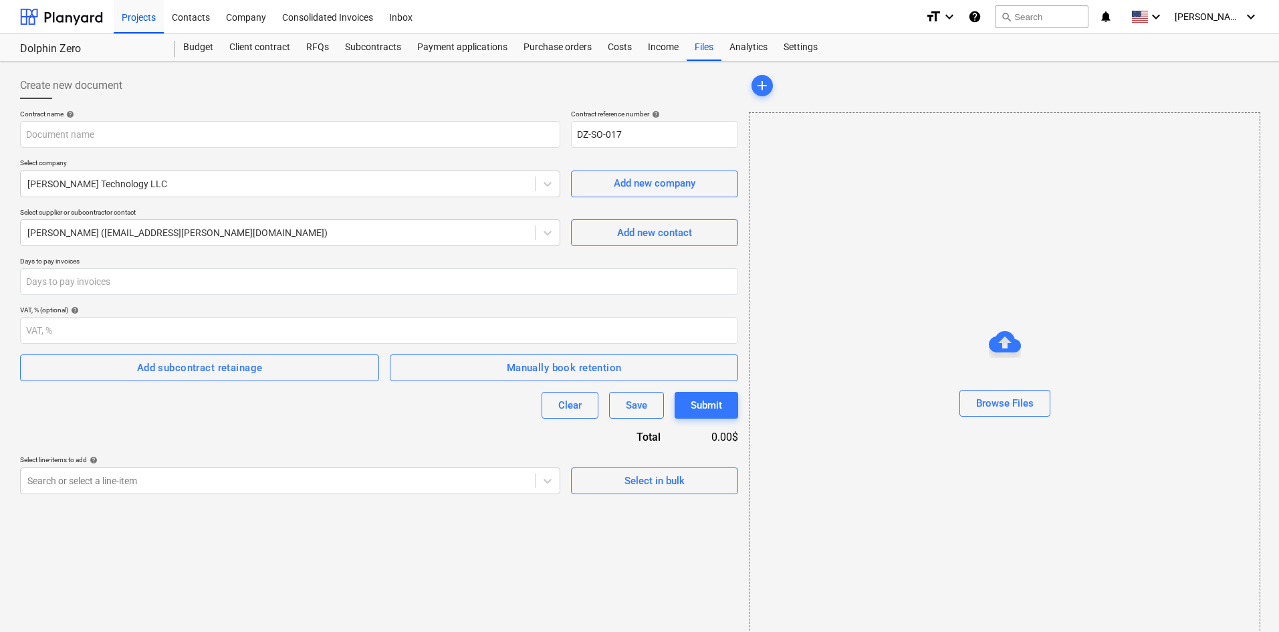
click at [314, 449] on div "Contract name help Contract reference number help DZ-SO-017 Select company Reme…" at bounding box center [379, 302] width 718 height 384
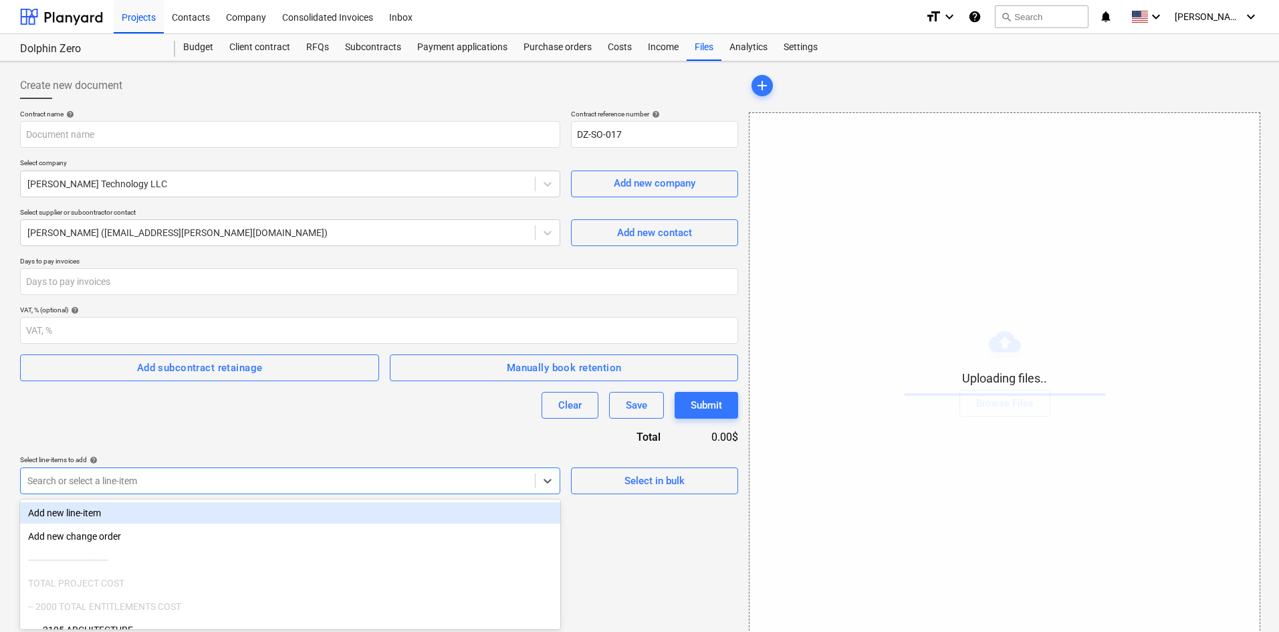
scroll to position [19, 0]
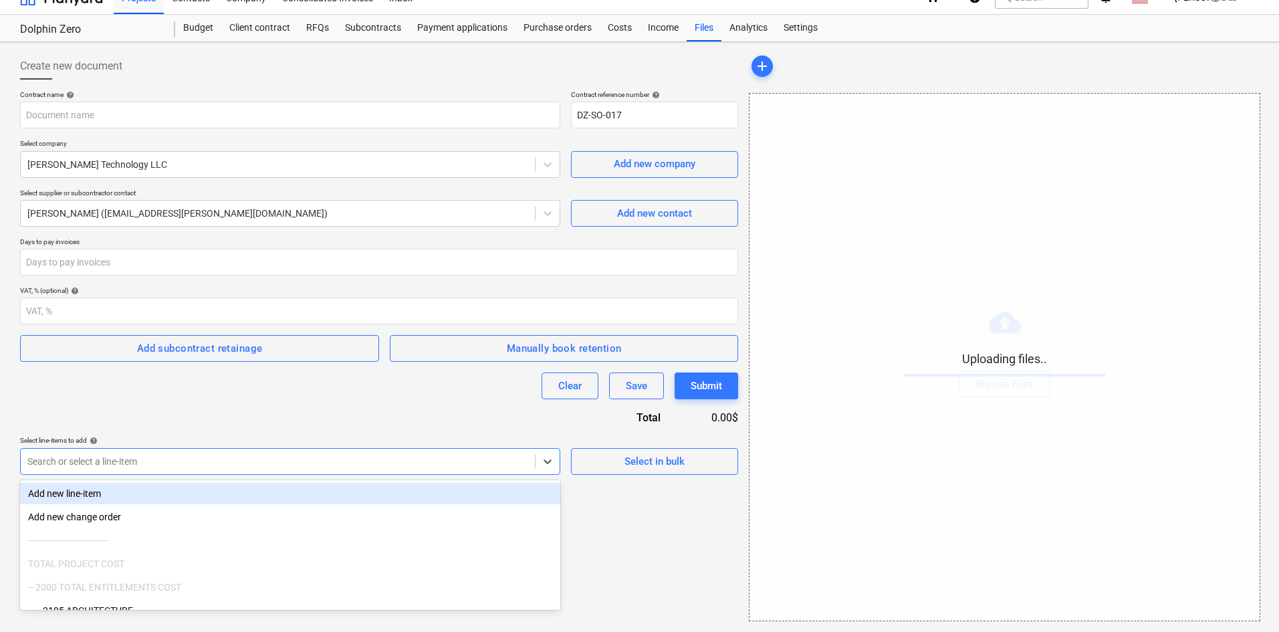
click at [323, 485] on body "Projects Contacts Company Consolidated Invoices Inbox format_size keyboard_arro…" at bounding box center [639, 297] width 1279 height 632
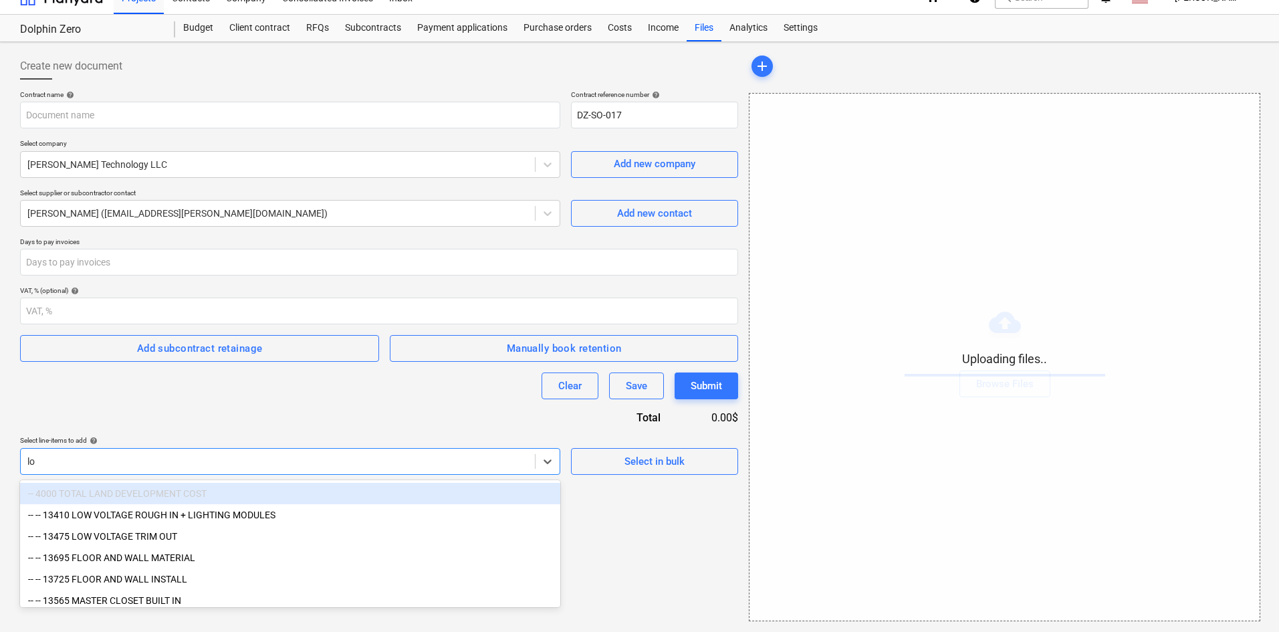
type input "low"
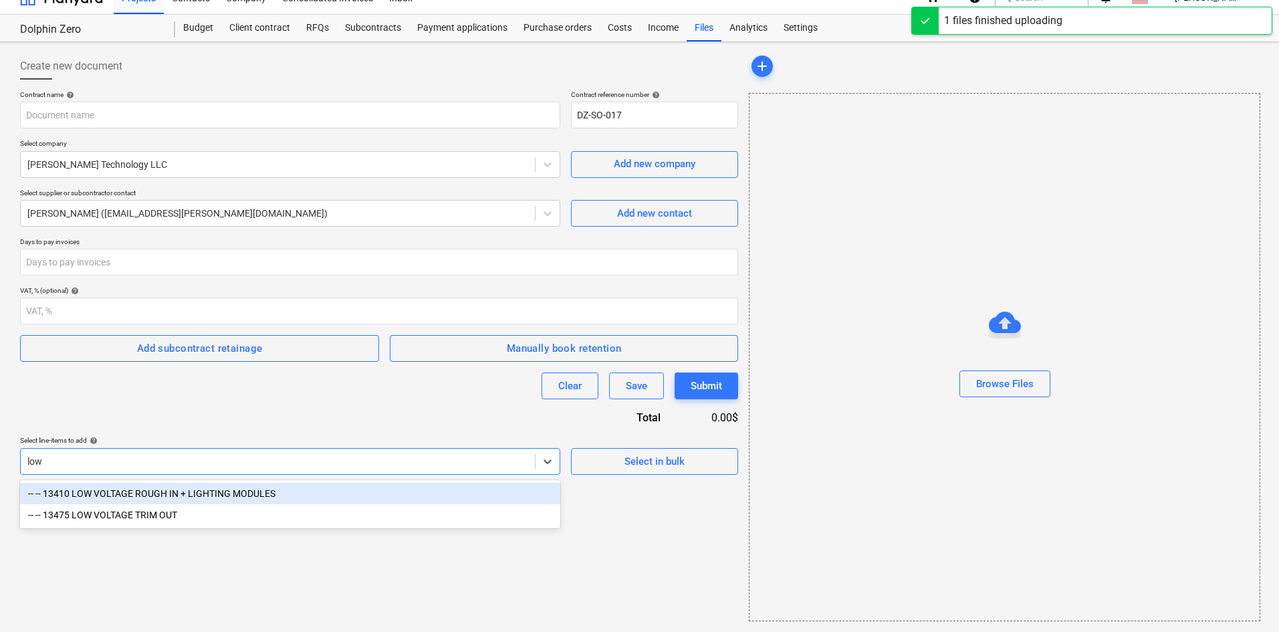
type input "Remes (3201 3209 NE 26) Agreement 8.12.25.pdf"
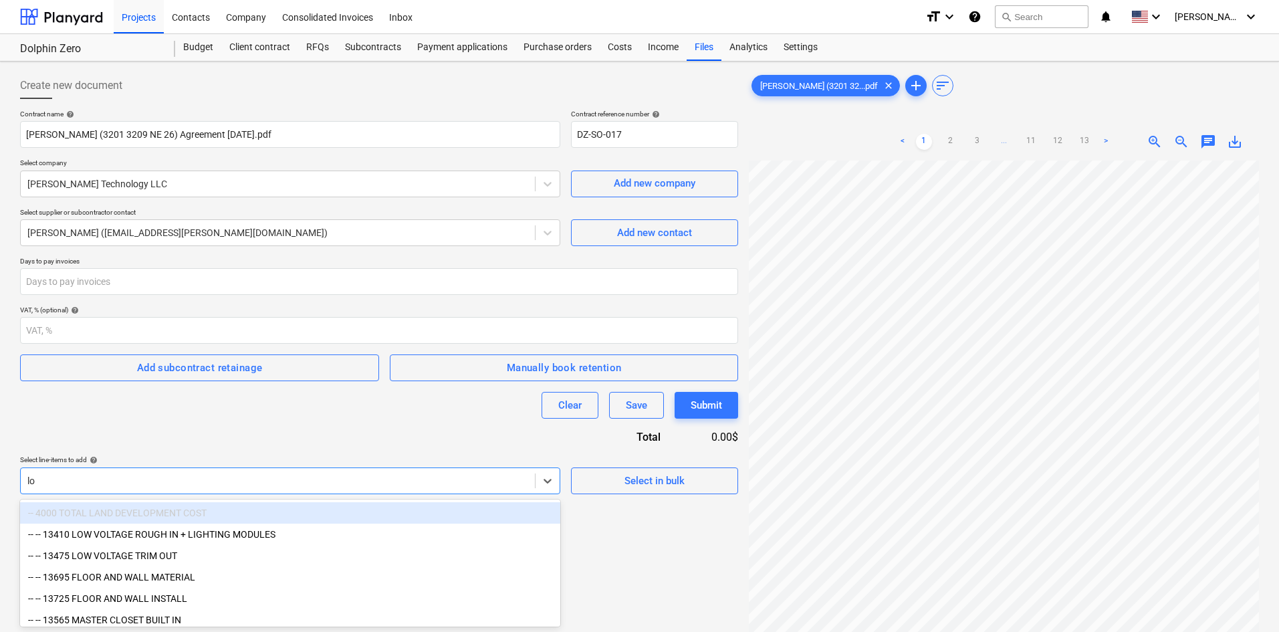
type input "low"
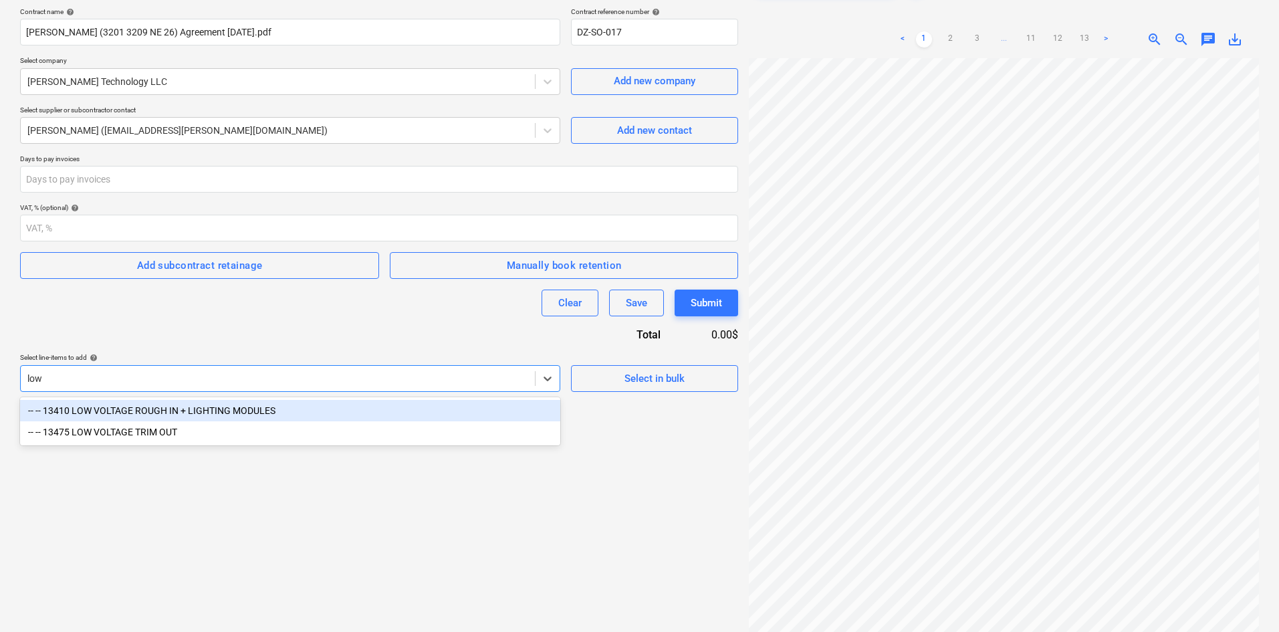
scroll to position [134, 0]
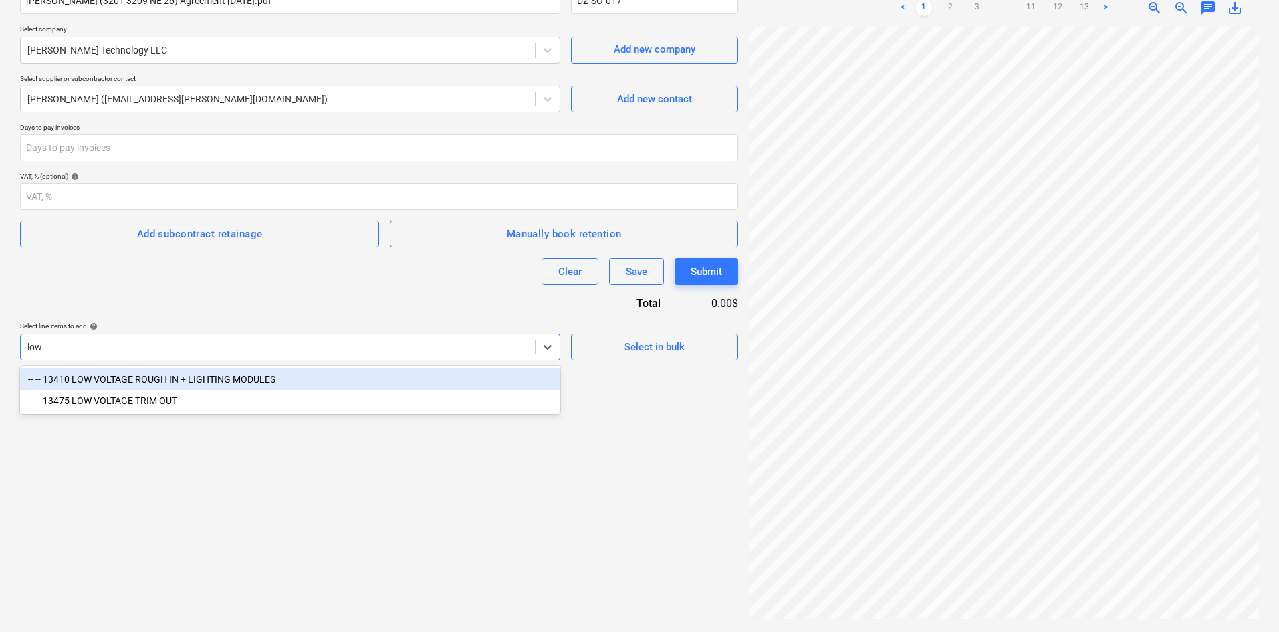
click at [215, 382] on div "-- -- 13410 LOW VOLTAGE ROUGH IN + LIGHTING MODULES" at bounding box center [290, 378] width 540 height 21
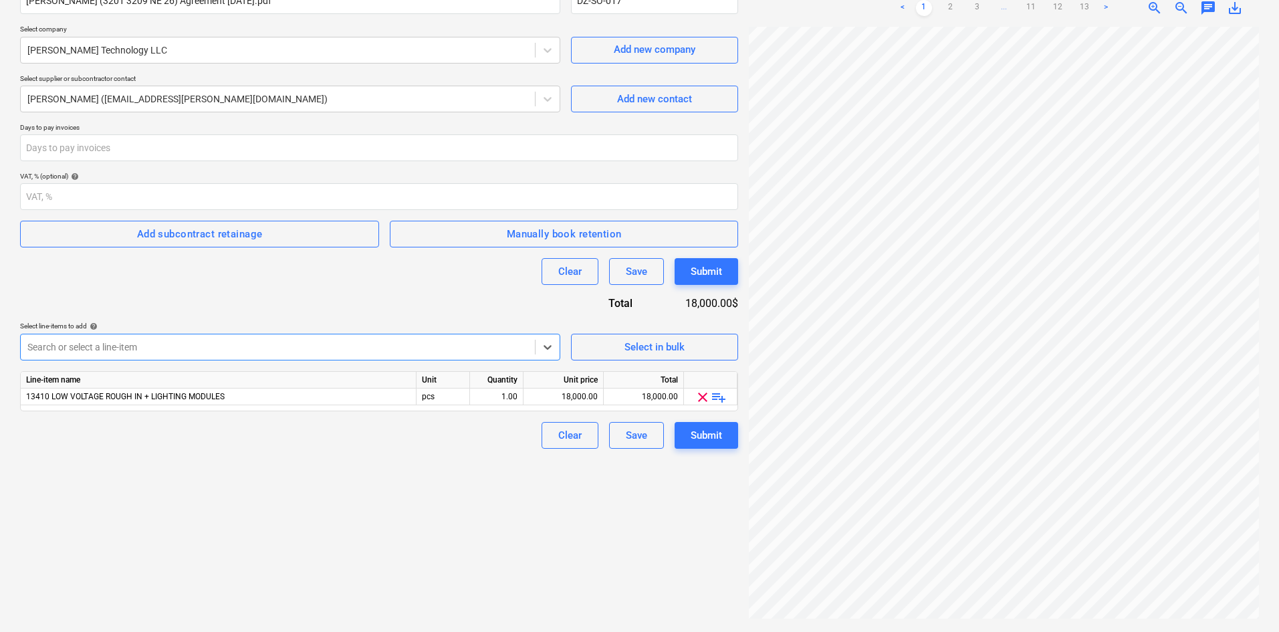
click at [390, 310] on div "Contract name help Remes (3201 3209 NE 26) Agreement 8.12.25.pdf Contract refer…" at bounding box center [379, 212] width 718 height 473
click at [586, 441] on button "Clear" at bounding box center [570, 435] width 57 height 27
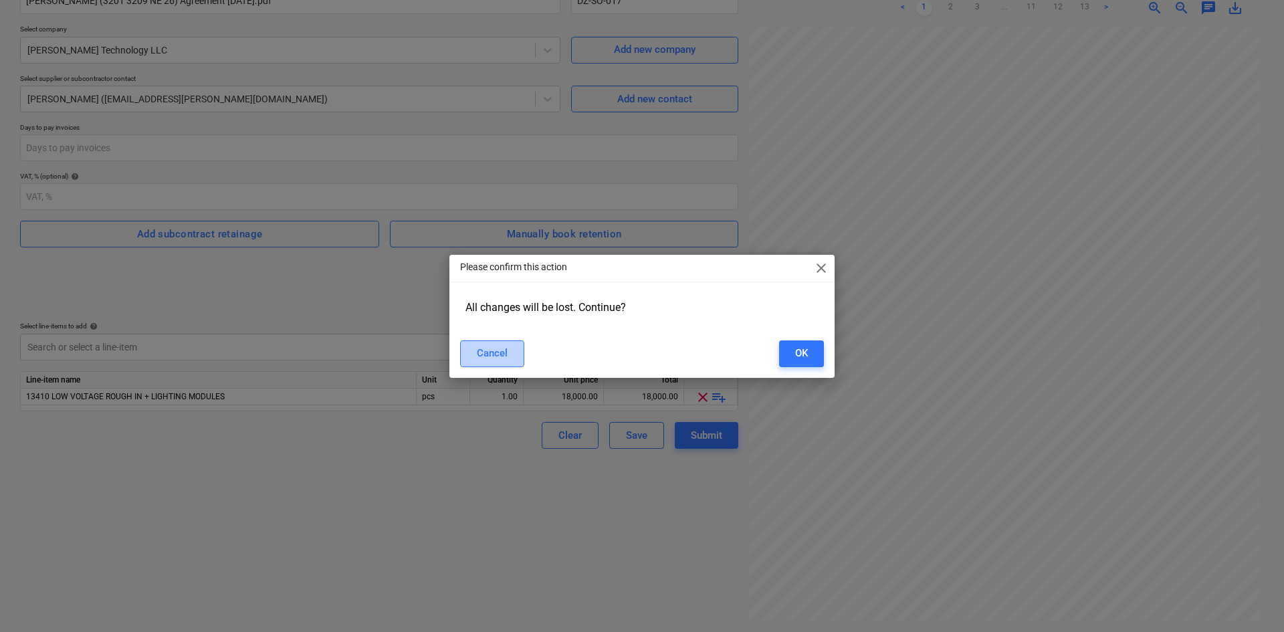
click at [511, 338] on div "Cancel OK" at bounding box center [642, 353] width 380 height 37
click at [509, 346] on button "Cancel" at bounding box center [492, 353] width 64 height 27
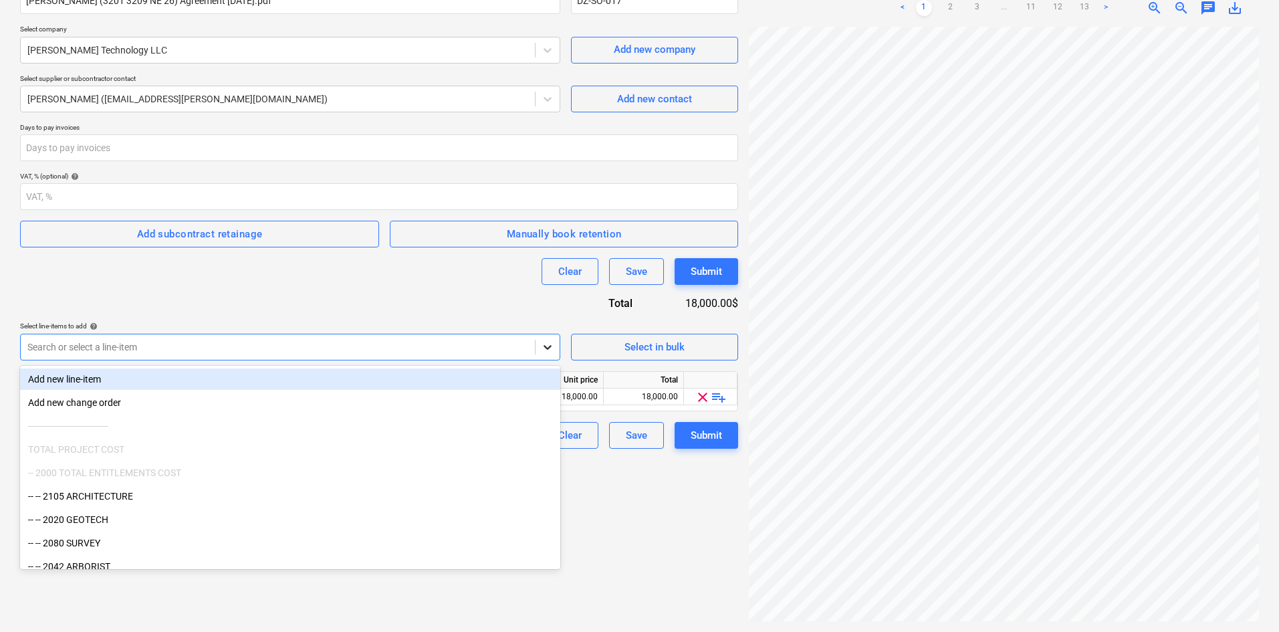
click at [544, 347] on icon at bounding box center [547, 346] width 13 height 13
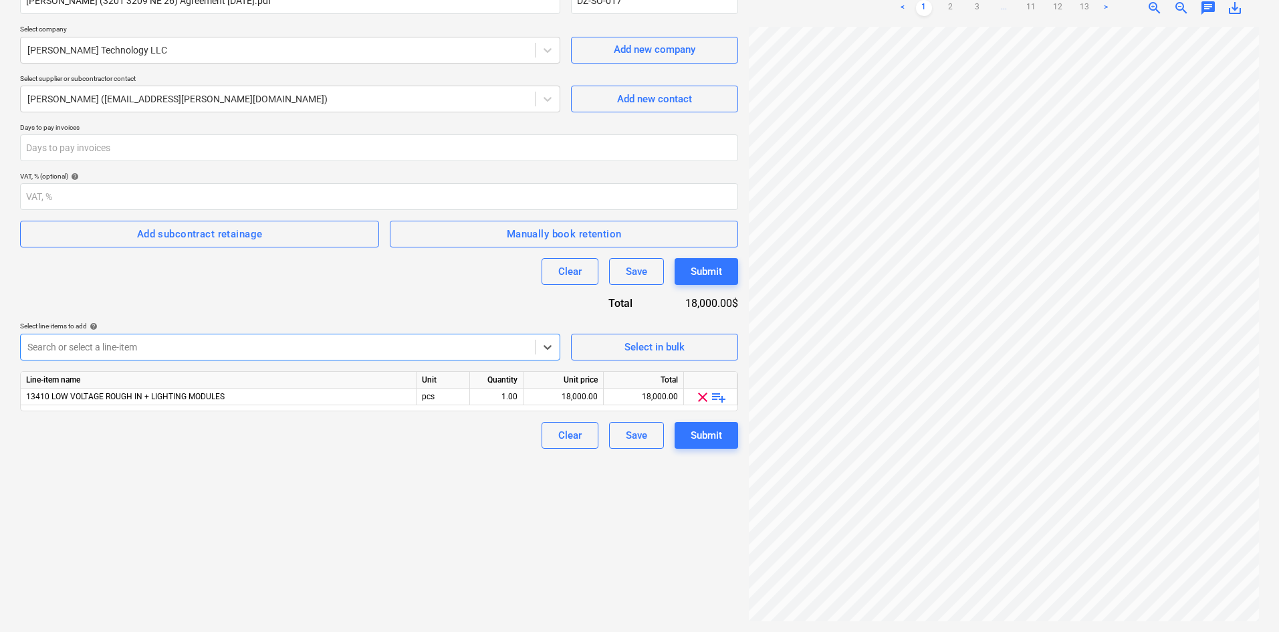
click at [509, 548] on div "Create new document Contract name help Remes (3201 3209 NE 26) Agreement 8.12.2…" at bounding box center [379, 279] width 729 height 693
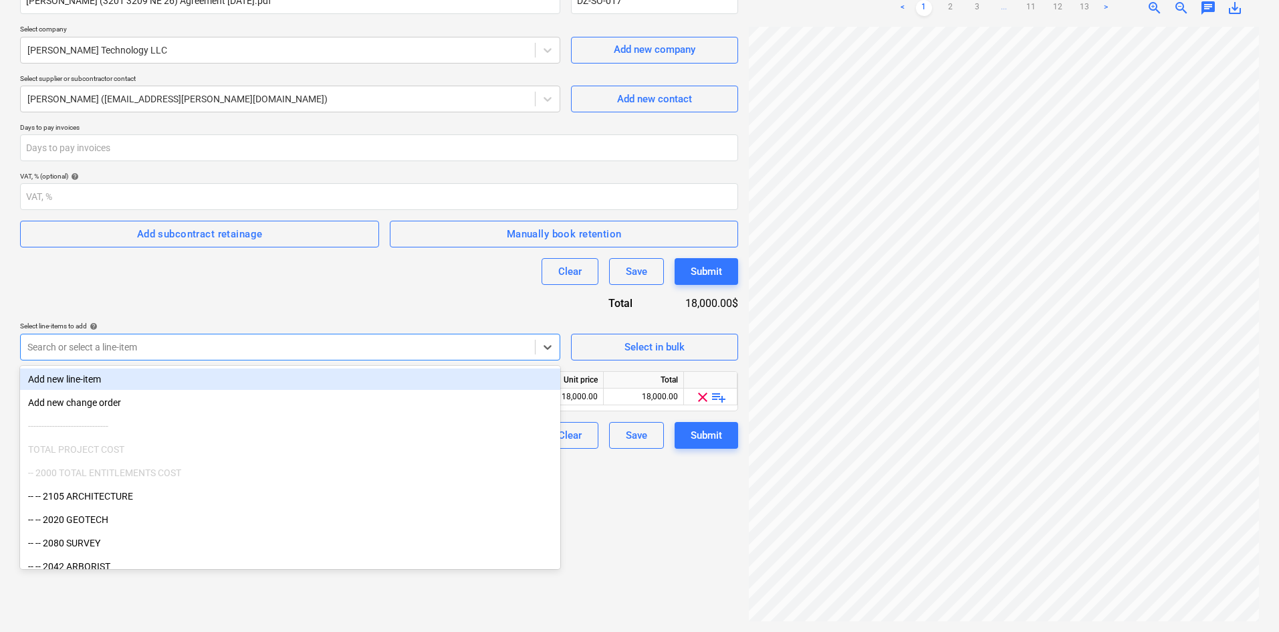
click at [248, 350] on div at bounding box center [277, 346] width 501 height 13
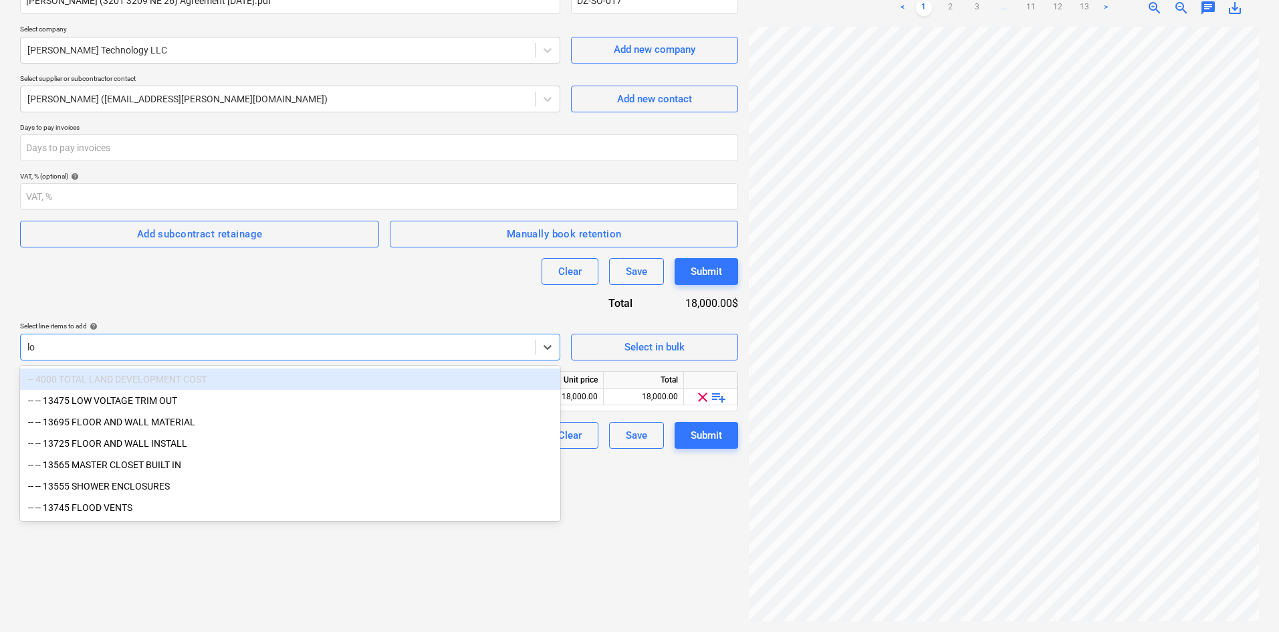
type input "low"
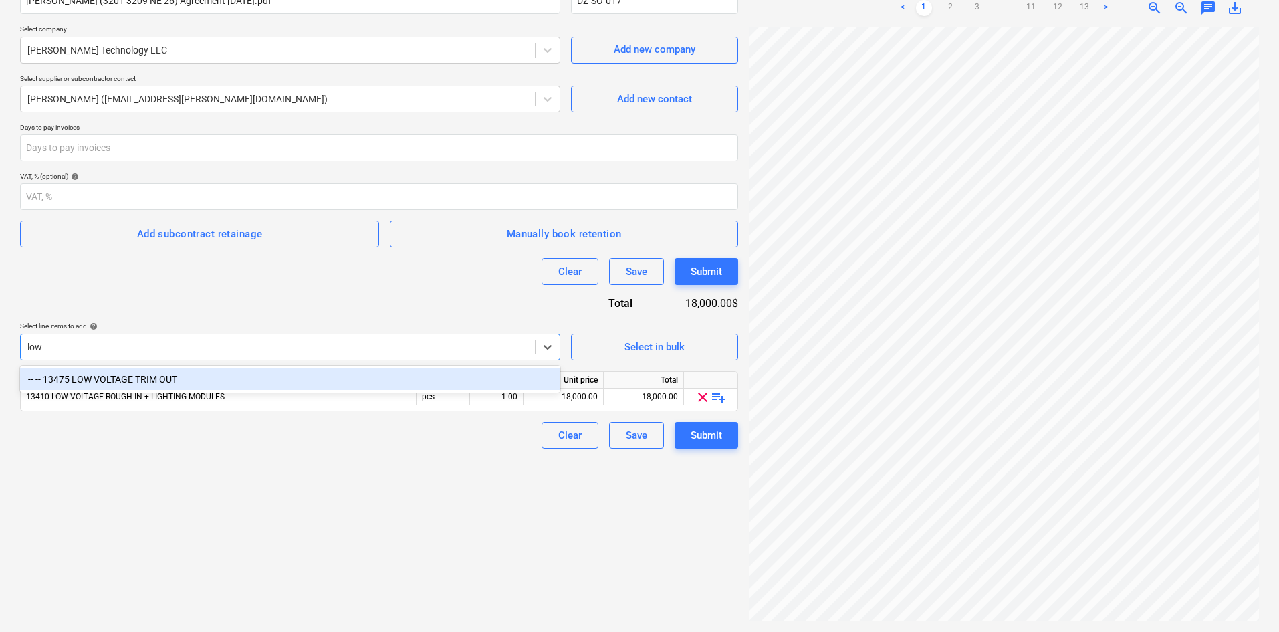
click at [219, 375] on div "-- -- 13475 LOW VOLTAGE TRIM OUT" at bounding box center [290, 378] width 540 height 21
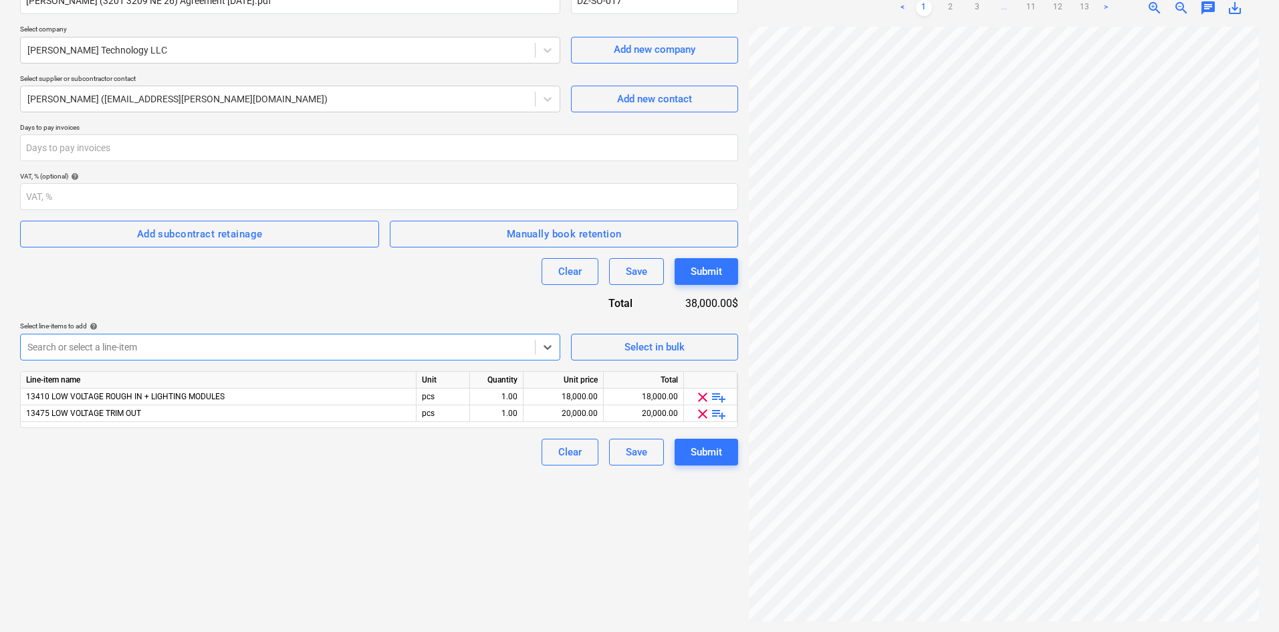
click at [320, 480] on div "Create new document Contract name help Remes (3201 3209 NE 26) Agreement 8.12.2…" at bounding box center [379, 279] width 729 height 693
click at [555, 399] on div "18,000.00" at bounding box center [563, 396] width 69 height 17
click at [500, 502] on div "Create new document Contract name help Remes (3201 3209 NE 26) Agreement 8.12.2…" at bounding box center [379, 279] width 729 height 693
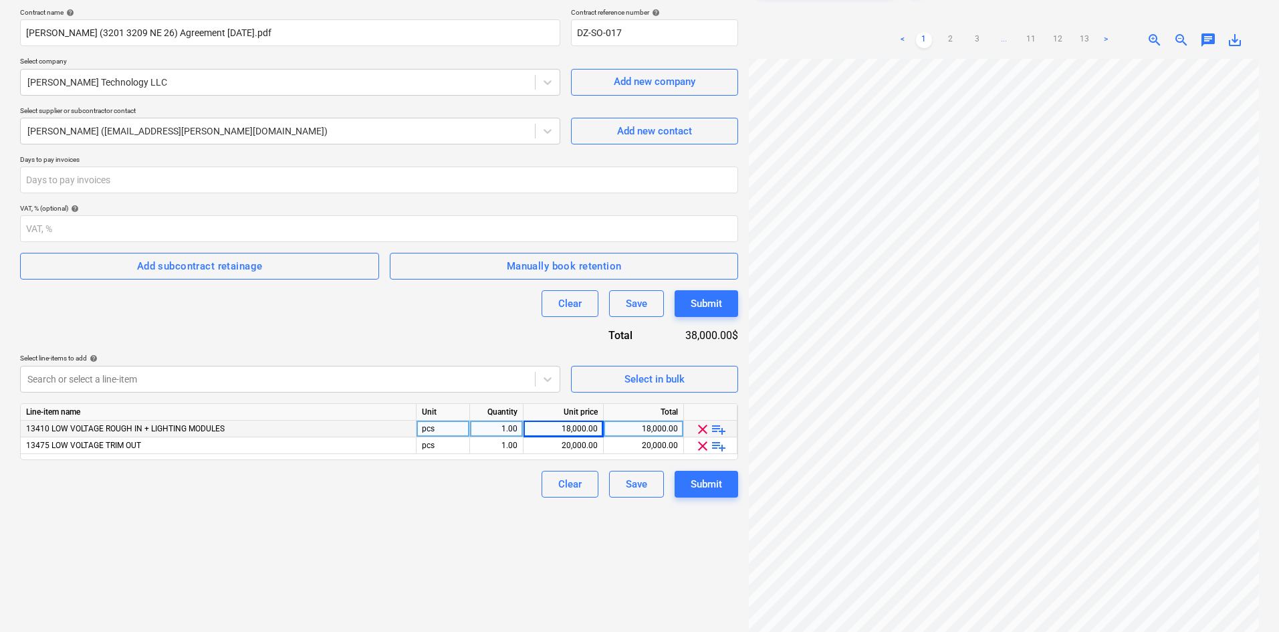
scroll to position [134, 0]
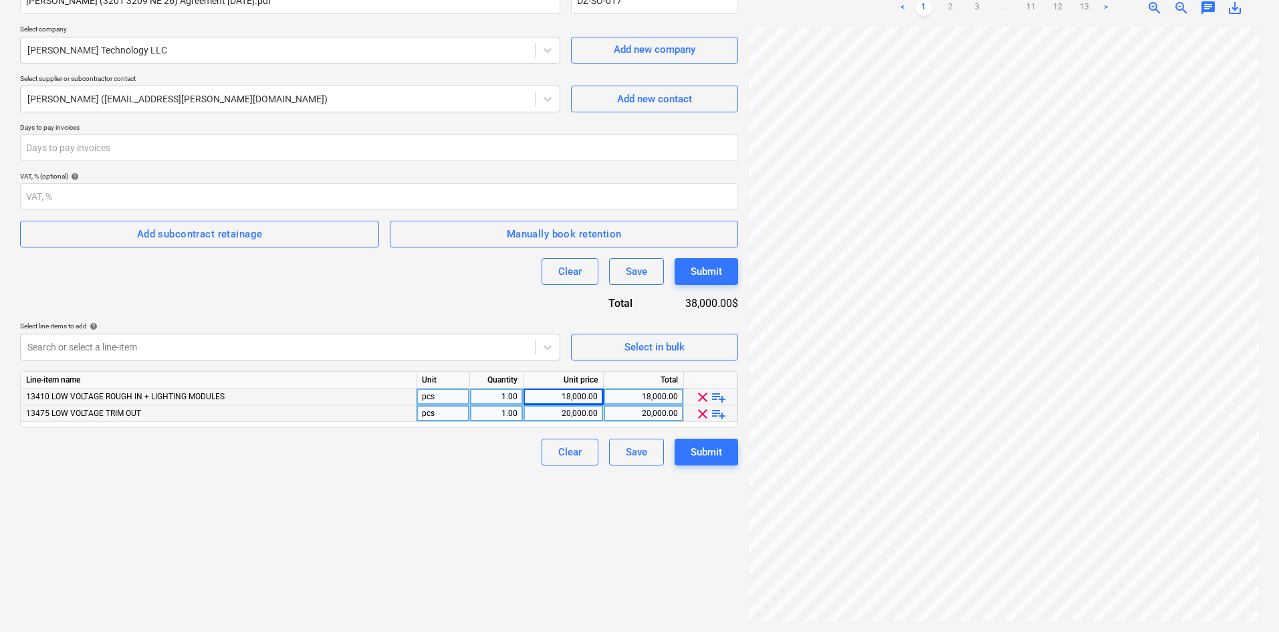
click at [551, 413] on div "20,000.00" at bounding box center [563, 413] width 69 height 17
type input "40000"
click at [556, 393] on div "18,000.00" at bounding box center [563, 396] width 69 height 17
type input "36000"
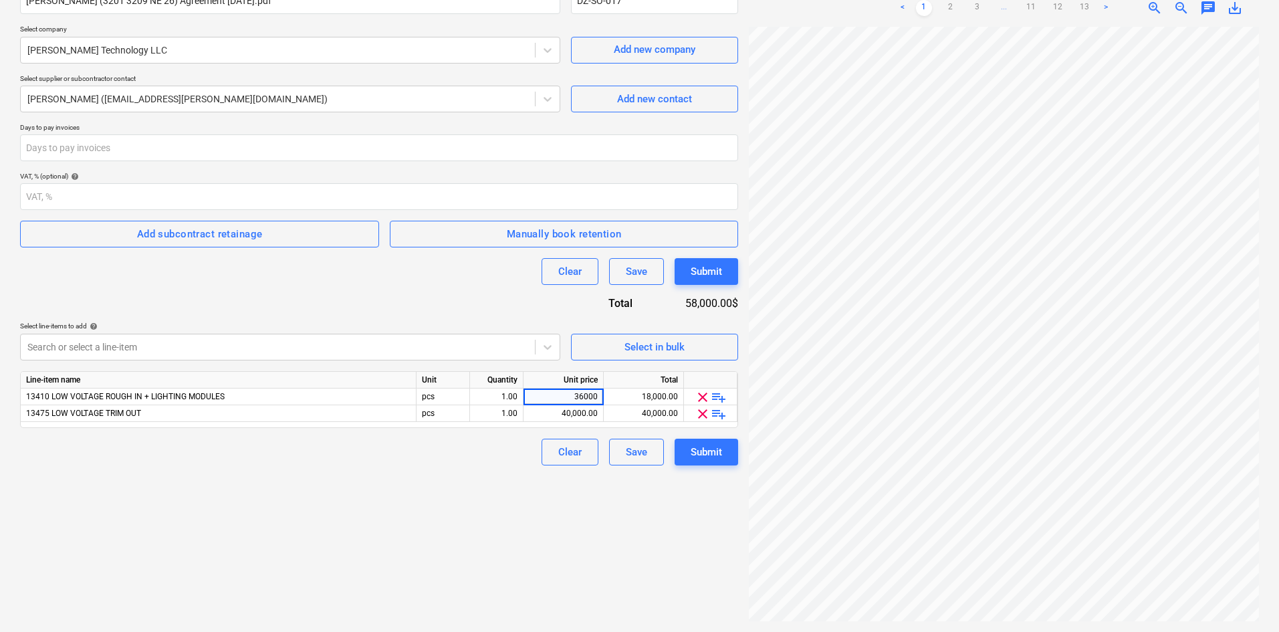
click at [499, 548] on div "Create new document Contract name help Remes (3201 3209 NE 26) Agreement 8.12.2…" at bounding box center [379, 279] width 729 height 693
click at [561, 397] on div "36,000.00" at bounding box center [563, 396] width 69 height 17
type input "27000"
click at [570, 410] on div "40,000.00" at bounding box center [563, 413] width 69 height 17
type input "31000"
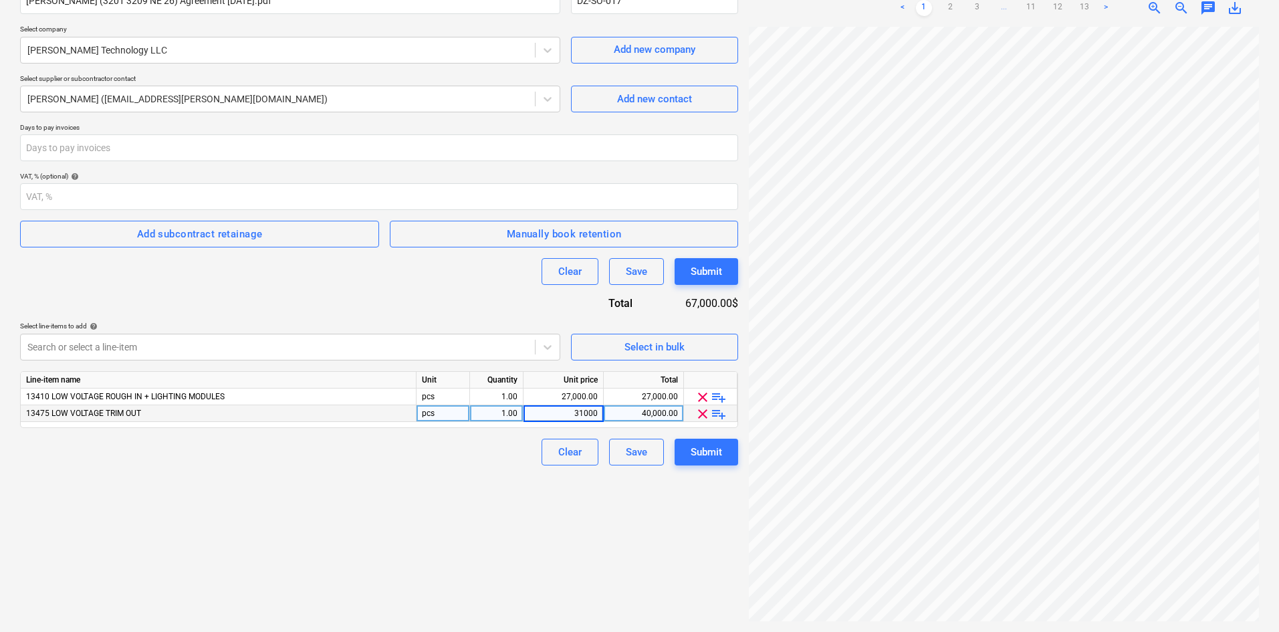
click at [478, 528] on div "Create new document Contract name help Remes (3201 3209 NE 26) Agreement 8.12.2…" at bounding box center [379, 279] width 729 height 693
click at [506, 308] on div "Contract name help Remes (3201 3209 NE 26) Agreement 8.12.25.pdf Contract refer…" at bounding box center [379, 220] width 718 height 489
click at [687, 314] on div "Contract name help Remes (3201 3209 NE 26) Agreement 8.12.25.pdf Contract refer…" at bounding box center [379, 220] width 718 height 489
drag, startPoint x: 555, startPoint y: 392, endPoint x: 627, endPoint y: 394, distance: 72.2
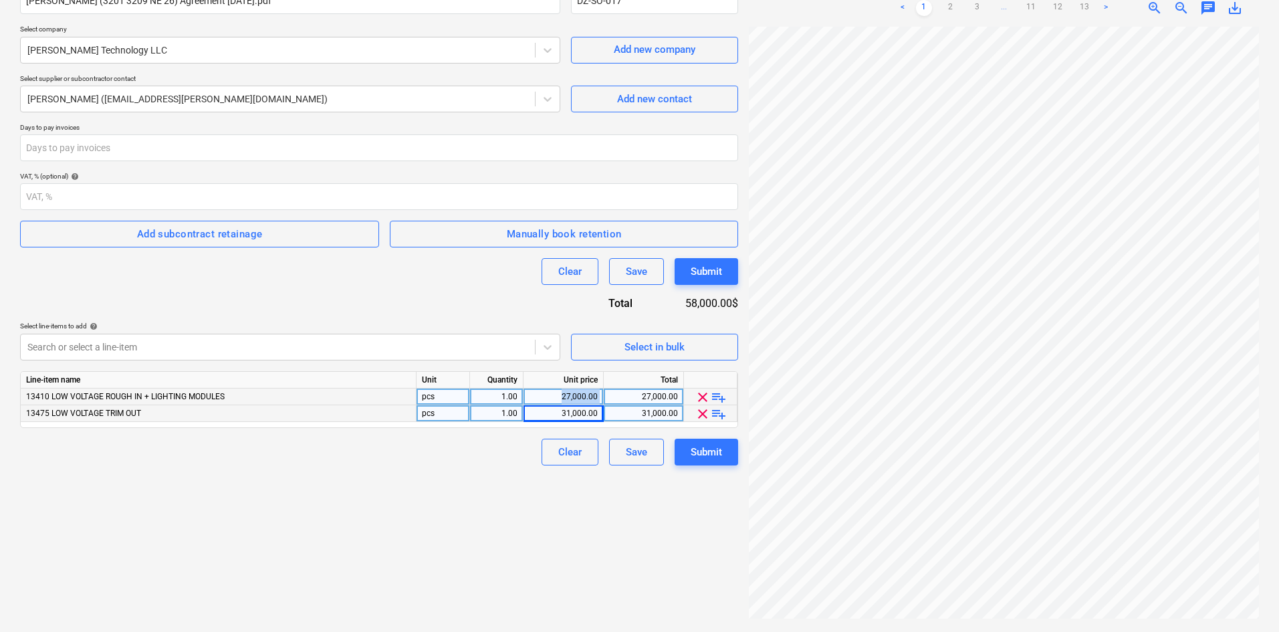
click at [0, 0] on div "13410 LOW VOLTAGE ROUGH IN + LIGHTING MODULES pcs 1.00 27,000.00 27,000.00 clea…" at bounding box center [0, 0] width 0 height 0
click at [584, 417] on input "31000" at bounding box center [564, 413] width 80 height 16
type input "35000"
drag, startPoint x: 552, startPoint y: 394, endPoint x: 681, endPoint y: 390, distance: 128.5
click at [0, 0] on div "13410 LOW VOLTAGE ROUGH IN + LIGHTING MODULES pcs 1.00 27,000.00 27,000.00 clea…" at bounding box center [0, 0] width 0 height 0
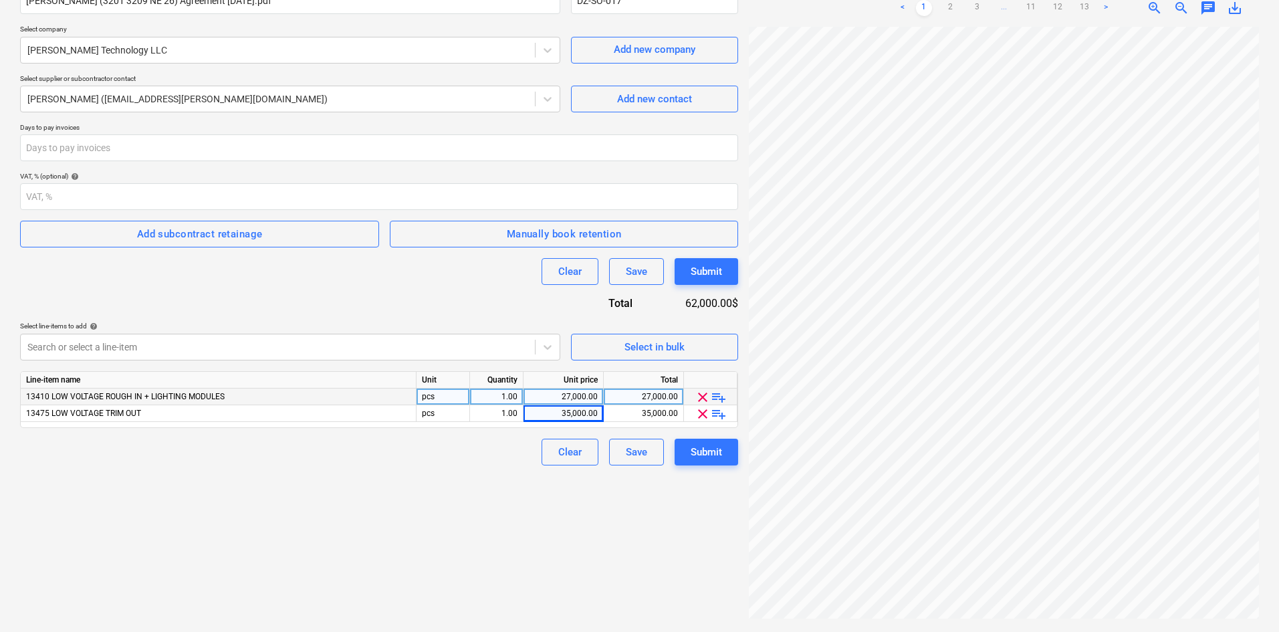
click at [589, 393] on div "27,000.00" at bounding box center [563, 396] width 69 height 17
type input "31000"
click at [399, 560] on div "Create new document Contract name help Remes (3201 3209 NE 26) Agreement 8.12.2…" at bounding box center [379, 279] width 729 height 693
click at [384, 554] on div "Create new document Contract name help Remes (3201 3209 NE 26) Agreement 8.12.2…" at bounding box center [379, 279] width 729 height 693
click at [585, 400] on div "31,000.00" at bounding box center [563, 396] width 69 height 17
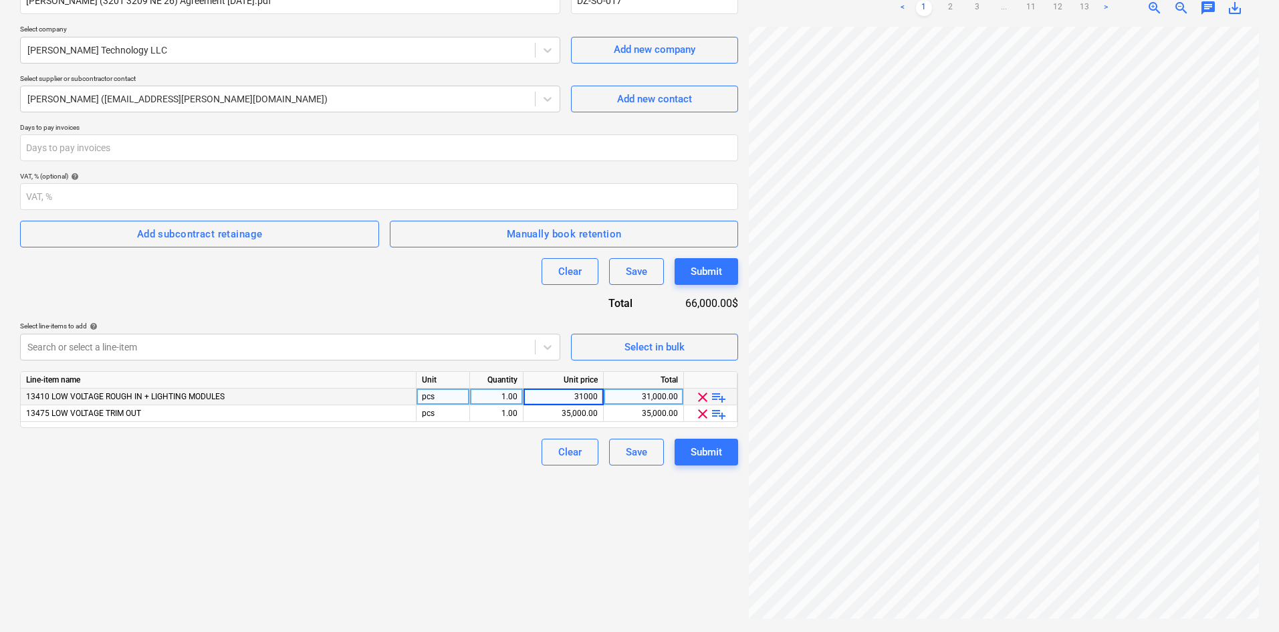
click at [584, 401] on input "31000" at bounding box center [564, 396] width 80 height 16
drag, startPoint x: 584, startPoint y: 397, endPoint x: 638, endPoint y: 402, distance: 54.4
click at [0, 0] on div "13410 LOW VOLTAGE ROUGH IN + LIGHTING MODULES pcs 1.00 31000 31,000.00 clear pl…" at bounding box center [0, 0] width 0 height 0
type input "31500"
click at [572, 411] on div "35,000.00" at bounding box center [563, 413] width 69 height 17
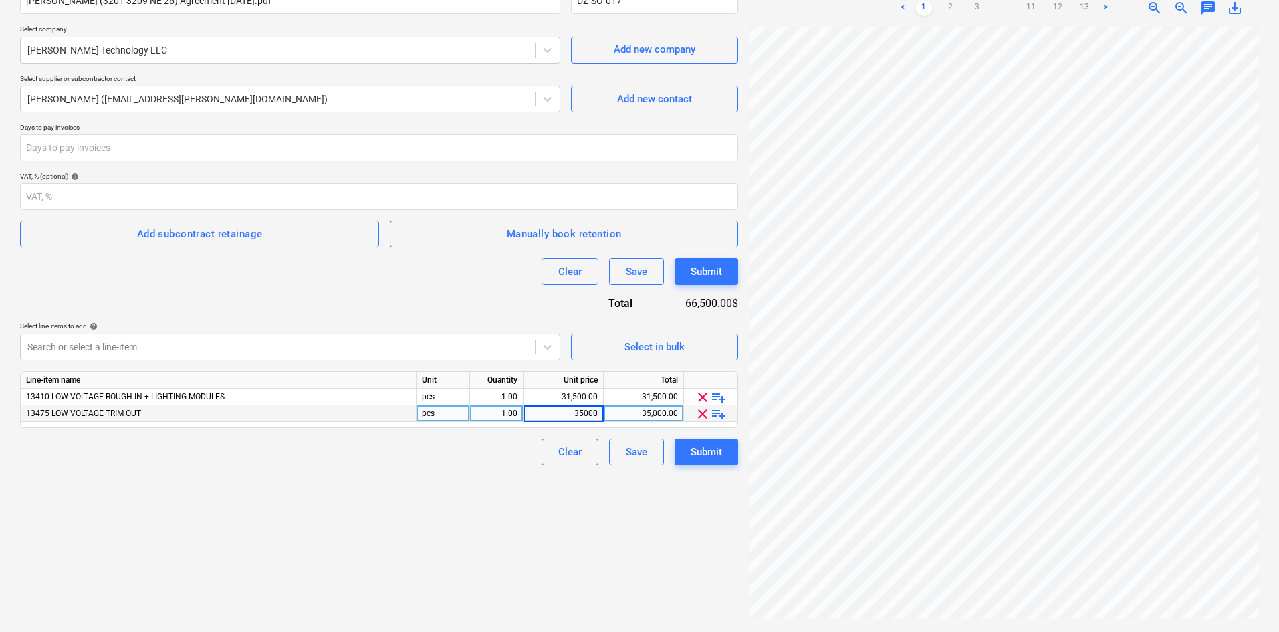
click at [588, 417] on input "35000" at bounding box center [564, 413] width 80 height 16
drag, startPoint x: 585, startPoint y: 413, endPoint x: 639, endPoint y: 407, distance: 54.5
click at [0, 0] on div "13475 LOW VOLTAGE TRIM OUT pcs 1.00 35000 35,000.00 clear playlist_add" at bounding box center [0, 0] width 0 height 0
type input "35500"
click at [463, 474] on div "Create new document Contract name help Remes (3201 3209 NE 26) Agreement 8.12.2…" at bounding box center [379, 279] width 729 height 693
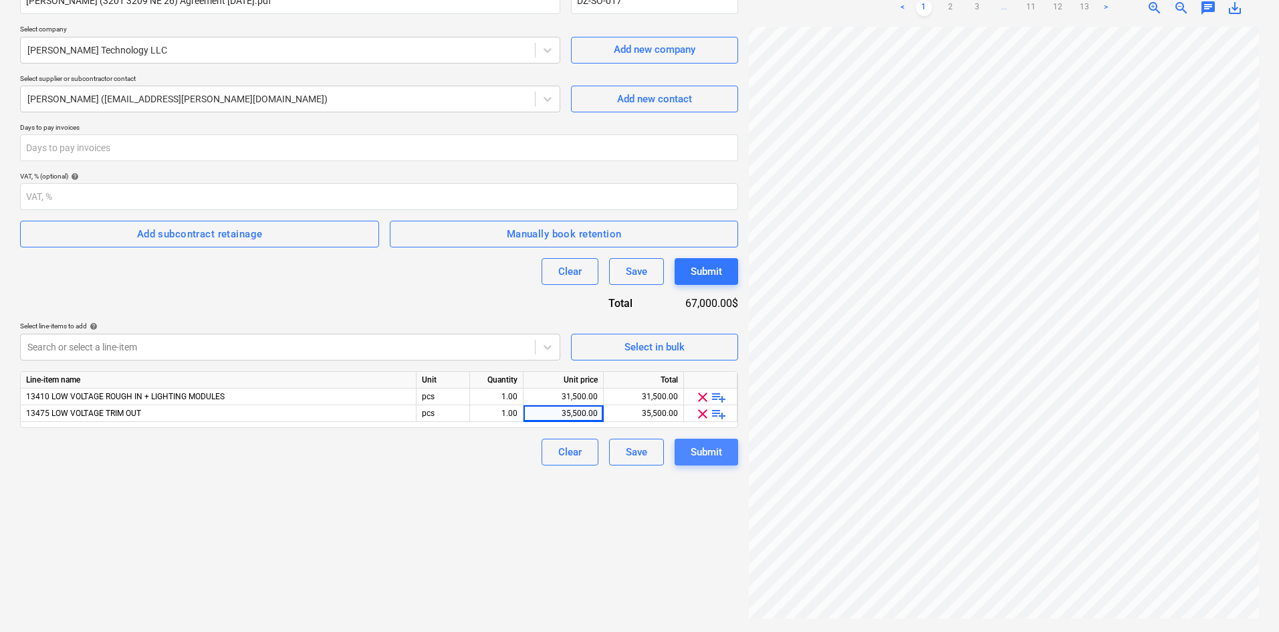
click at [718, 459] on div "Submit" at bounding box center [706, 451] width 31 height 17
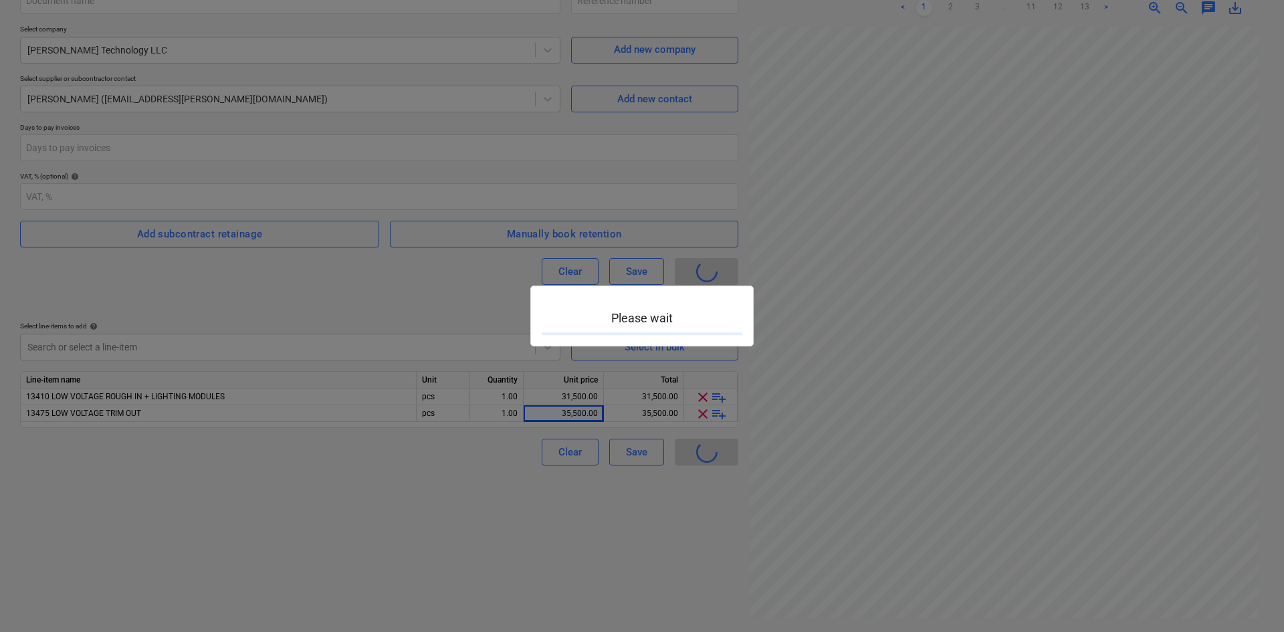
type input "DZ-SO-017"
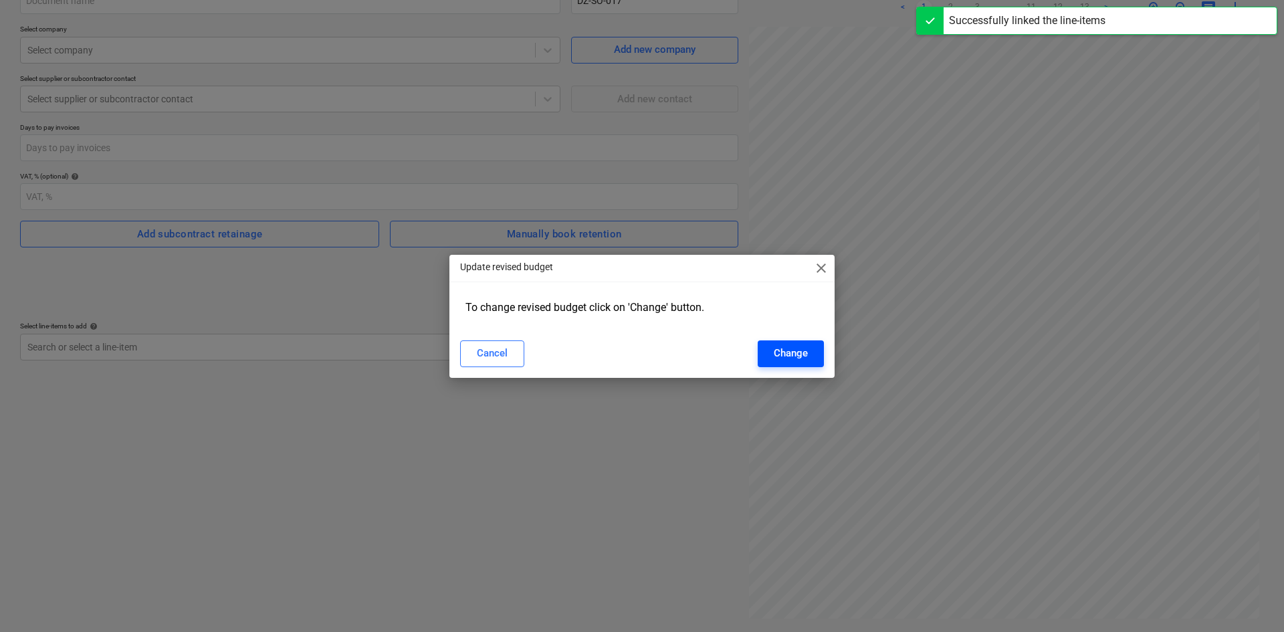
click at [805, 349] on div "Change" at bounding box center [791, 352] width 34 height 17
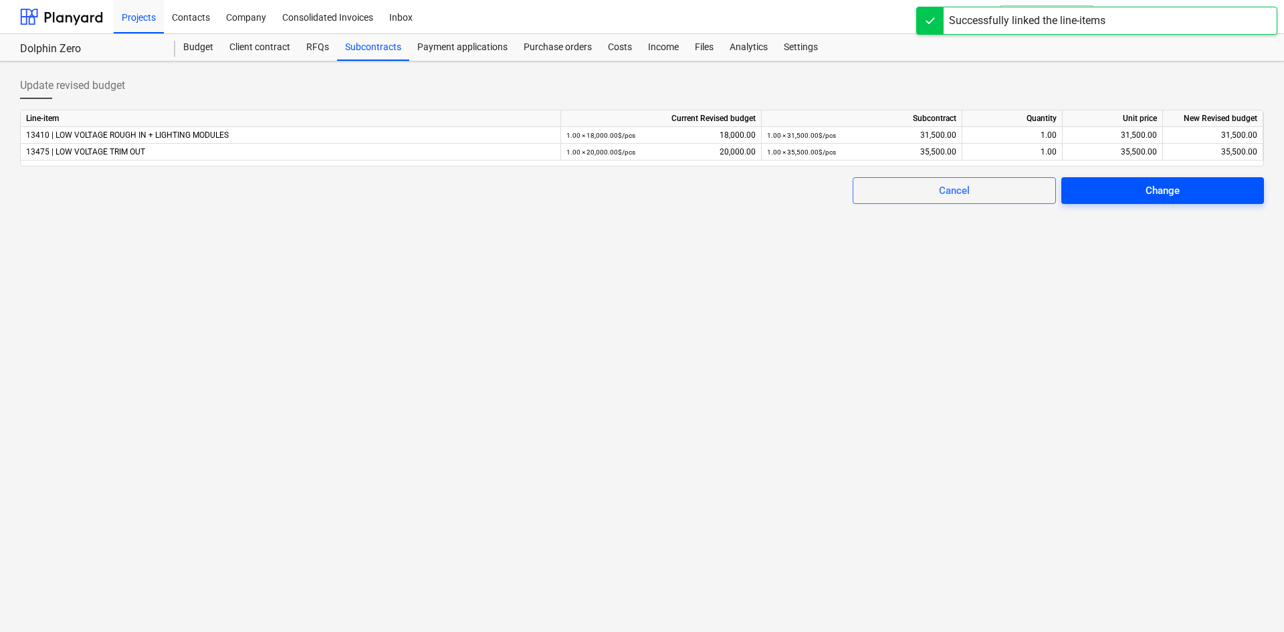
click at [1141, 186] on span "Change" at bounding box center [1162, 190] width 171 height 17
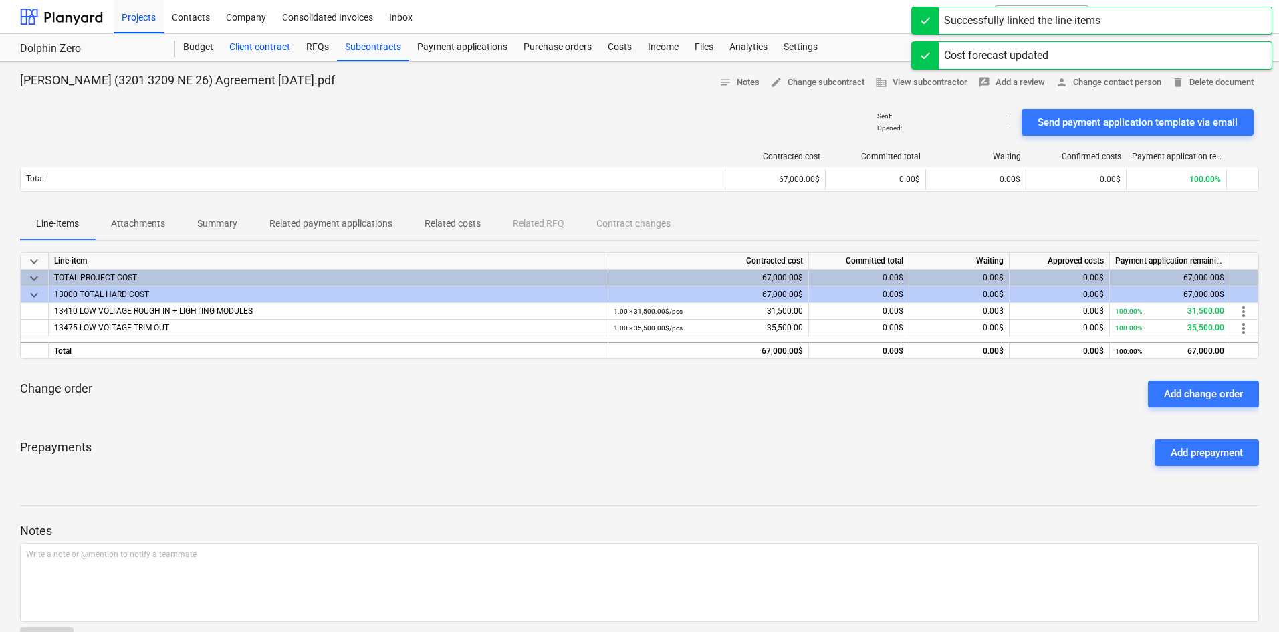
click at [214, 43] on div "Budget" at bounding box center [198, 47] width 46 height 27
